Goal: Task Accomplishment & Management: Use online tool/utility

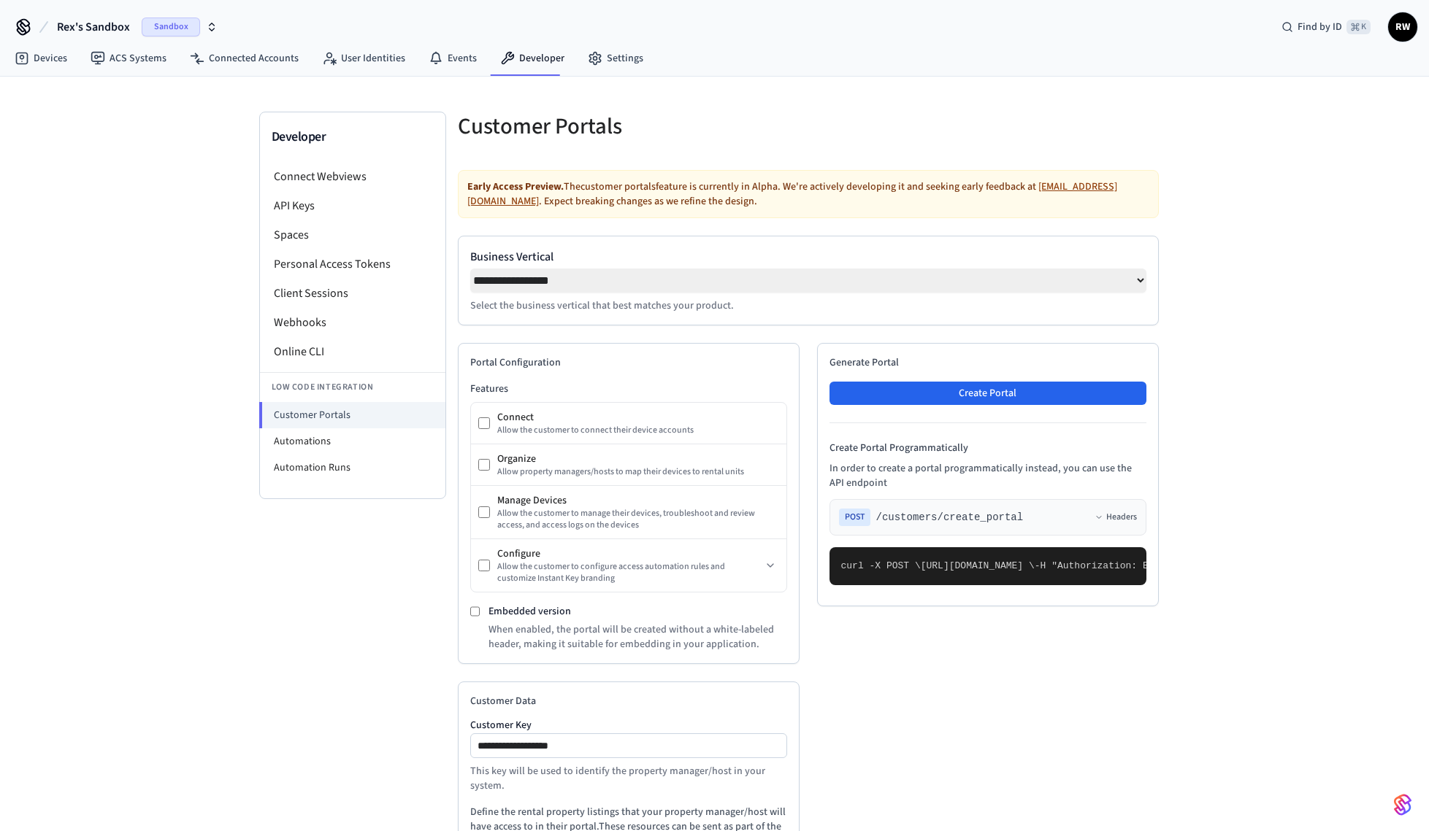
select select "**********"
click at [39, 60] on link "Devices" at bounding box center [41, 58] width 76 height 26
select select "**********"
click at [178, 398] on div "**********" at bounding box center [714, 570] width 1429 height 987
click at [349, 203] on li "API Keys" at bounding box center [352, 205] width 185 height 29
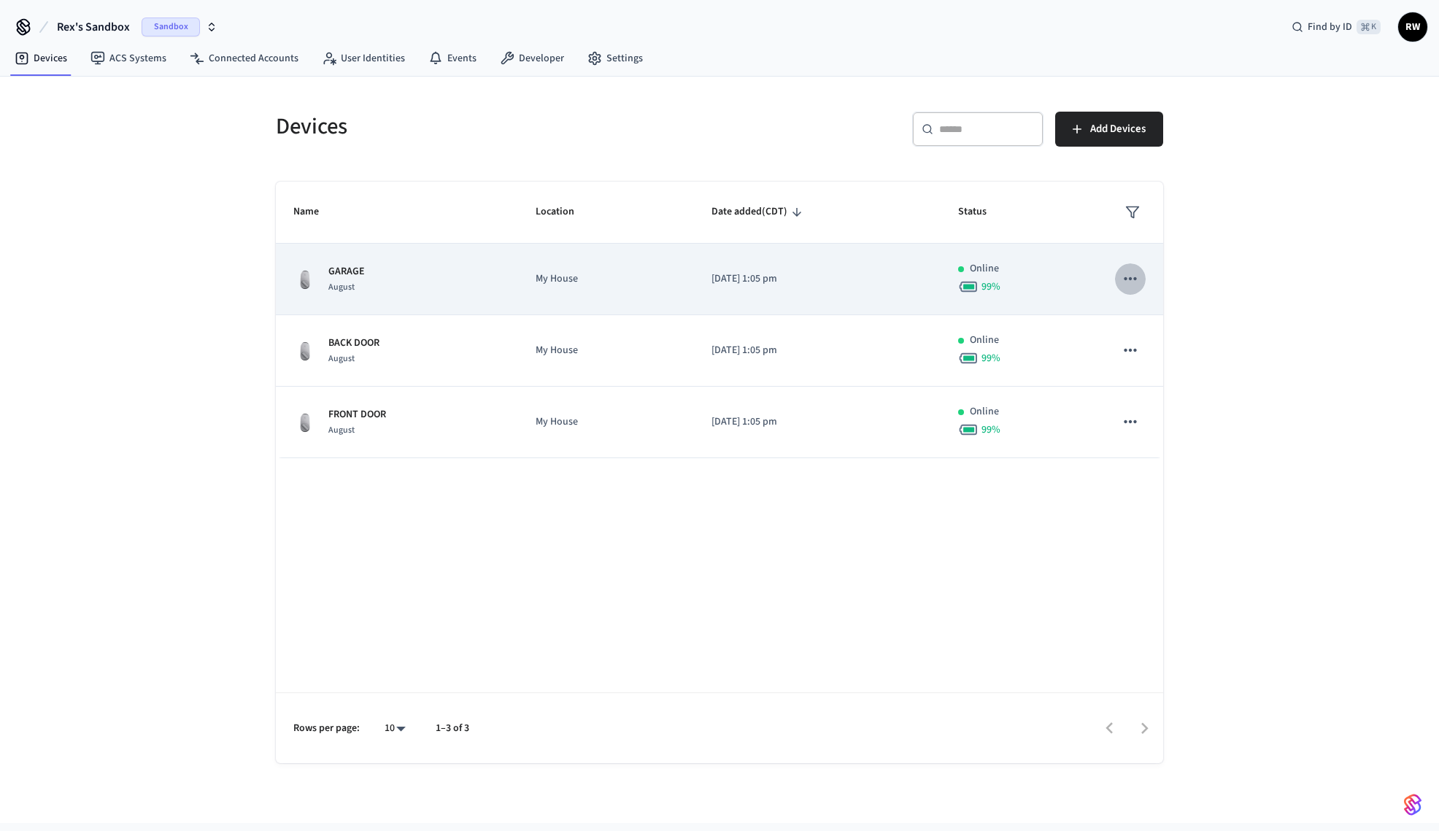
click at [1126, 282] on icon "sticky table" at bounding box center [1130, 278] width 19 height 19
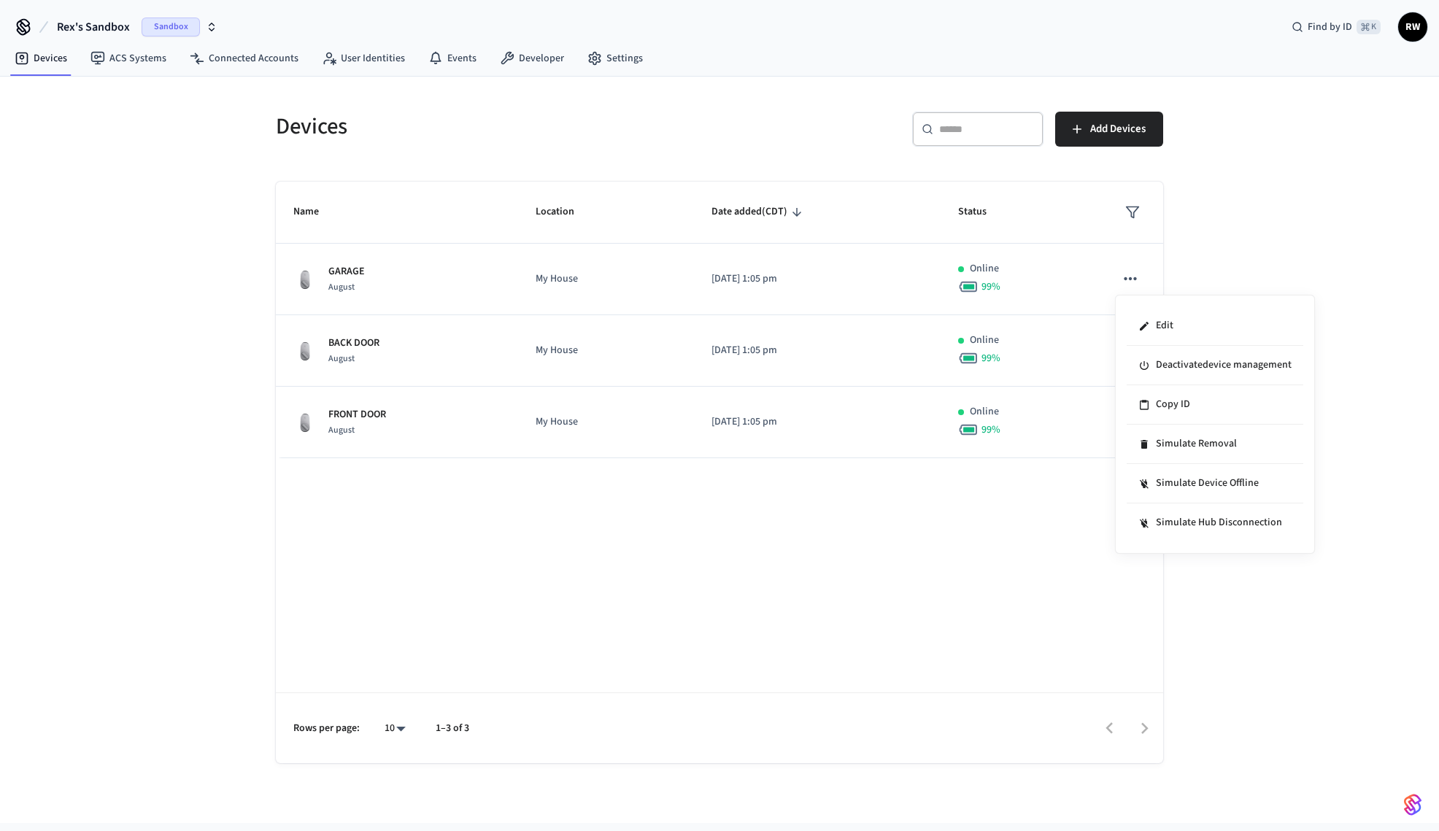
click at [1193, 262] on div at bounding box center [719, 415] width 1439 height 831
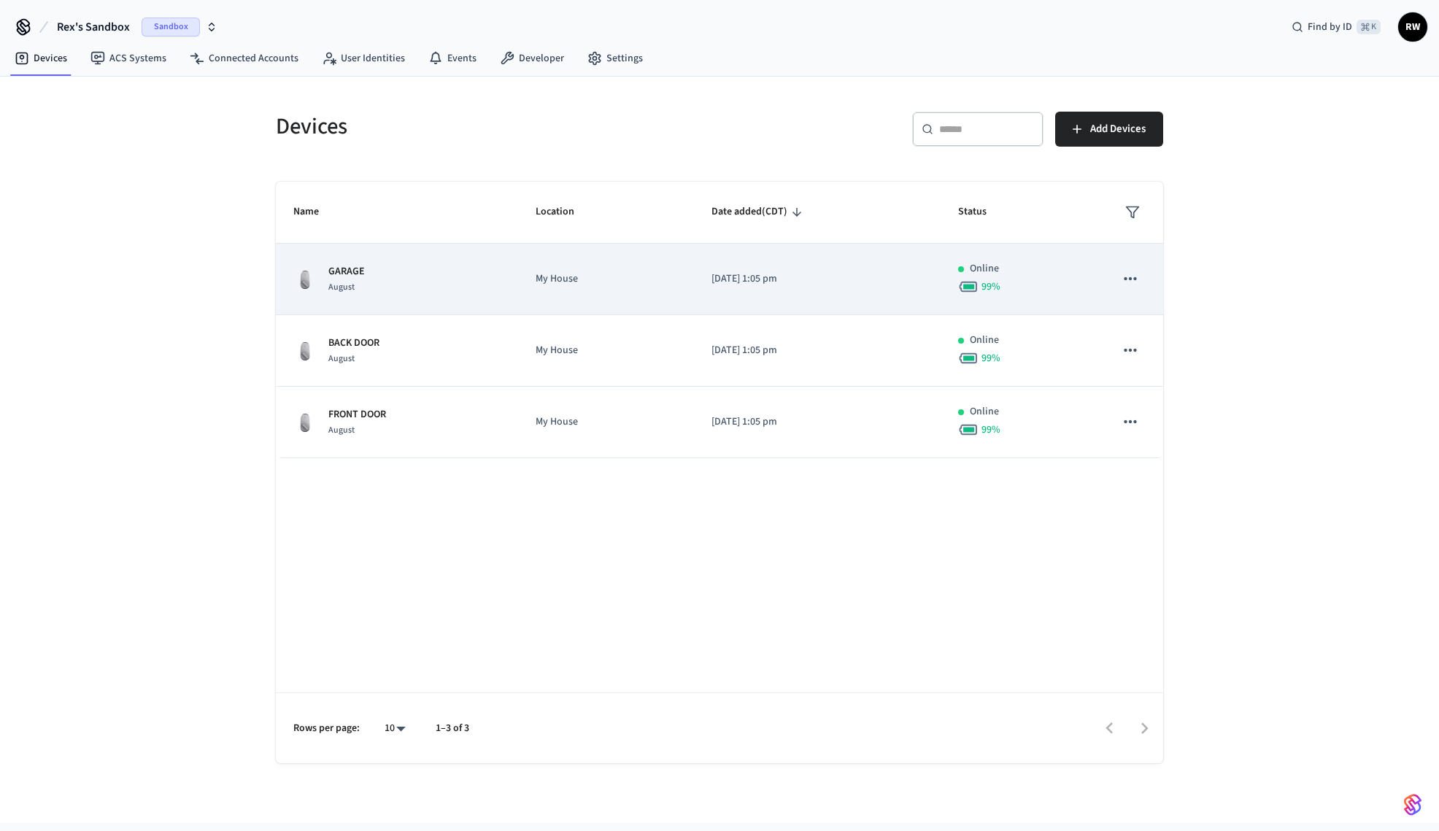
click at [1127, 275] on icon "sticky table" at bounding box center [1130, 278] width 19 height 19
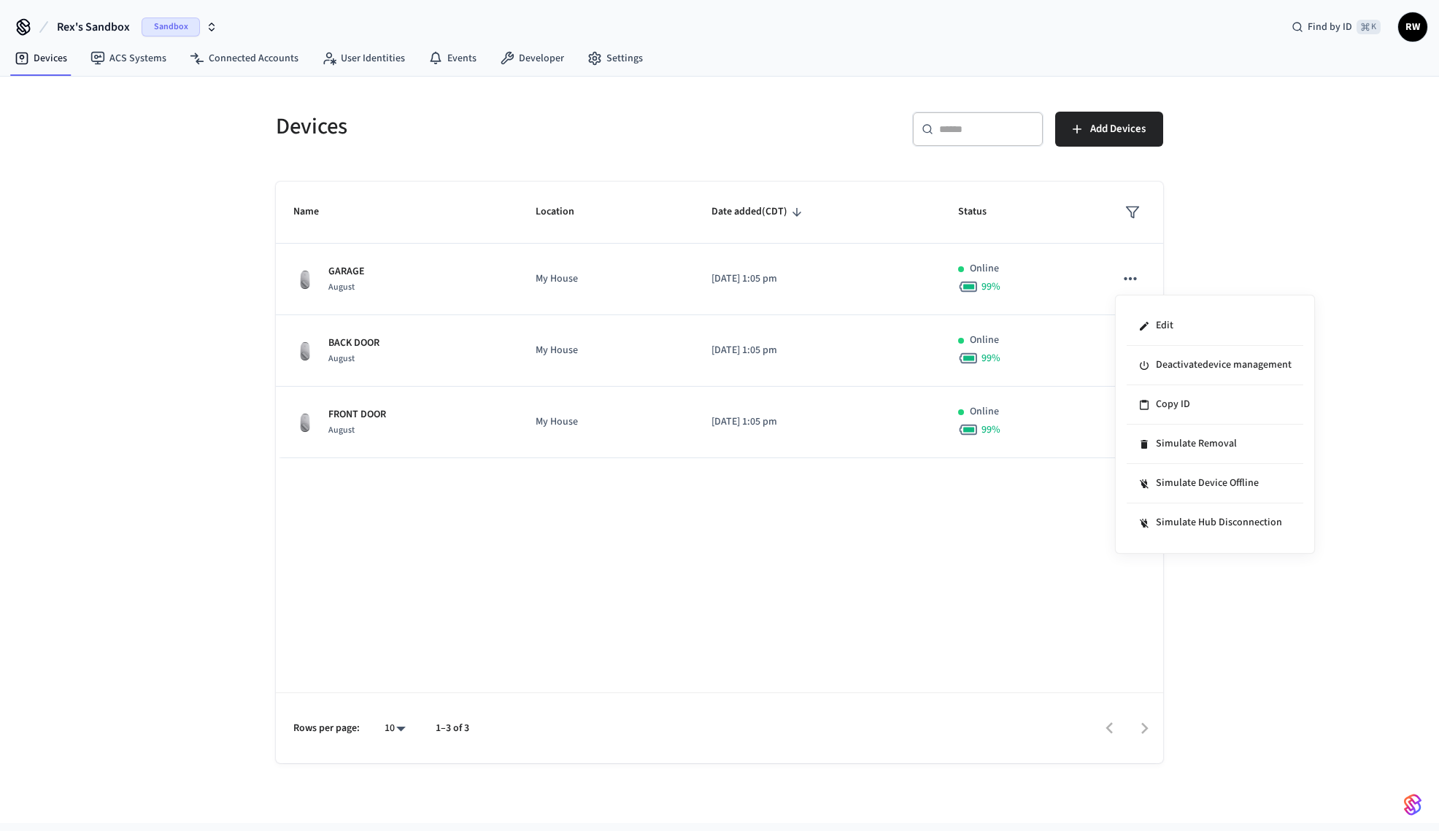
click at [1257, 199] on div at bounding box center [719, 415] width 1439 height 831
click at [264, 54] on link "Connected Accounts" at bounding box center [244, 58] width 132 height 26
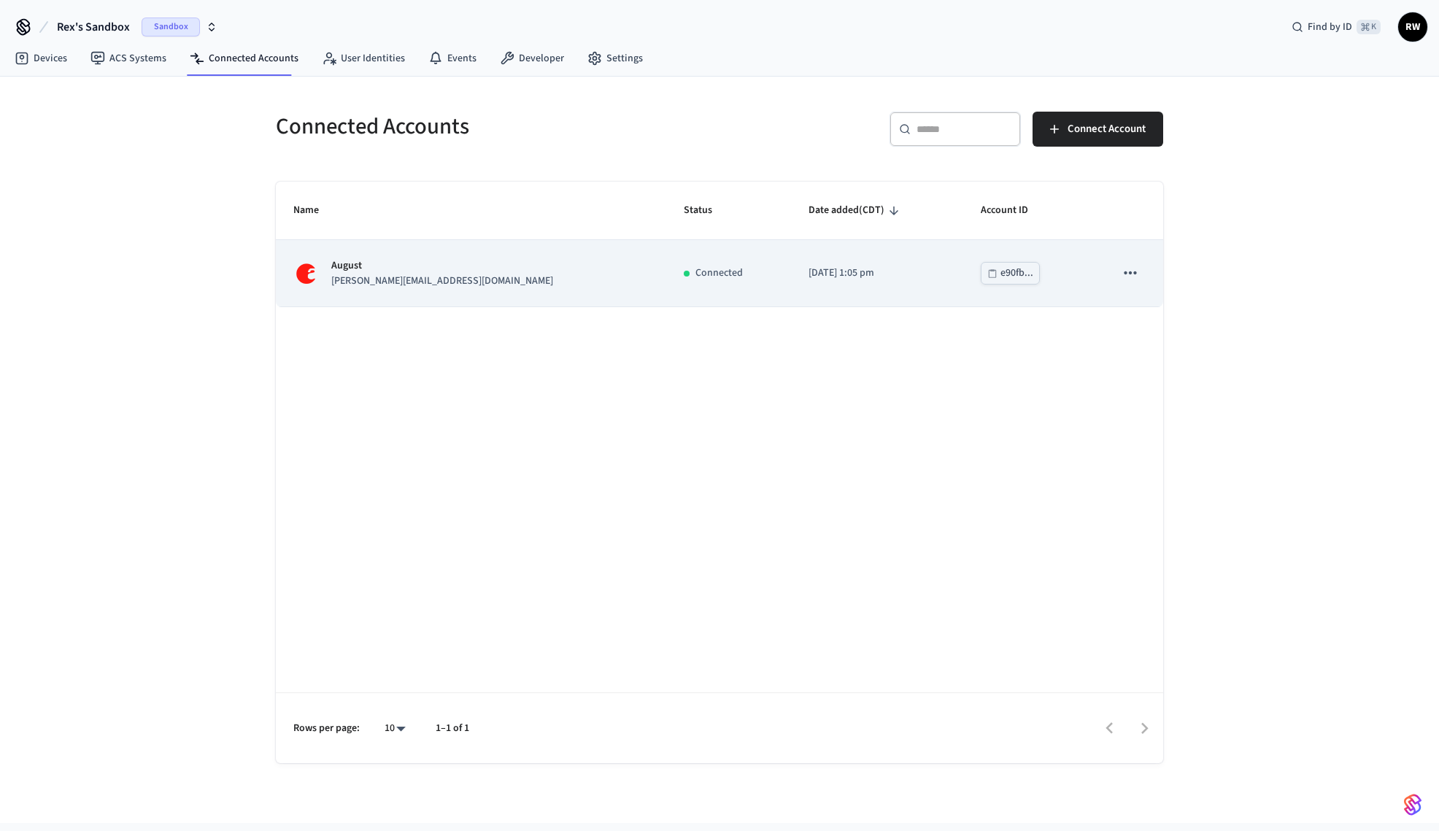
click at [1129, 276] on icon "sticky table" at bounding box center [1130, 273] width 19 height 19
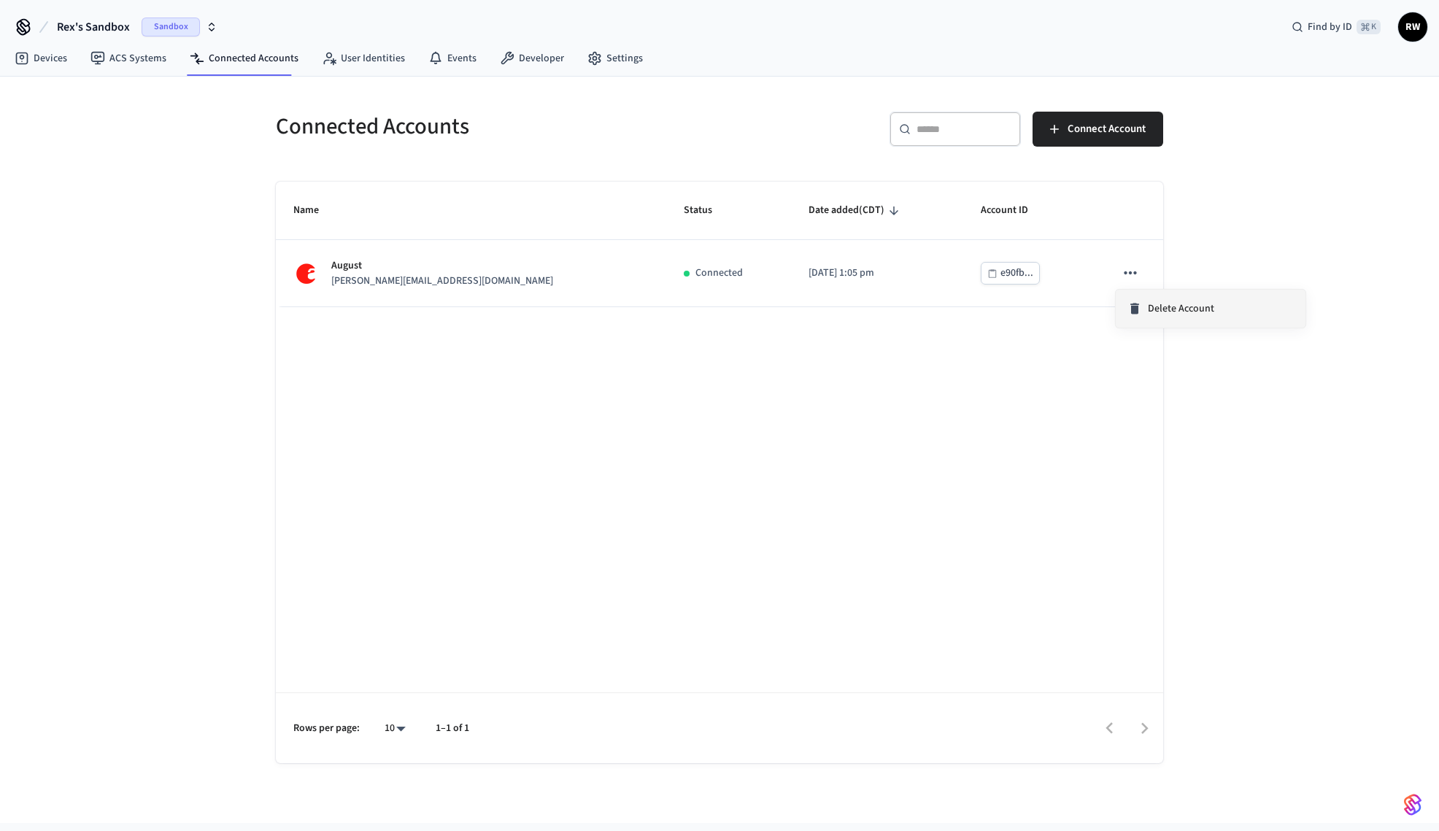
click at [1177, 308] on span "Delete Account" at bounding box center [1181, 308] width 66 height 15
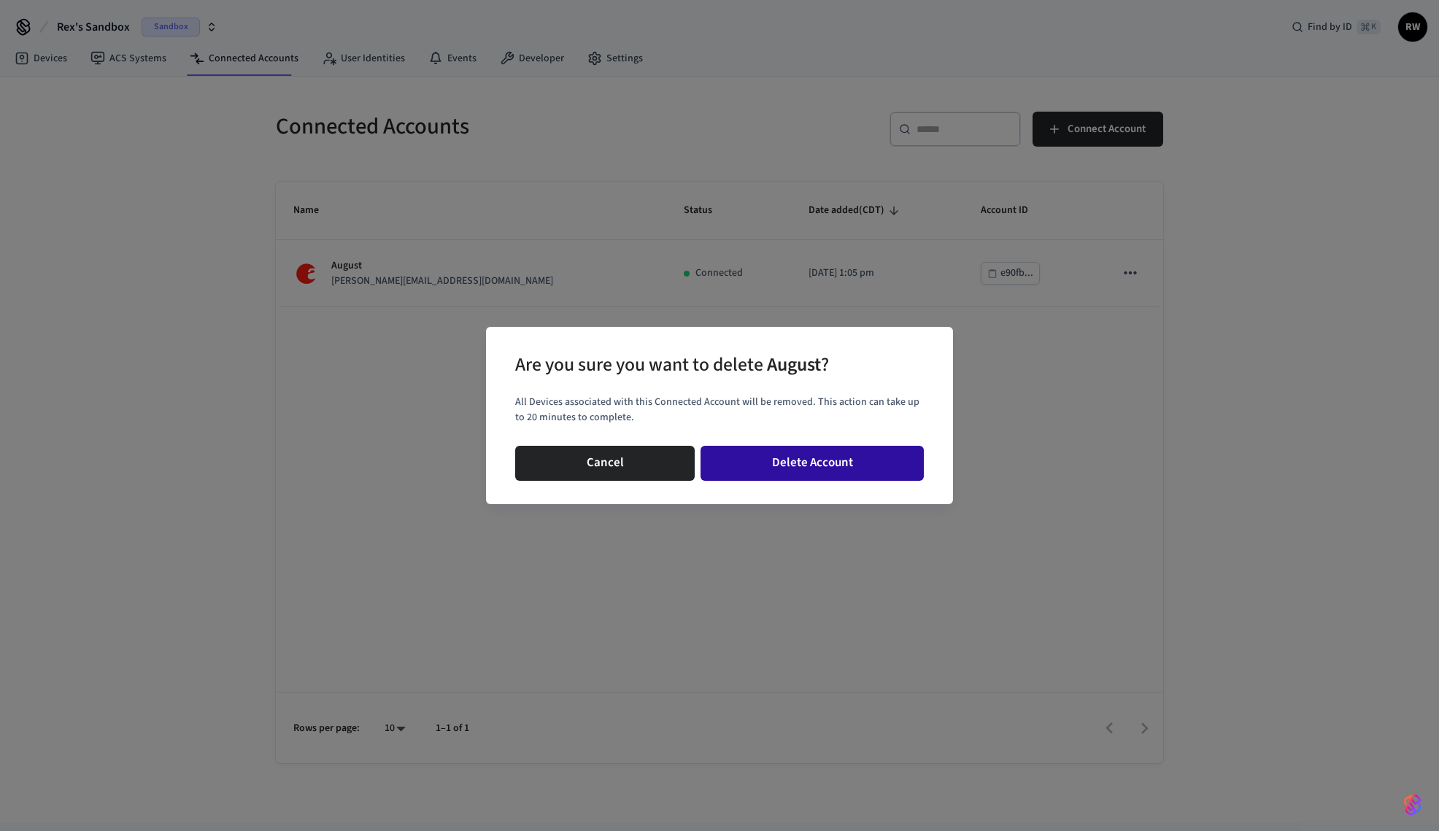
click at [809, 462] on button "Delete Account" at bounding box center [812, 463] width 223 height 35
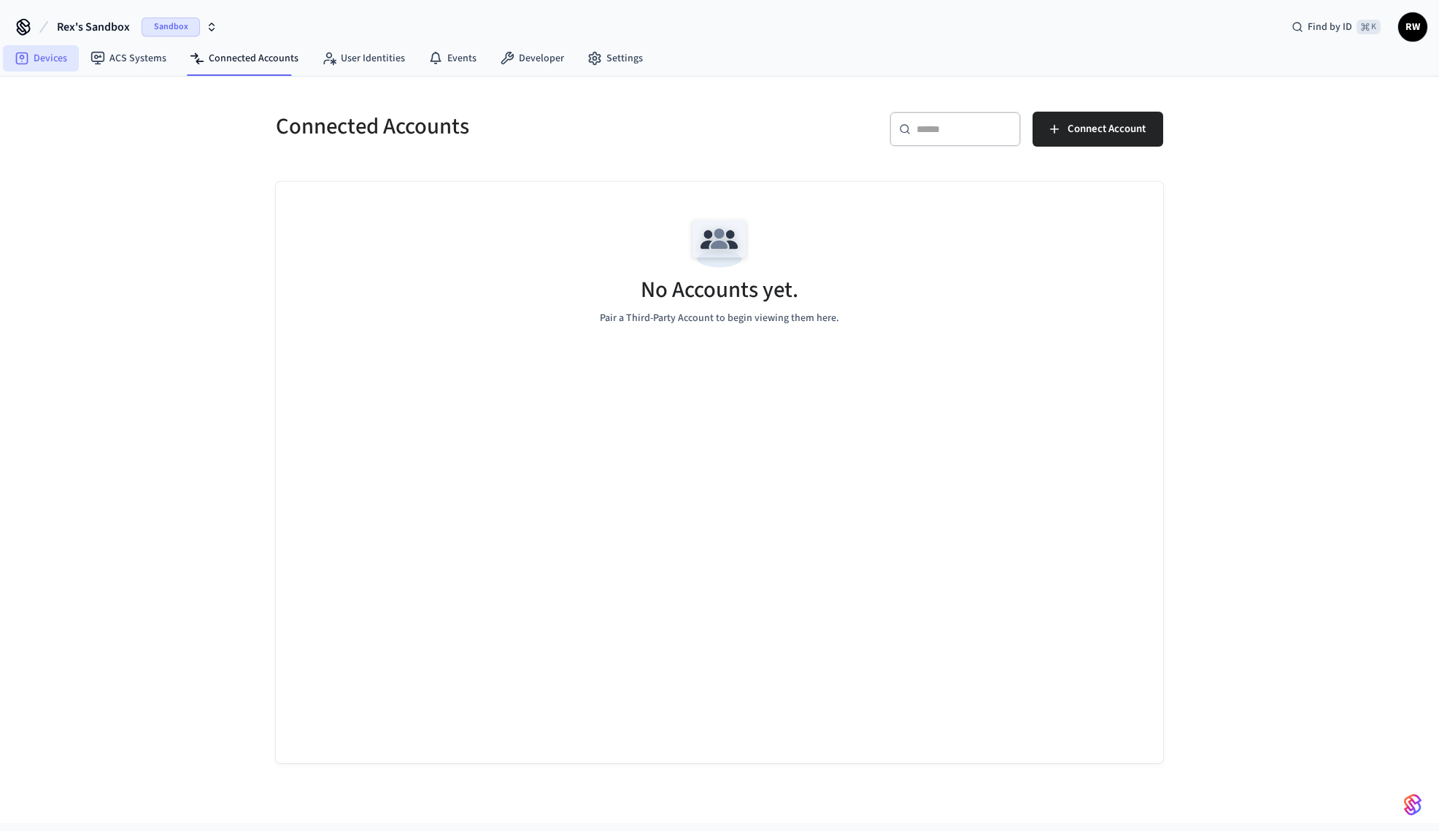
click at [38, 64] on link "Devices" at bounding box center [41, 58] width 76 height 26
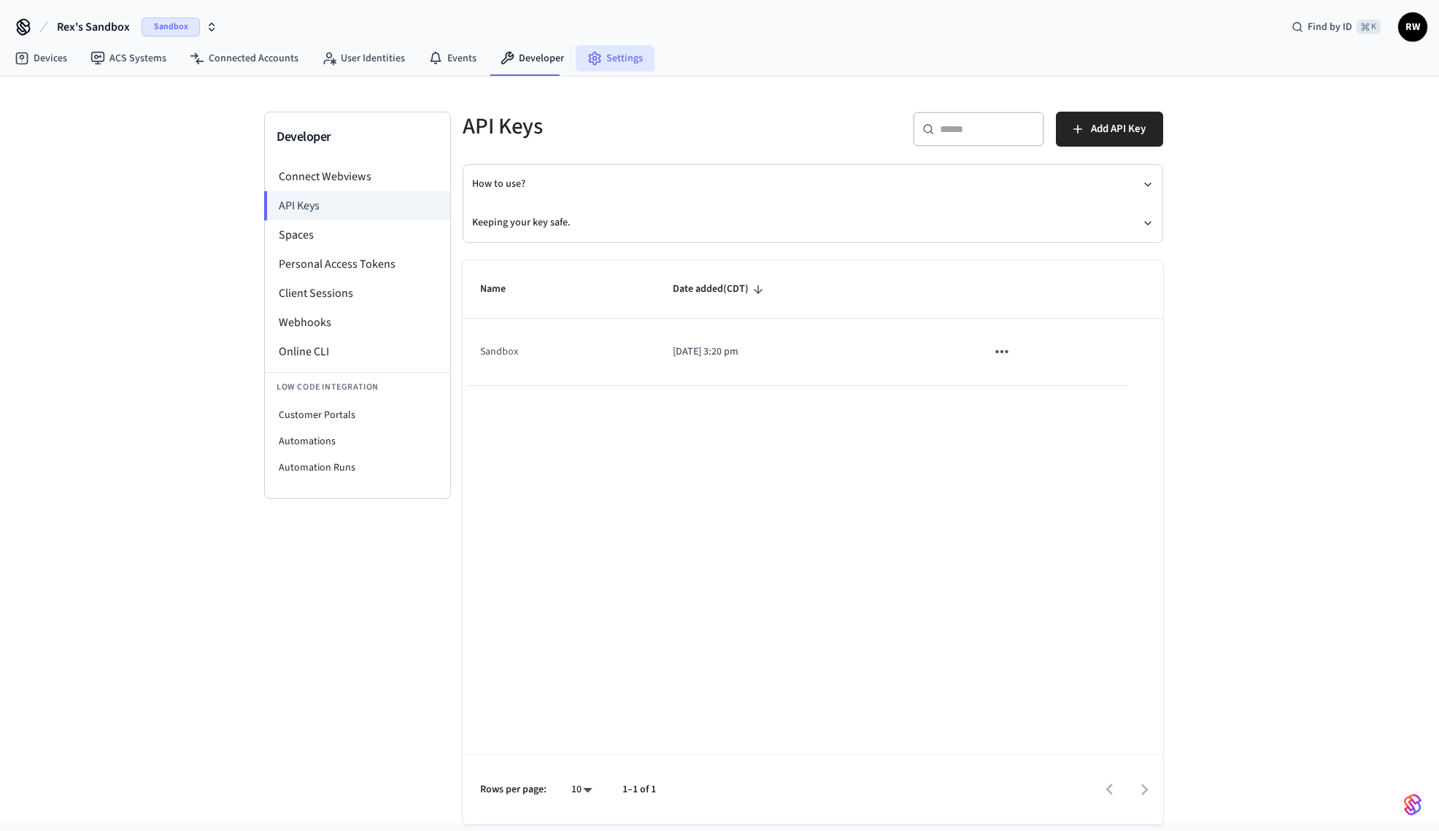
click at [615, 61] on link "Settings" at bounding box center [615, 58] width 79 height 26
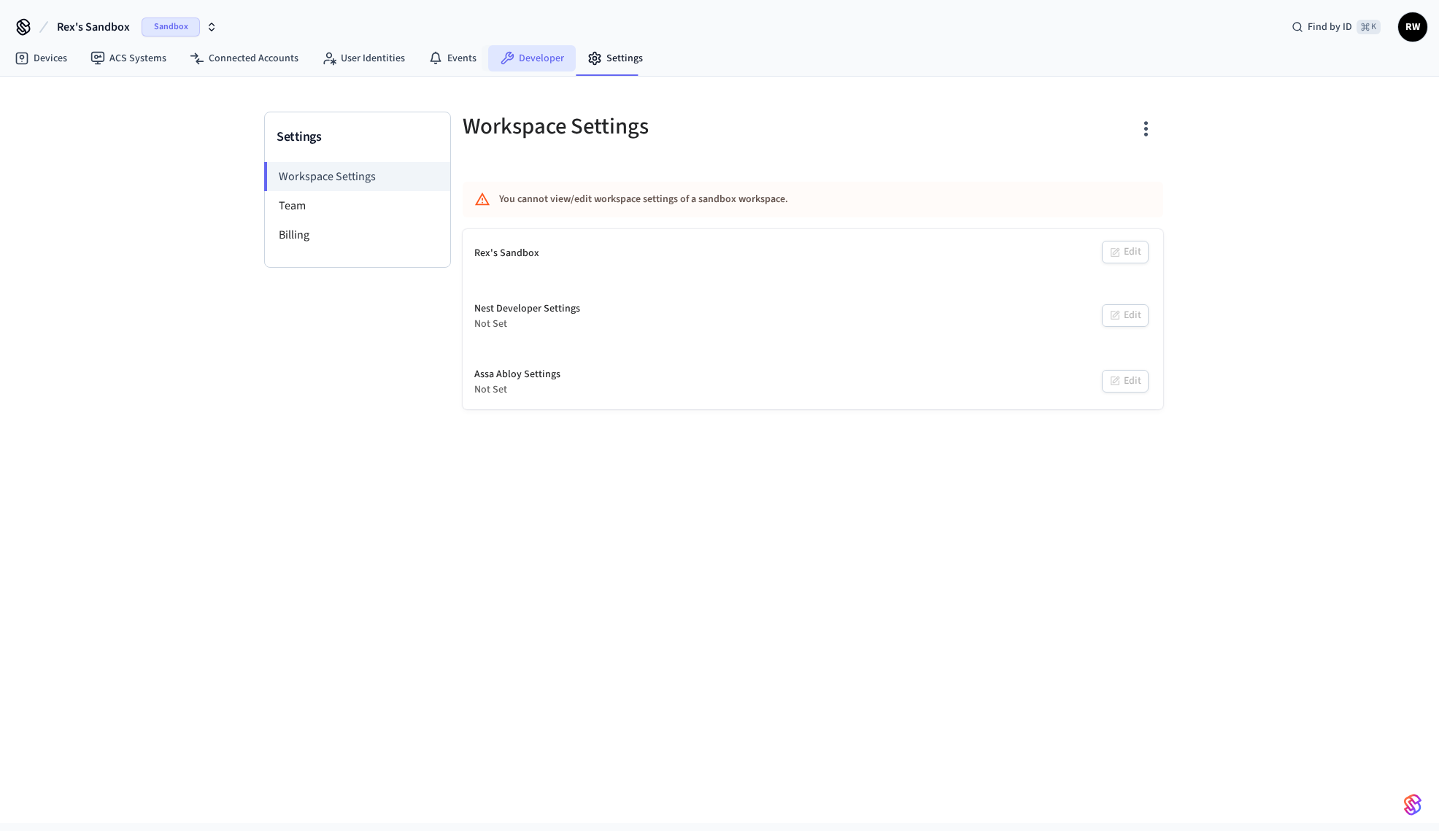
click at [533, 56] on link "Developer" at bounding box center [532, 58] width 88 height 26
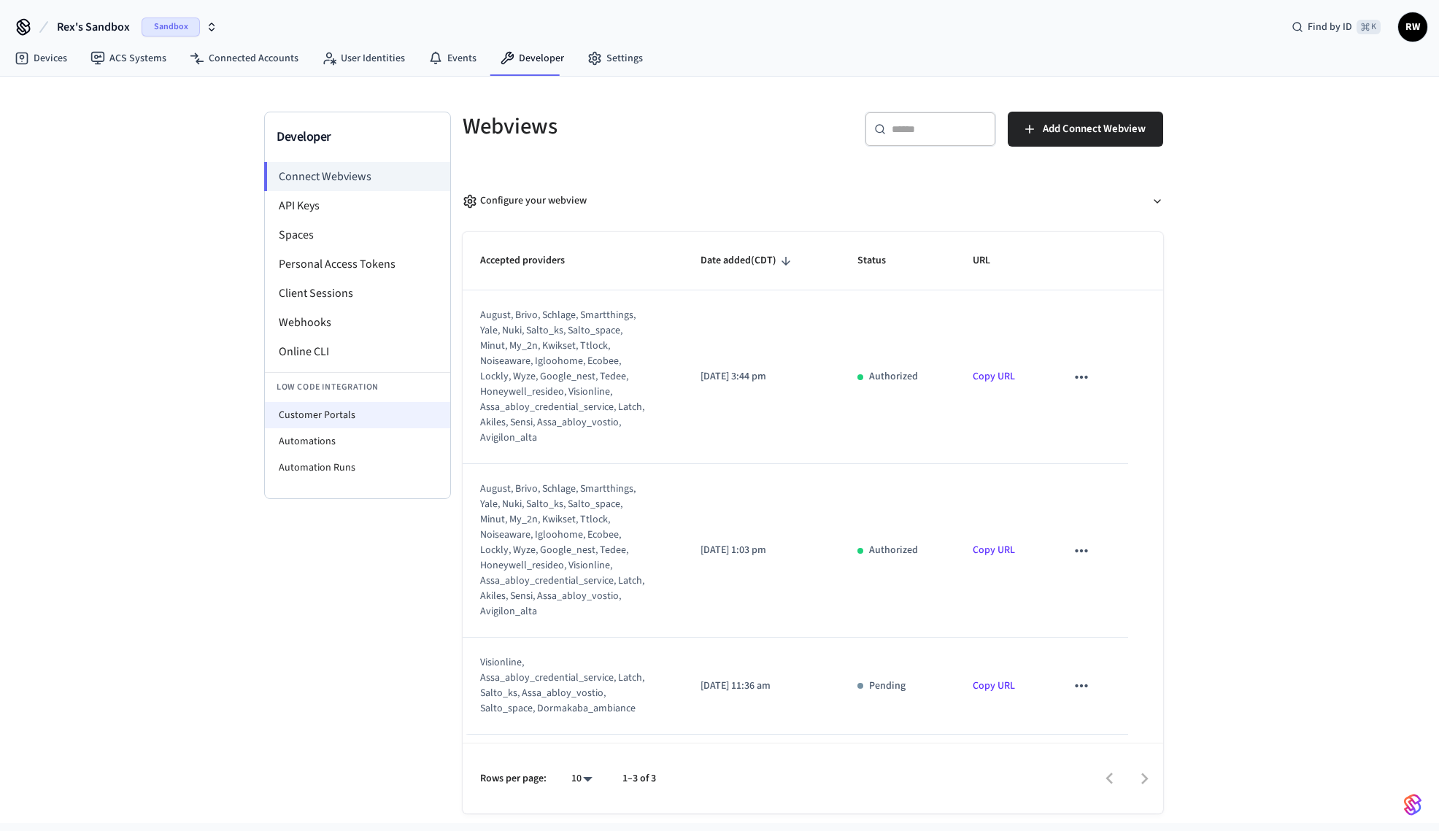
click at [381, 414] on li "Customer Portals" at bounding box center [357, 415] width 185 height 26
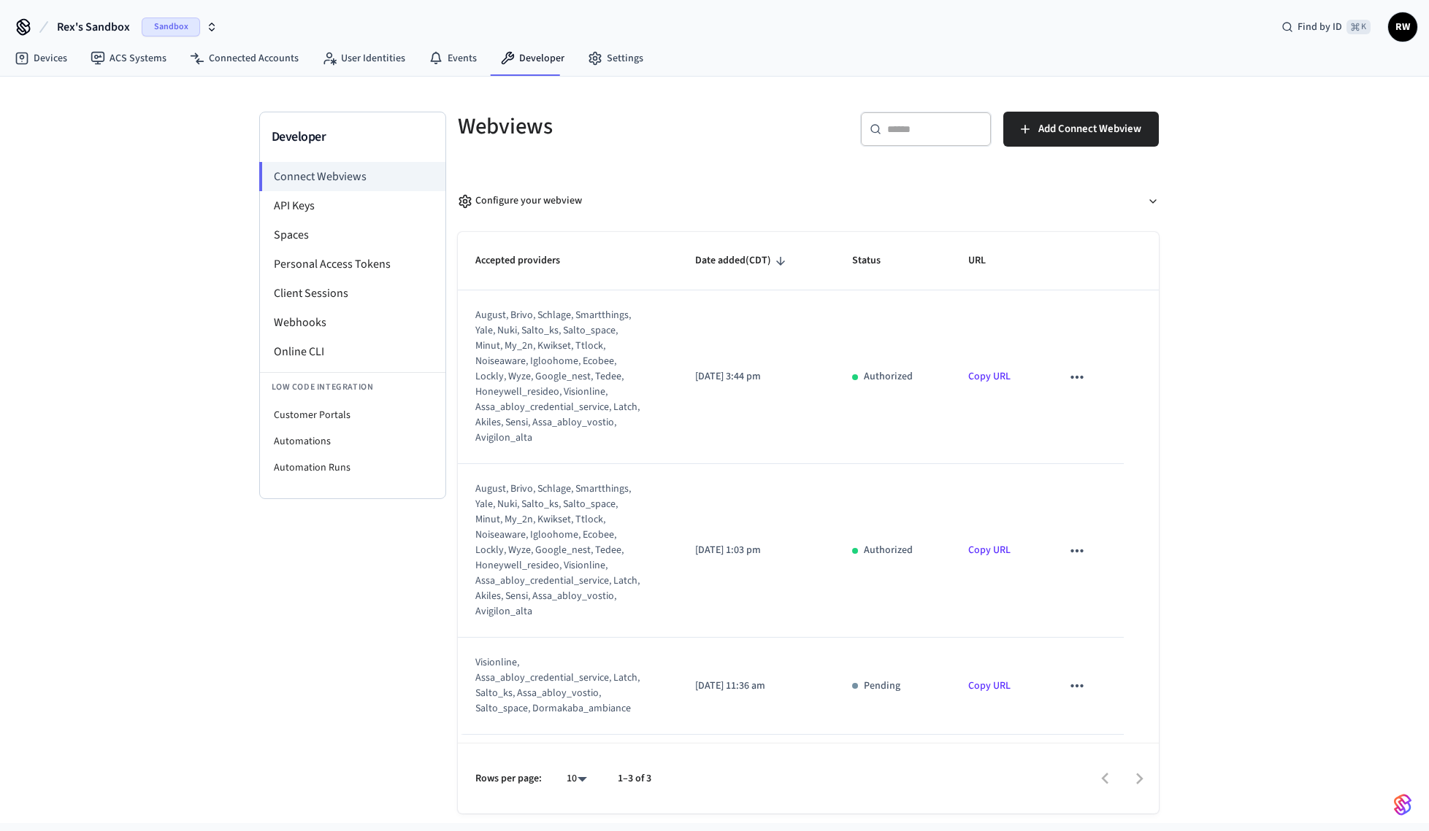
select select "**********"
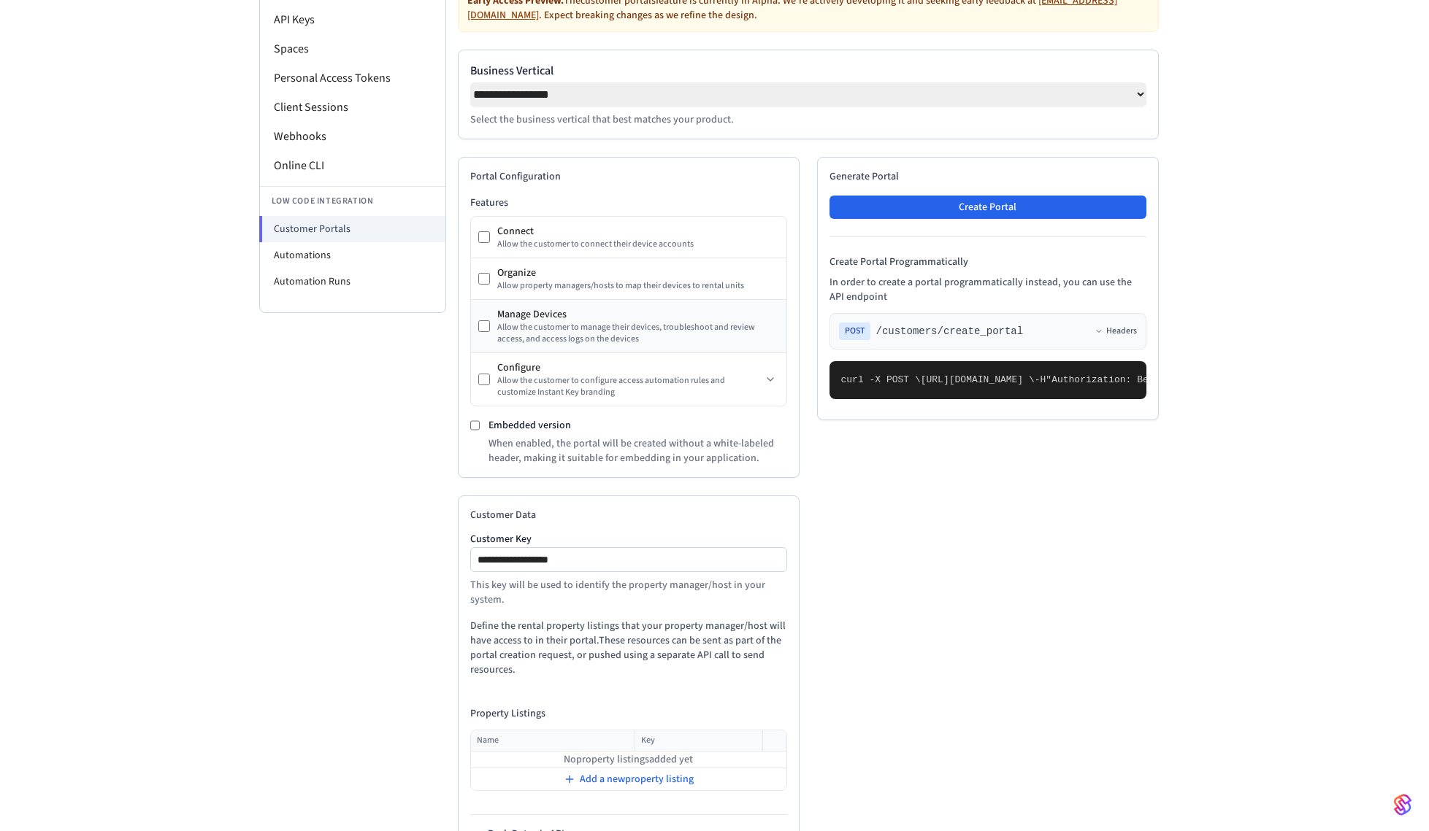
scroll to position [237, 0]
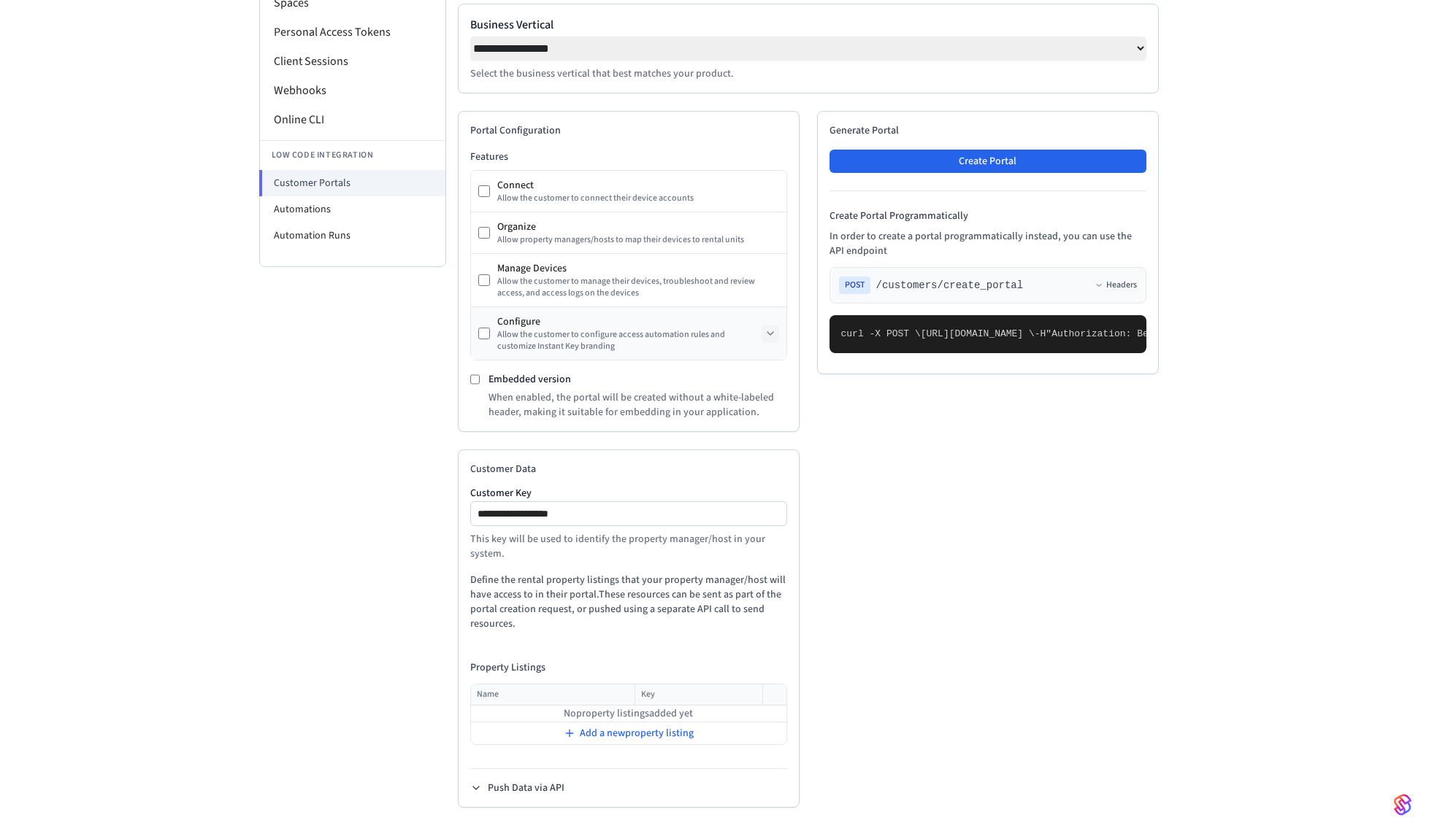
click at [772, 334] on icon at bounding box center [770, 334] width 12 height 12
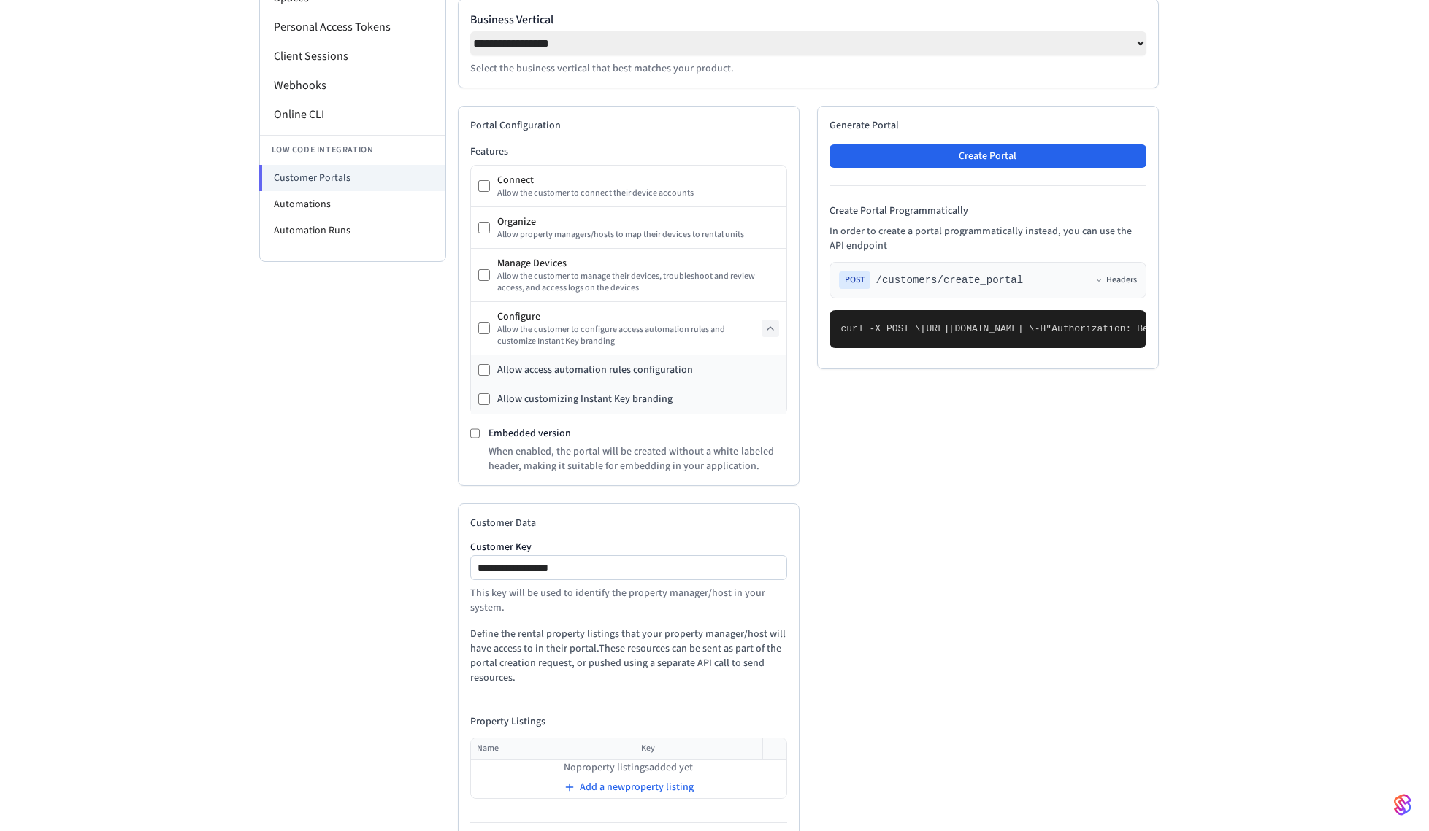
drag, startPoint x: 860, startPoint y: 432, endPoint x: 1085, endPoint y: 534, distance: 247.0
click at [1085, 348] on pre "curl -X POST \ https://connect.getseam.com/customers/create_portal \ -H "Author…" at bounding box center [987, 329] width 317 height 38
copy code ""connect": { "exclude": false }, "organize": { "exclude": false }, "manage_devi…"
click at [651, 795] on span "Add a new property listing" at bounding box center [637, 787] width 114 height 15
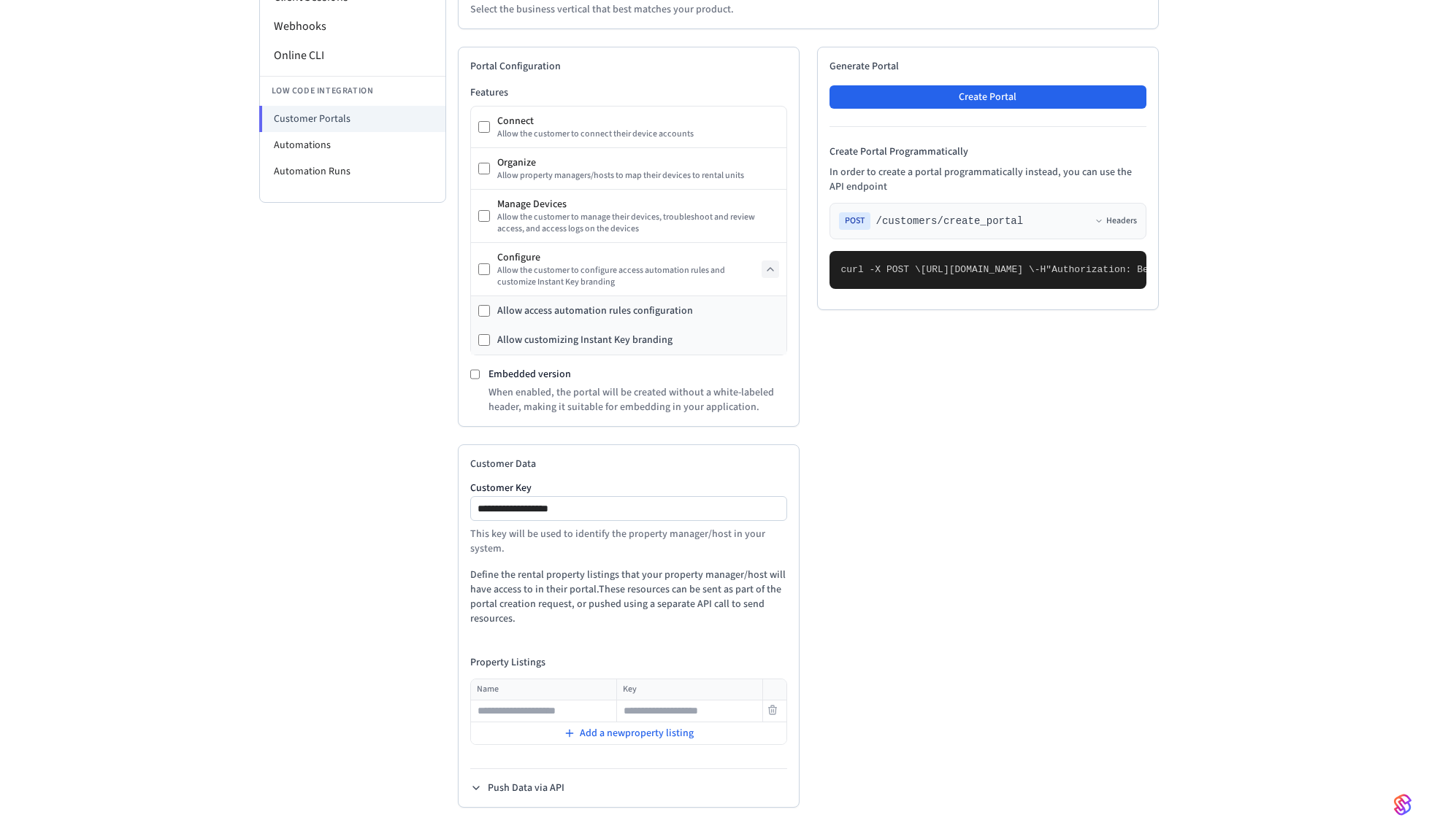
scroll to position [301, 0]
click at [559, 718] on input "text" at bounding box center [544, 712] width 144 height 18
type input "*"
click at [668, 712] on input "text" at bounding box center [690, 712] width 144 height 18
type input "*"
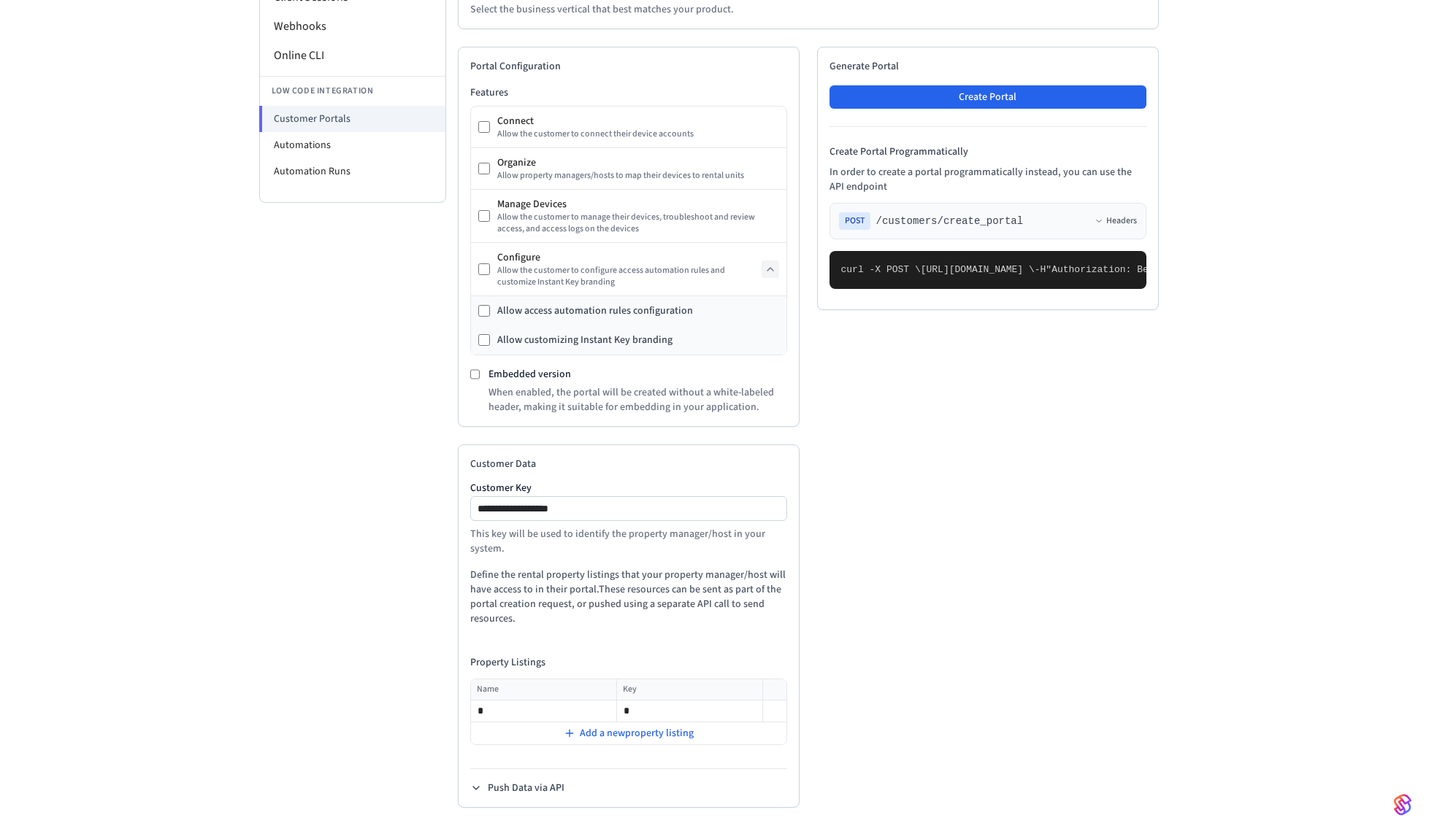
click at [975, 731] on div "**********" at bounding box center [808, 427] width 701 height 761
drag, startPoint x: 858, startPoint y: 510, endPoint x: 1080, endPoint y: 602, distance: 239.5
click at [1080, 289] on pre "curl -X POST \ https://connect.getseam.com/customers/create_portal \ -H "Author…" at bounding box center [987, 270] width 317 height 38
drag, startPoint x: 947, startPoint y: 496, endPoint x: 1038, endPoint y: 615, distance: 149.9
click at [1038, 289] on pre "curl -X POST \ https://connect.getseam.com/customers/create_portal \ -H "Author…" at bounding box center [987, 270] width 317 height 38
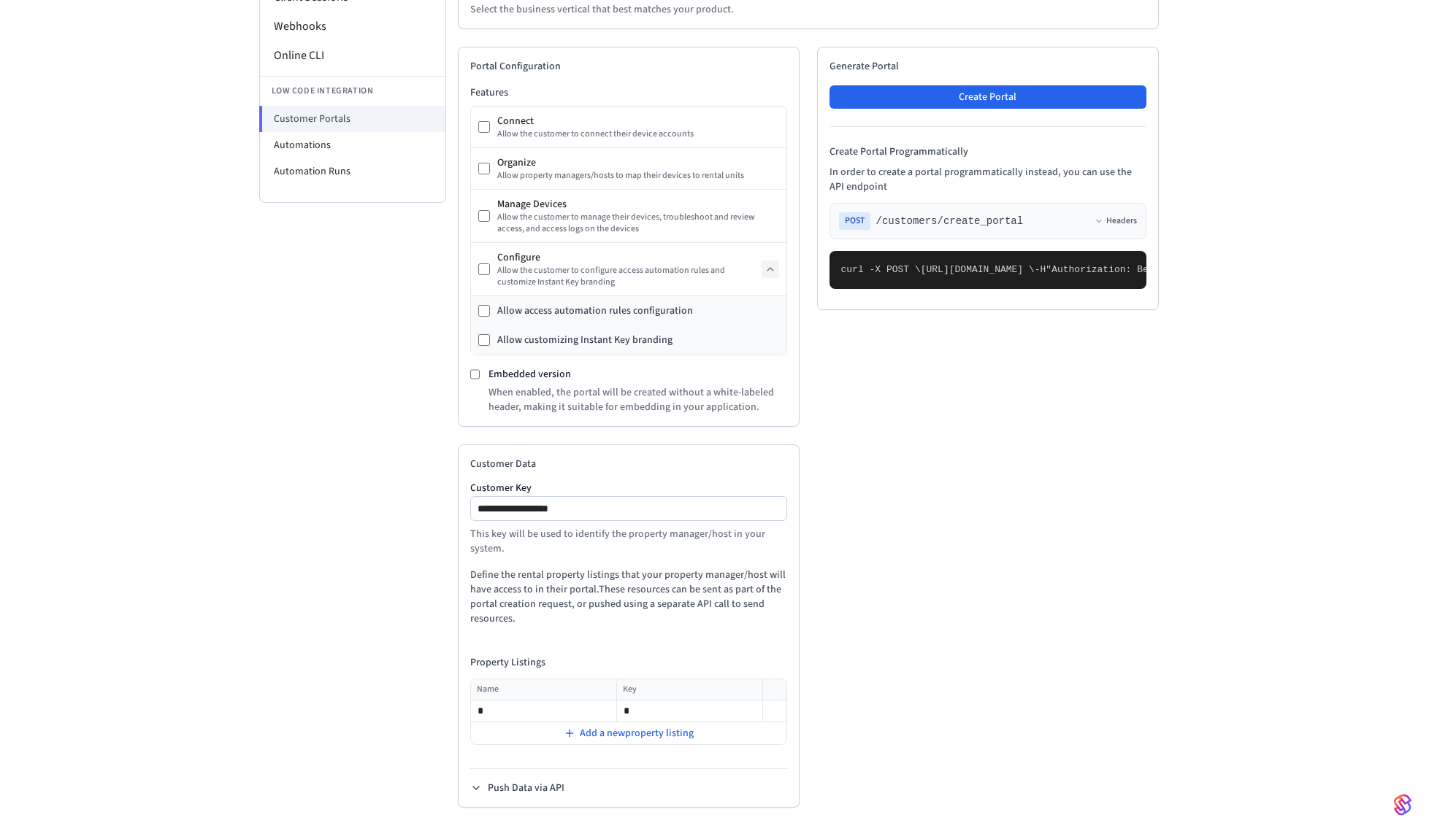
copy code "{ "customer_key": "sample_customer_key", "property_listings": [ { "name": "a", …"
click at [921, 289] on pre "curl -X POST \ https://connect.getseam.com/customers/create_portal \ -H "Author…" at bounding box center [987, 270] width 317 height 38
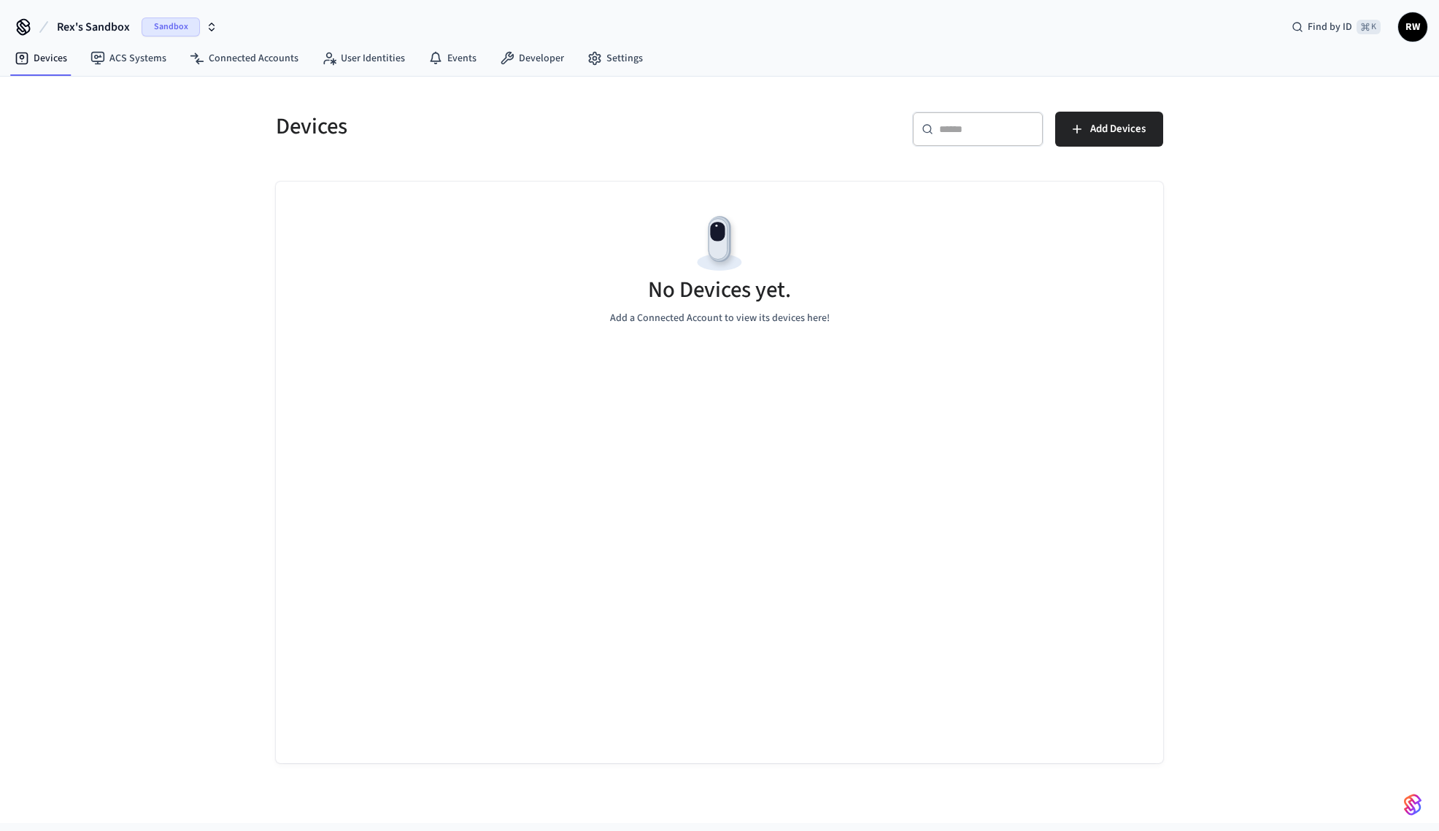
click at [179, 29] on span "Sandbox" at bounding box center [171, 27] width 58 height 19
click at [193, 98] on span "Sandbox" at bounding box center [189, 94] width 58 height 19
click at [603, 54] on link "Settings" at bounding box center [615, 58] width 79 height 26
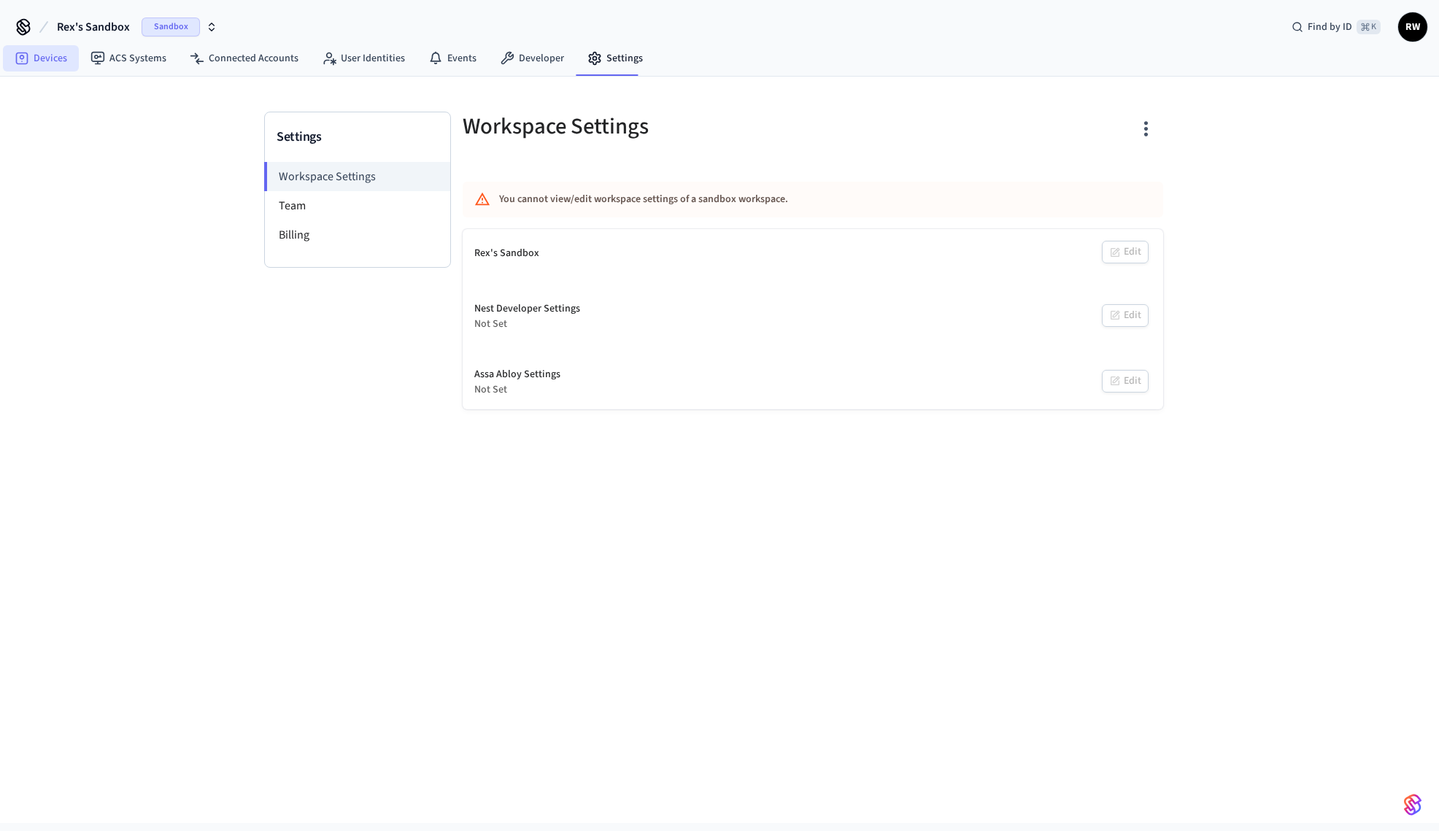
click at [50, 61] on link "Devices" at bounding box center [41, 58] width 76 height 26
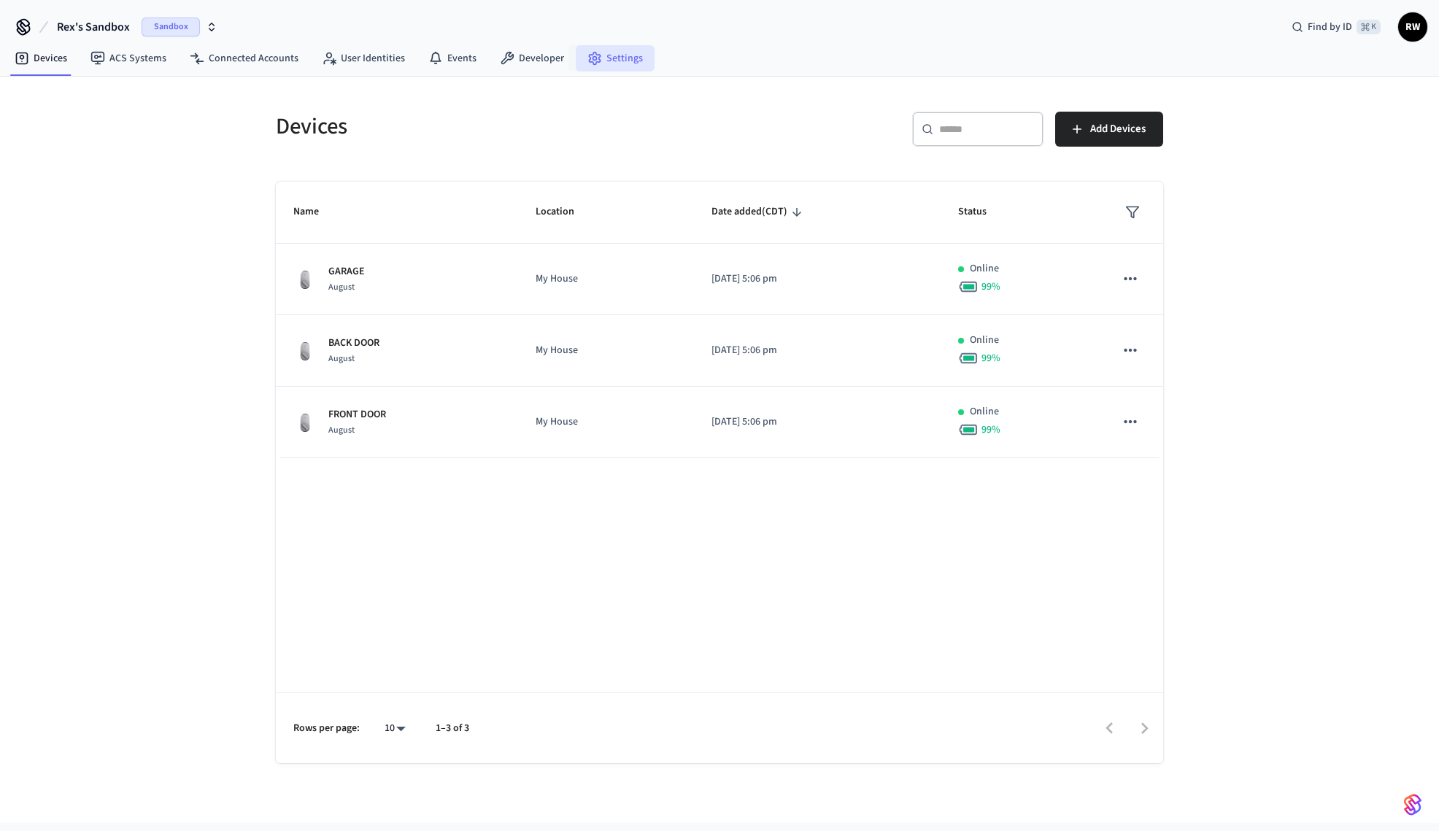
click at [580, 68] on link "Settings" at bounding box center [615, 58] width 79 height 26
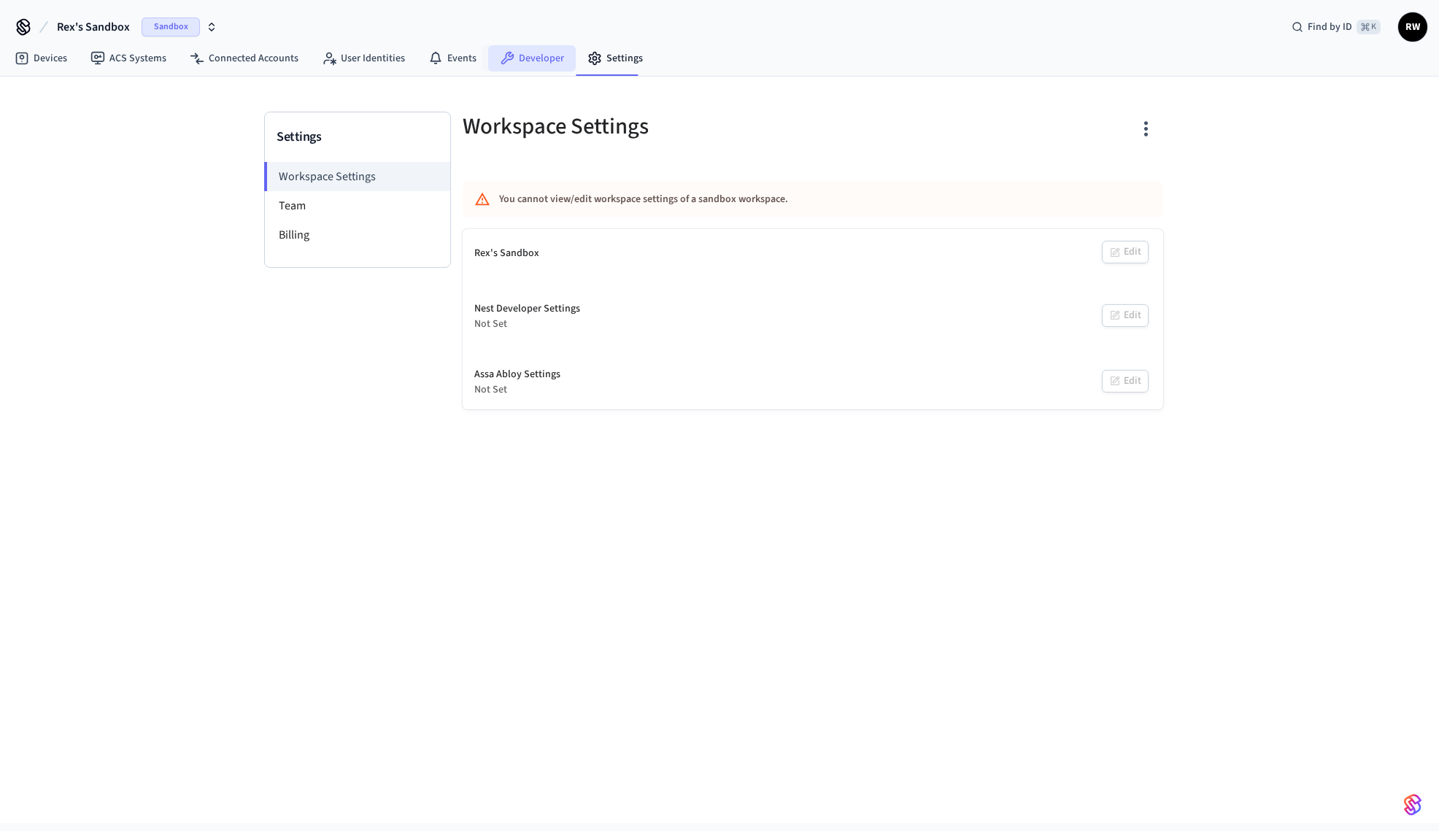
click at [554, 60] on link "Developer" at bounding box center [532, 58] width 88 height 26
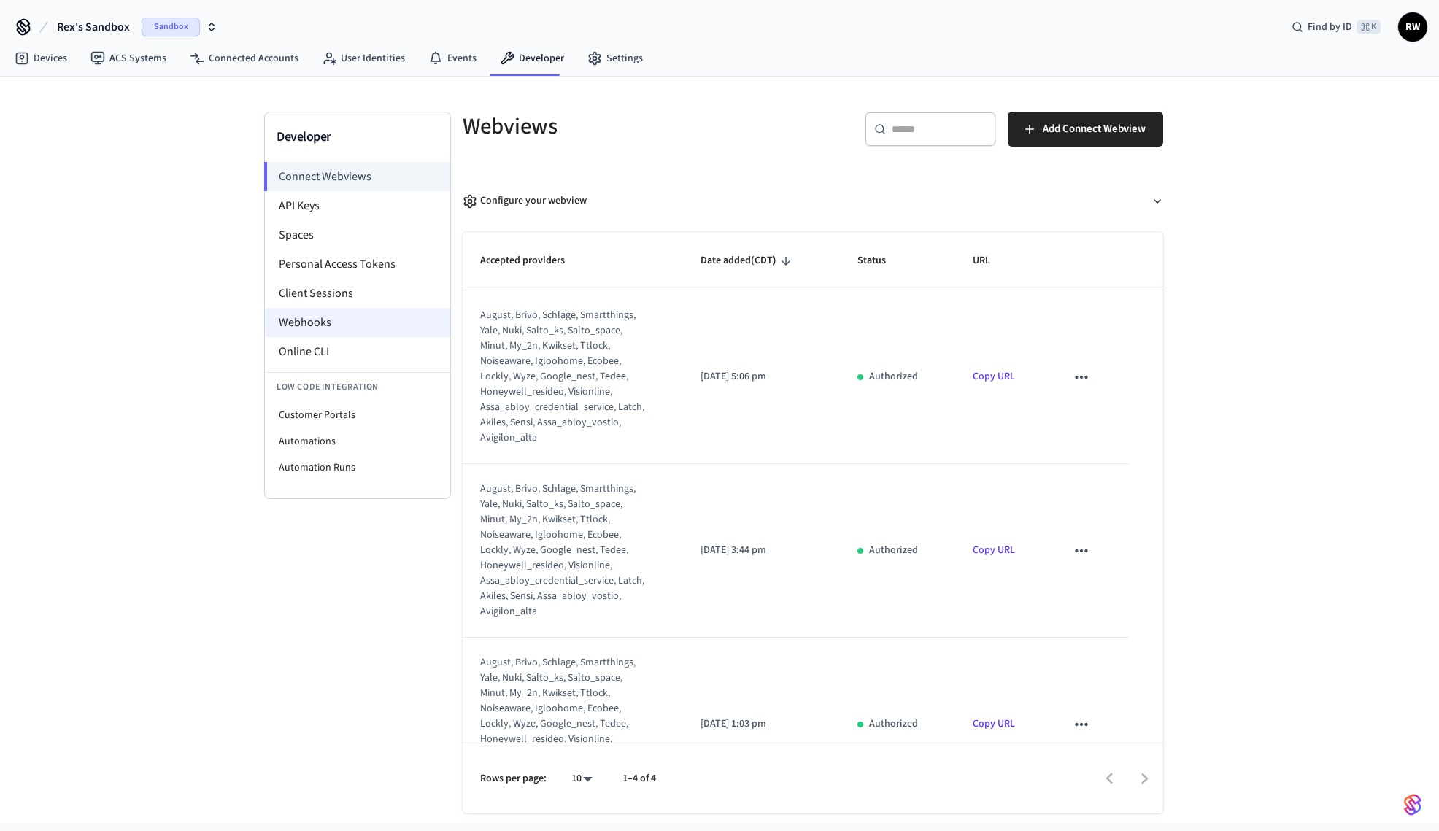
click at [346, 321] on li "Webhooks" at bounding box center [357, 322] width 185 height 29
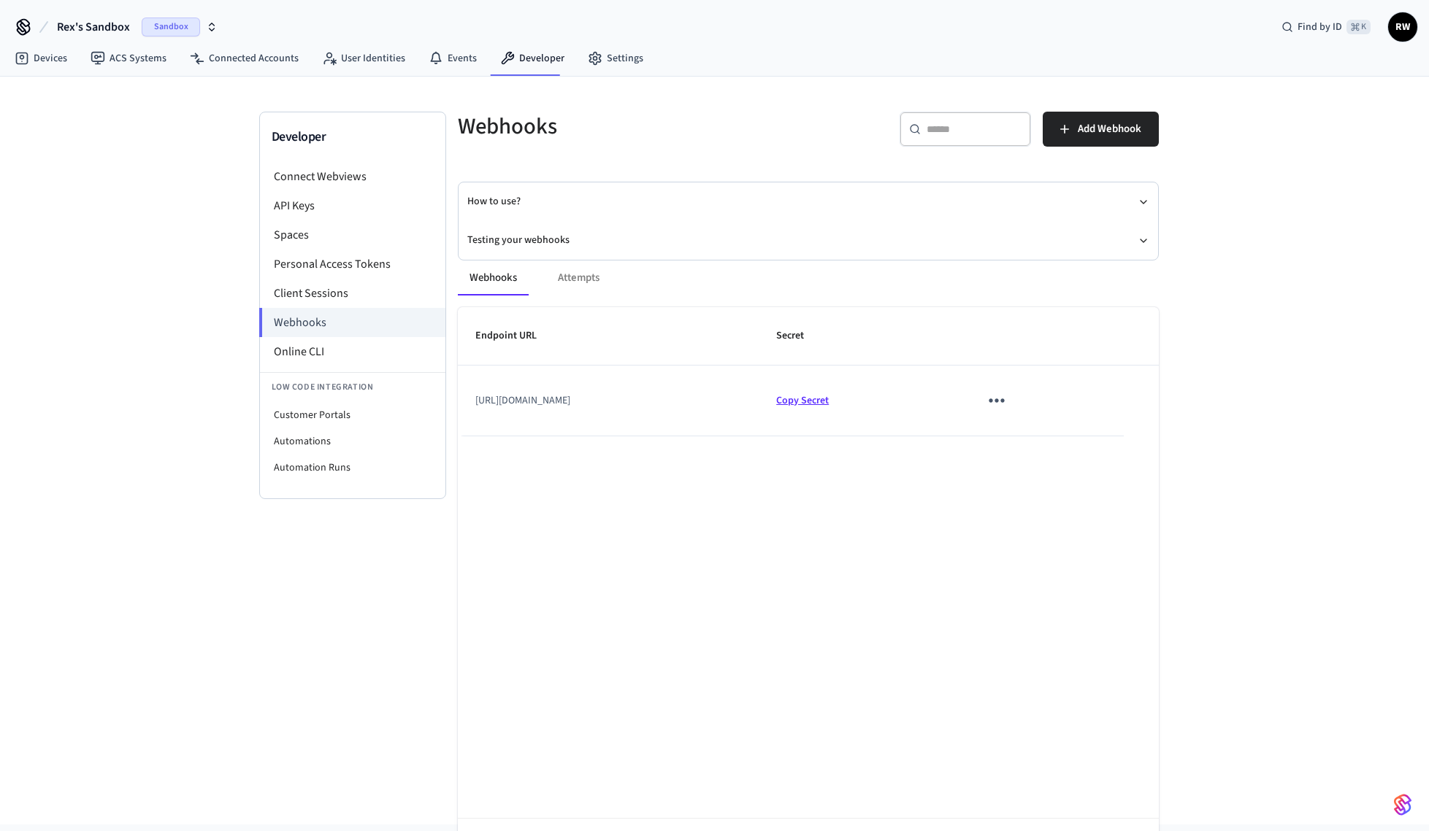
click at [828, 398] on span "Copy Secret" at bounding box center [802, 400] width 53 height 15
click at [1004, 401] on icon "sticky table" at bounding box center [996, 401] width 15 height 4
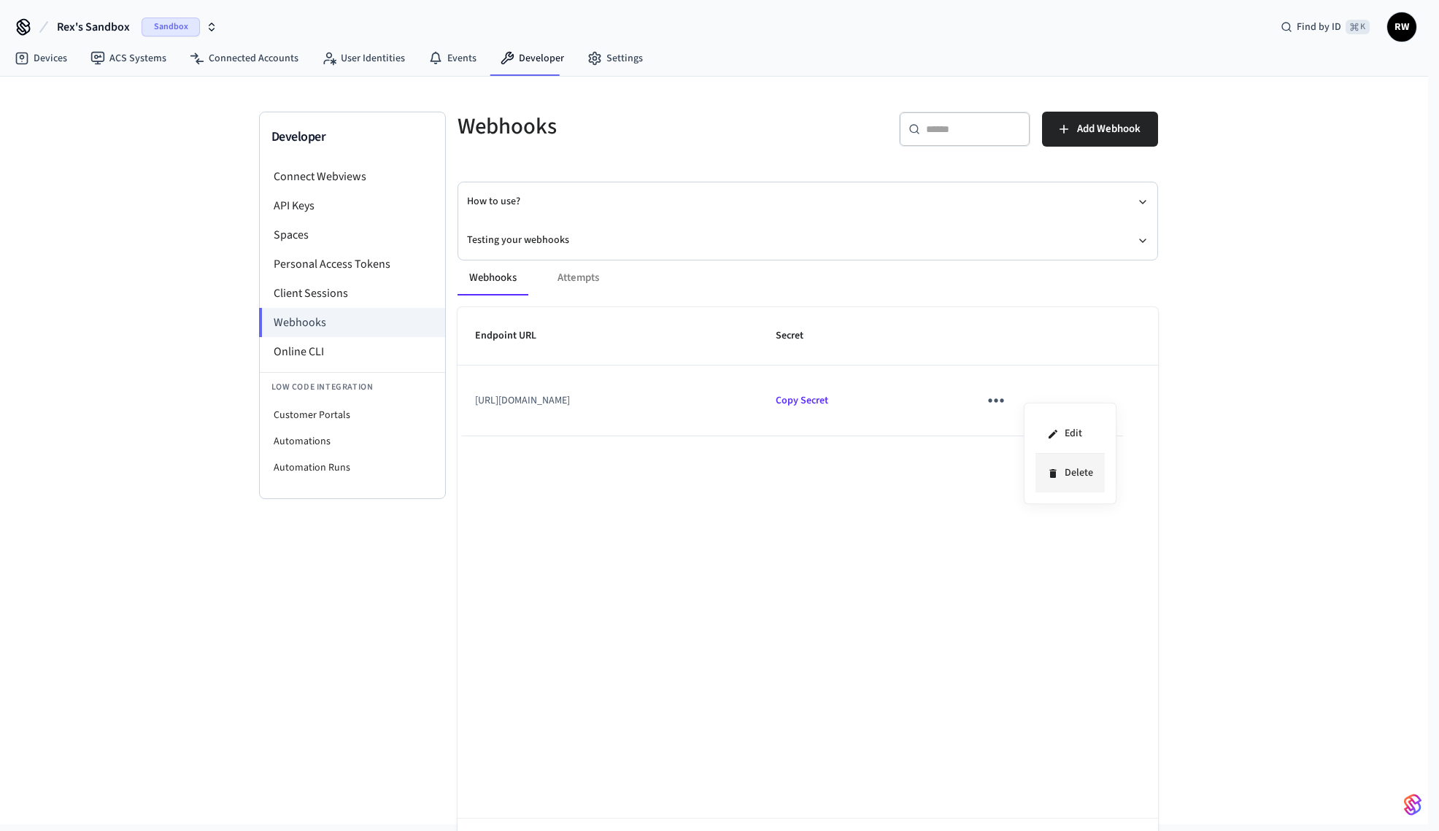
click at [1066, 476] on li "Delete" at bounding box center [1070, 473] width 69 height 39
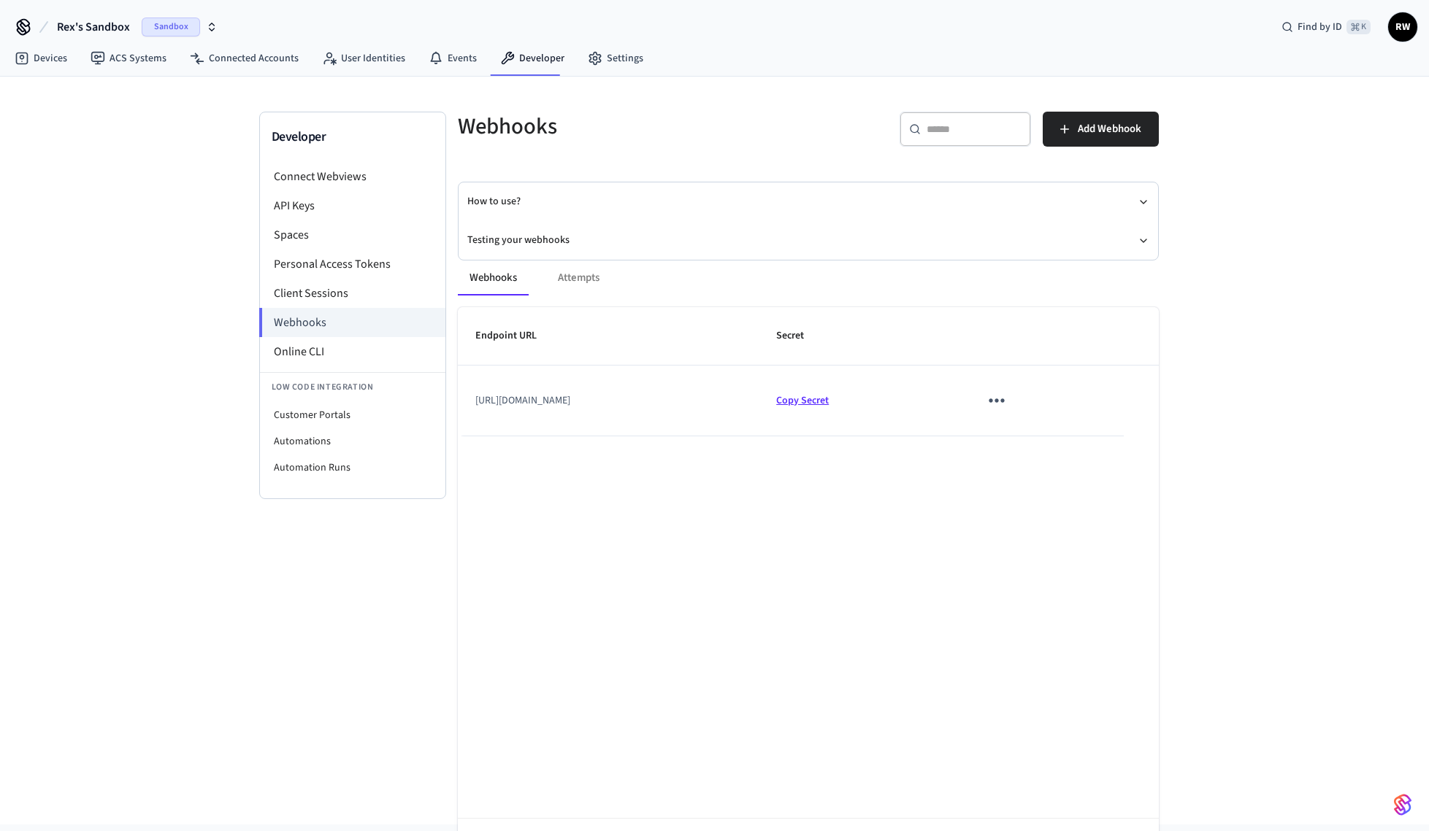
click at [828, 401] on span "Copy Secret" at bounding box center [802, 400] width 53 height 15
click at [592, 280] on div "Webhooks Attempts" at bounding box center [808, 278] width 701 height 35
click at [580, 280] on div "Webhooks Attempts" at bounding box center [808, 278] width 701 height 35
click at [747, 553] on div "Endpoint URL Secret https://fjc4s4qs-8000.use.devtunnels.ms/integrations/seam/e…" at bounding box center [808, 598] width 701 height 582
click at [1146, 242] on icon "button" at bounding box center [1143, 241] width 12 height 12
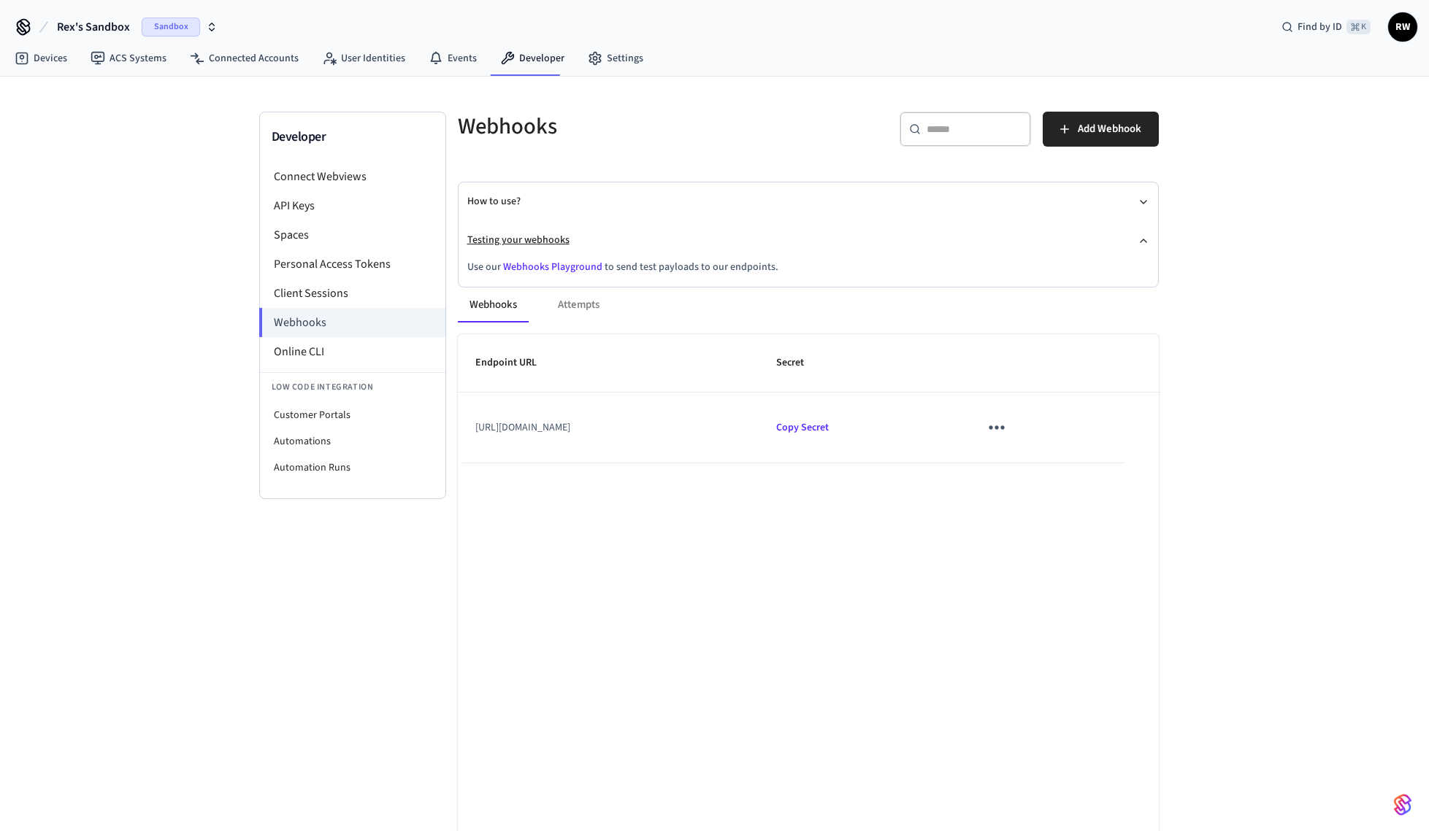
click at [1145, 242] on icon "button" at bounding box center [1143, 240] width 6 height 3
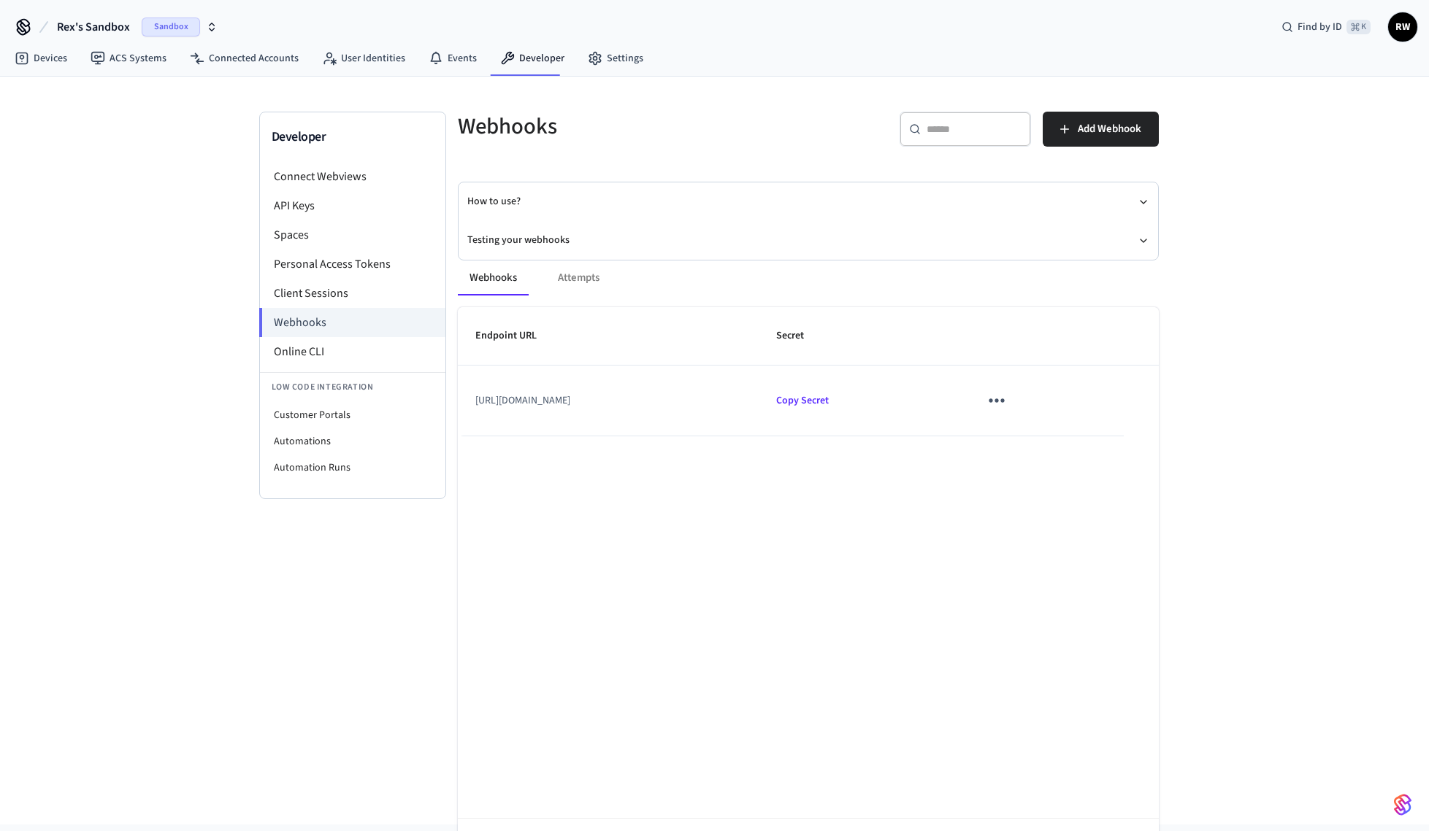
click at [577, 274] on div "Webhooks Attempts" at bounding box center [808, 278] width 701 height 35
click at [1007, 399] on icon "sticky table" at bounding box center [996, 400] width 23 height 23
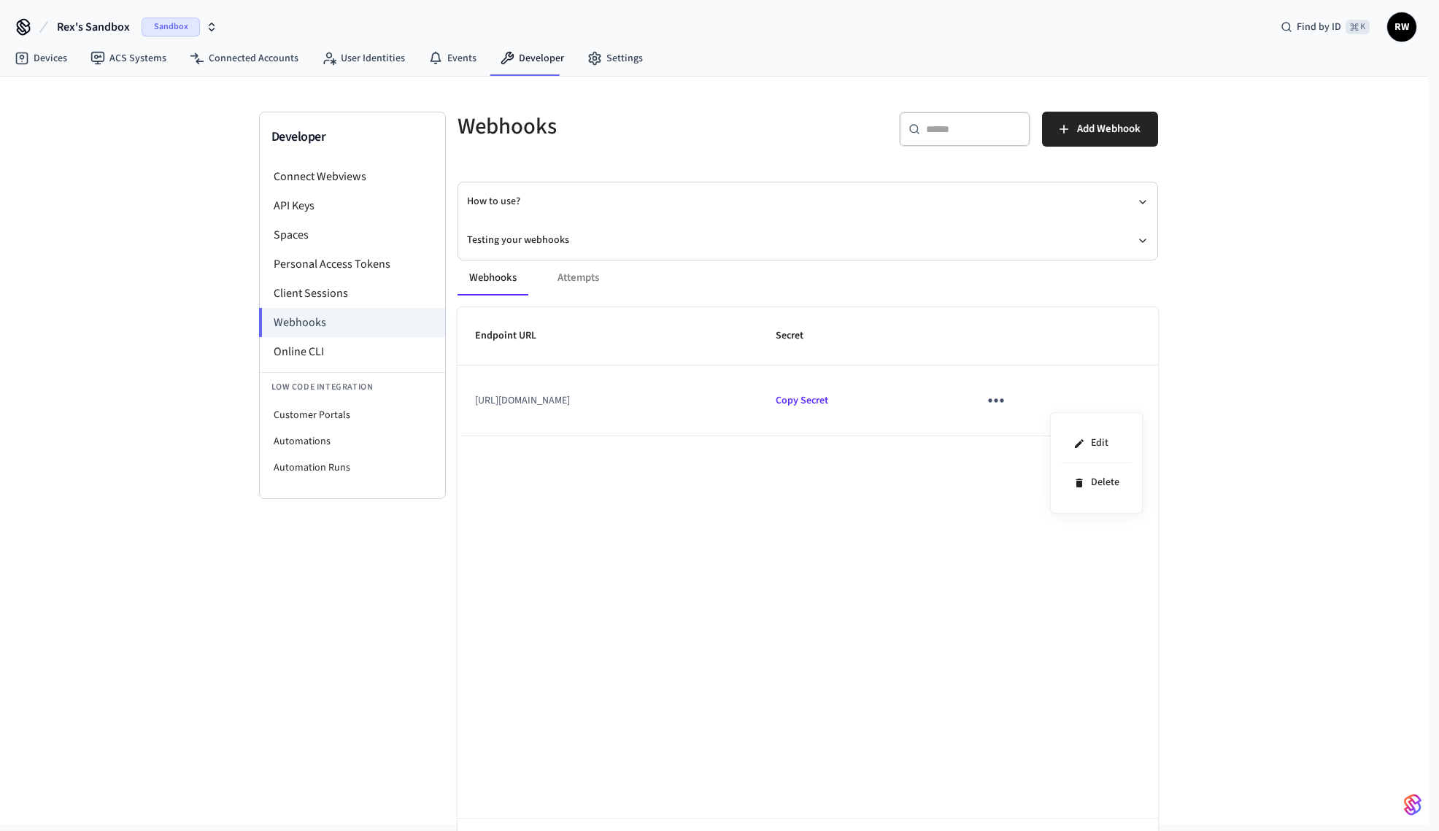
click at [1249, 404] on div at bounding box center [719, 415] width 1439 height 831
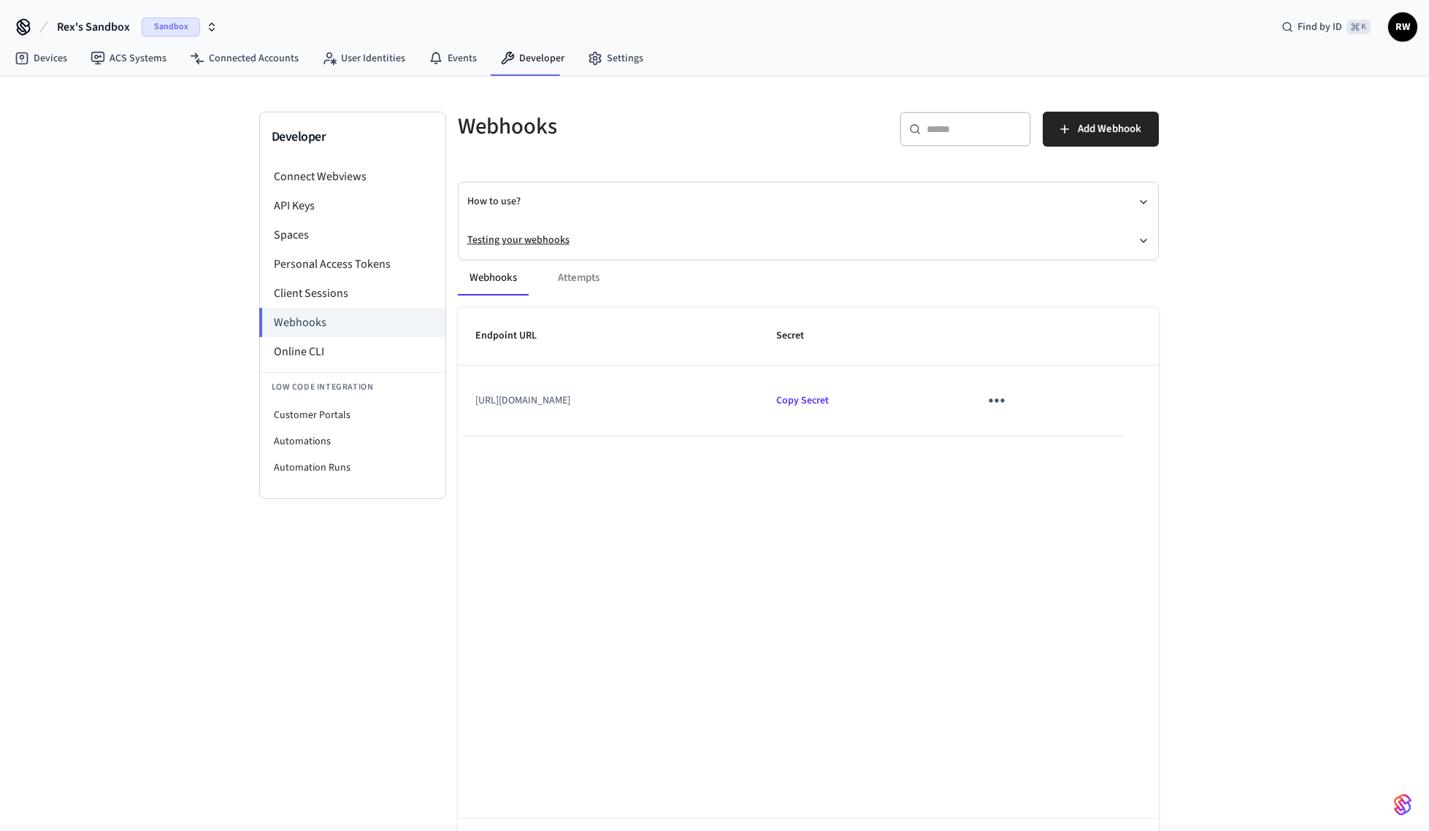
click at [1139, 242] on icon "button" at bounding box center [1143, 241] width 12 height 12
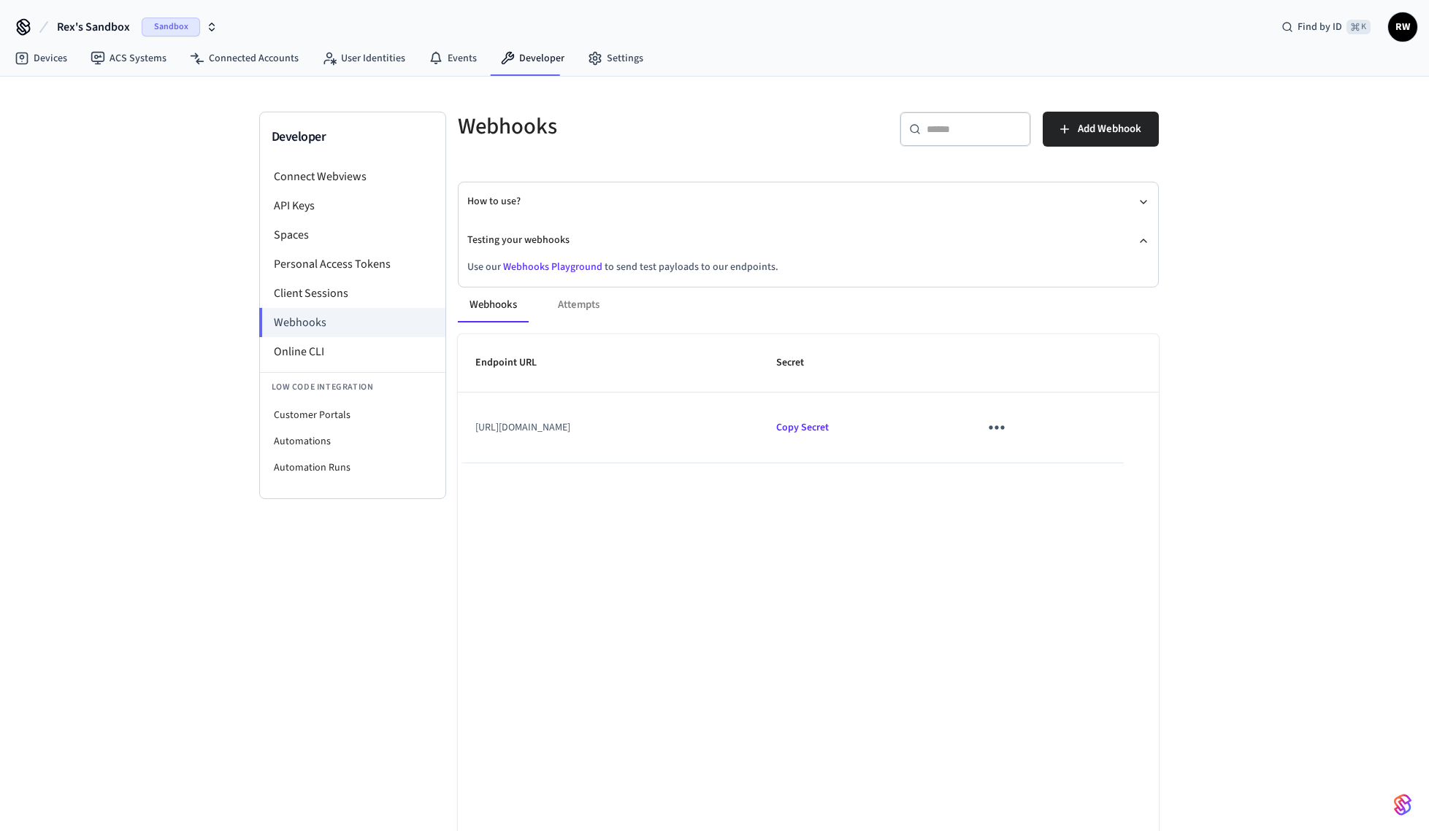
click at [586, 266] on link "Webhooks Playground" at bounding box center [552, 267] width 99 height 15
click at [1004, 426] on icon "sticky table" at bounding box center [996, 428] width 15 height 4
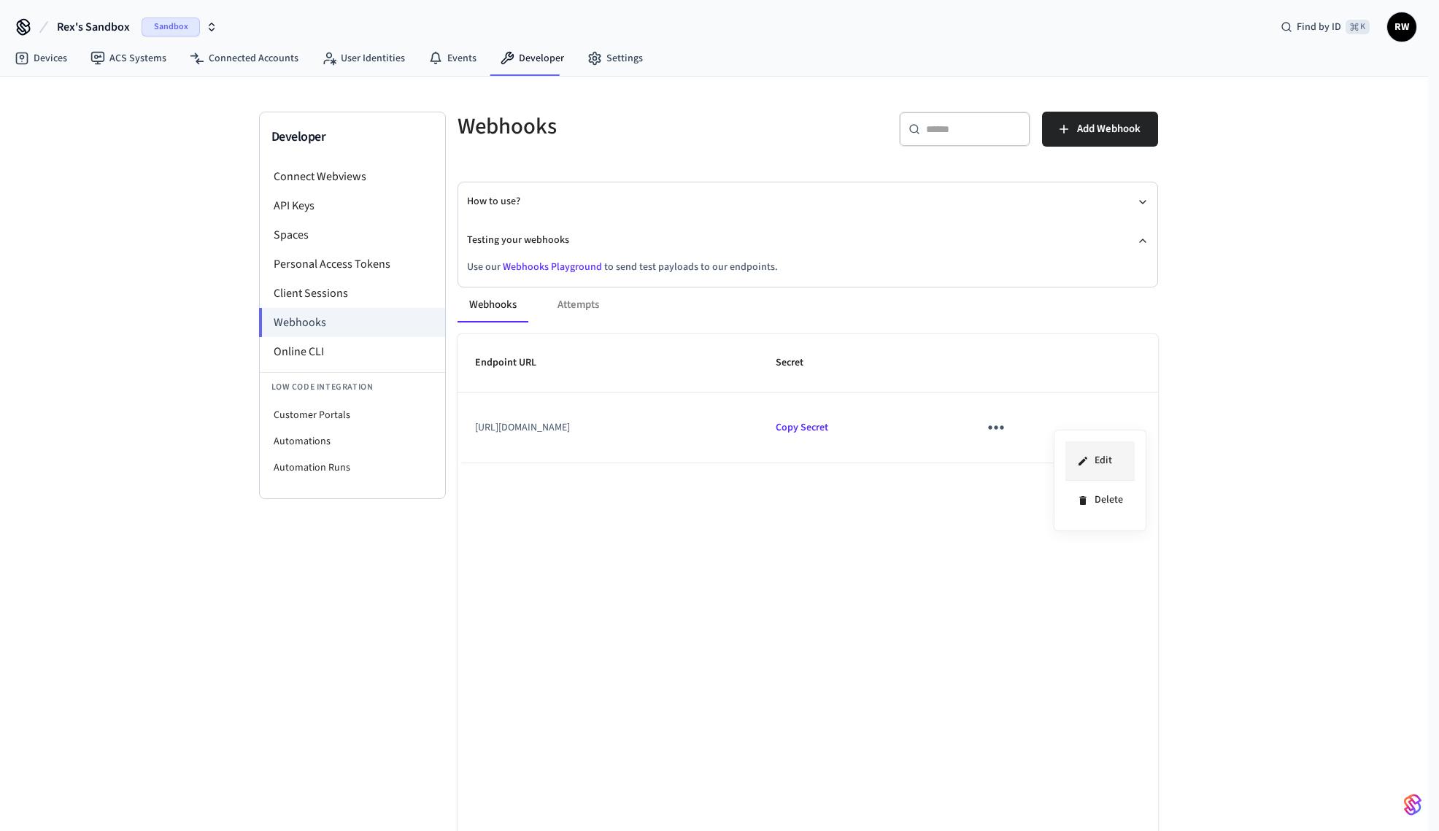
click at [1100, 452] on li "Edit" at bounding box center [1100, 461] width 69 height 39
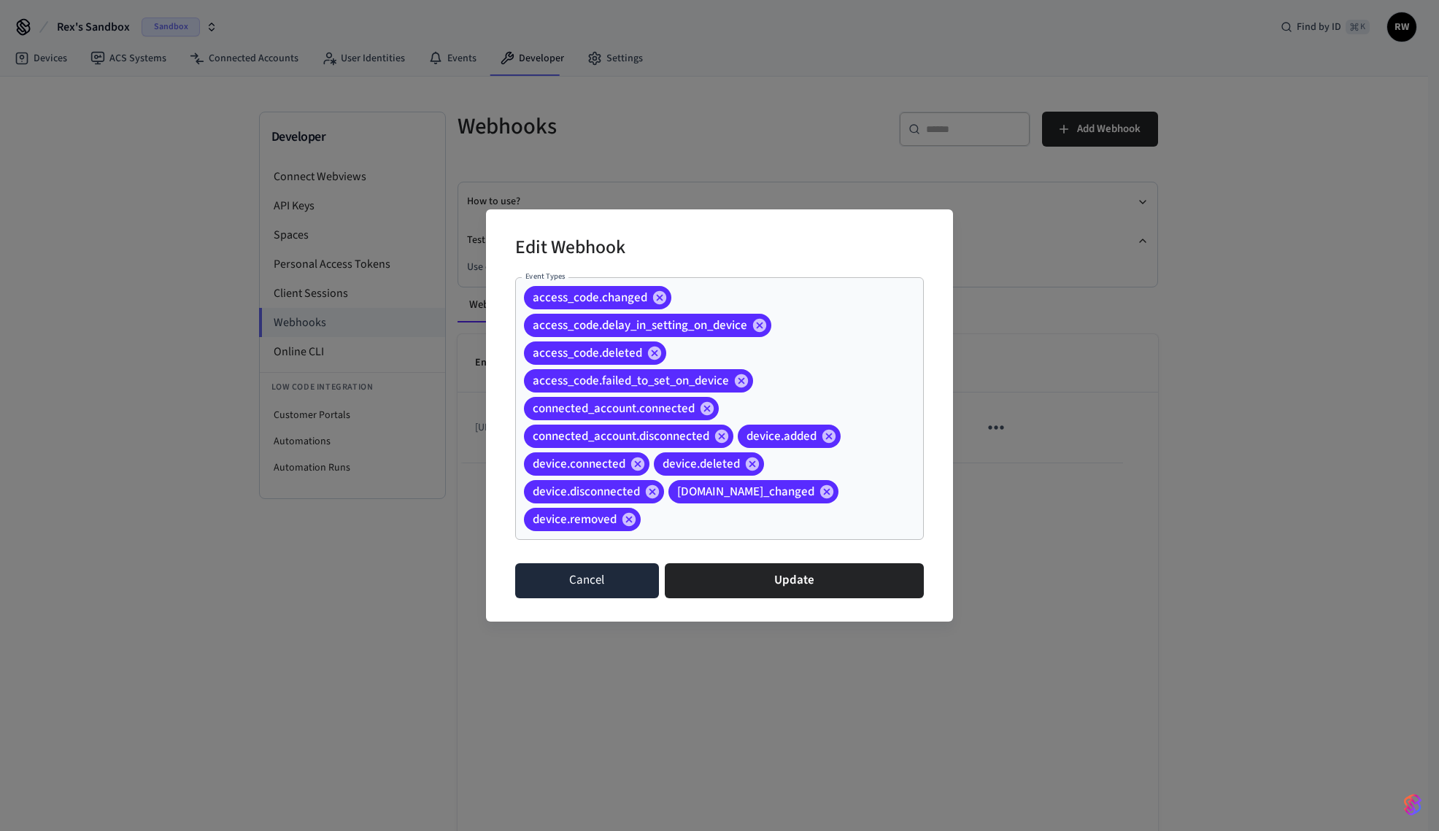
click at [621, 576] on button "Cancel" at bounding box center [587, 581] width 144 height 35
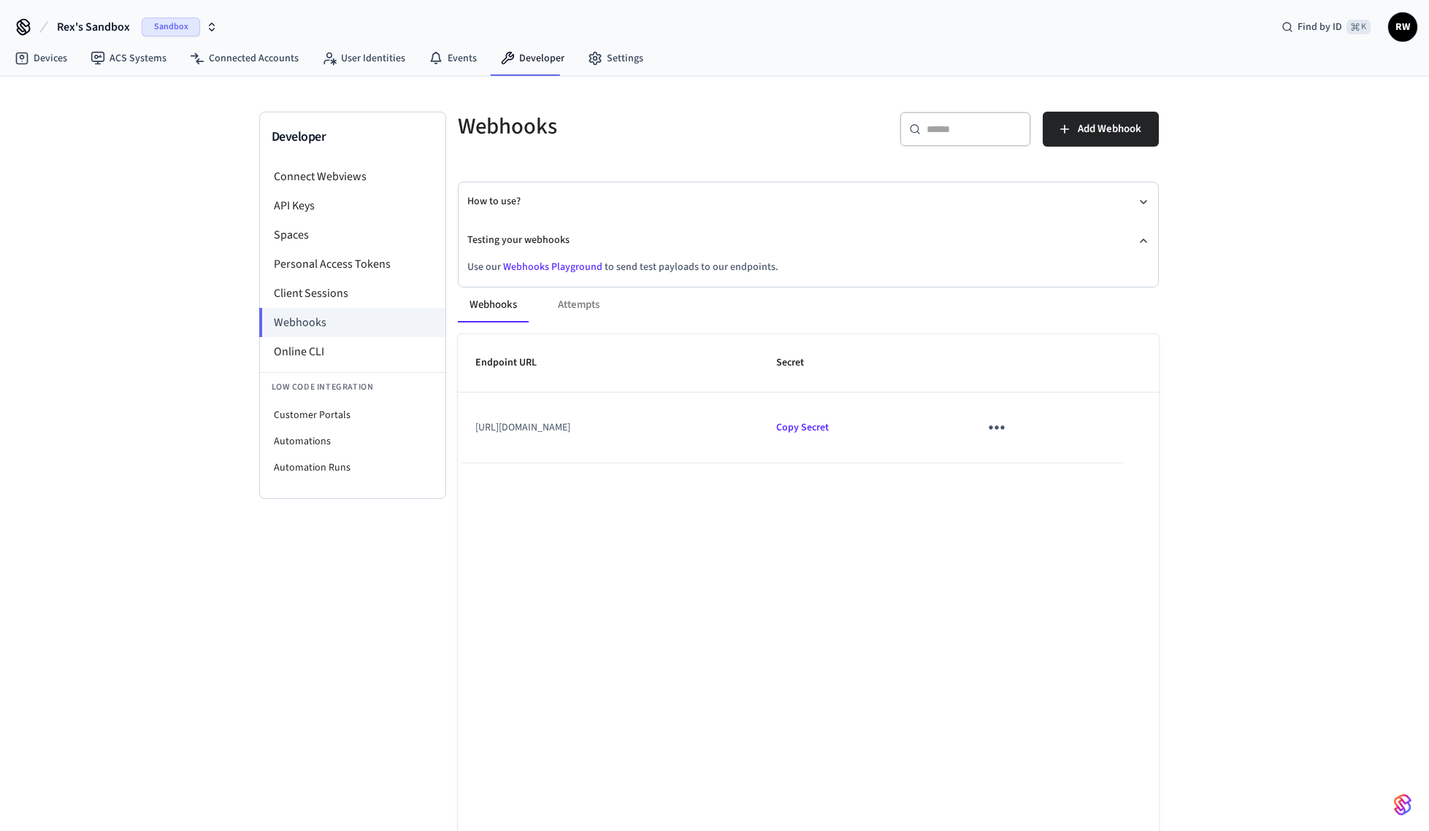
click at [1007, 424] on icon "sticky table" at bounding box center [996, 427] width 23 height 23
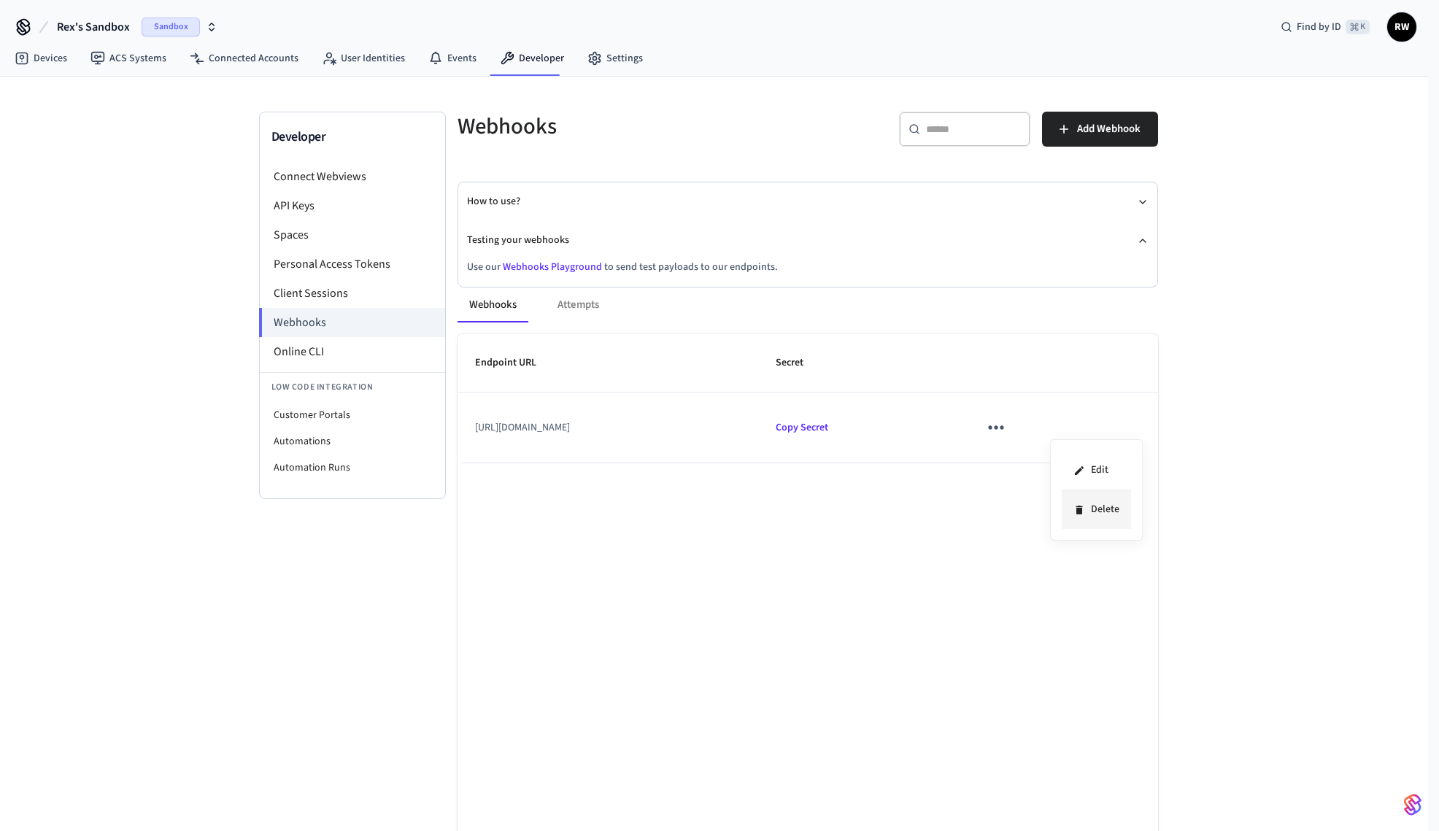
click at [1103, 515] on li "Delete" at bounding box center [1096, 510] width 69 height 39
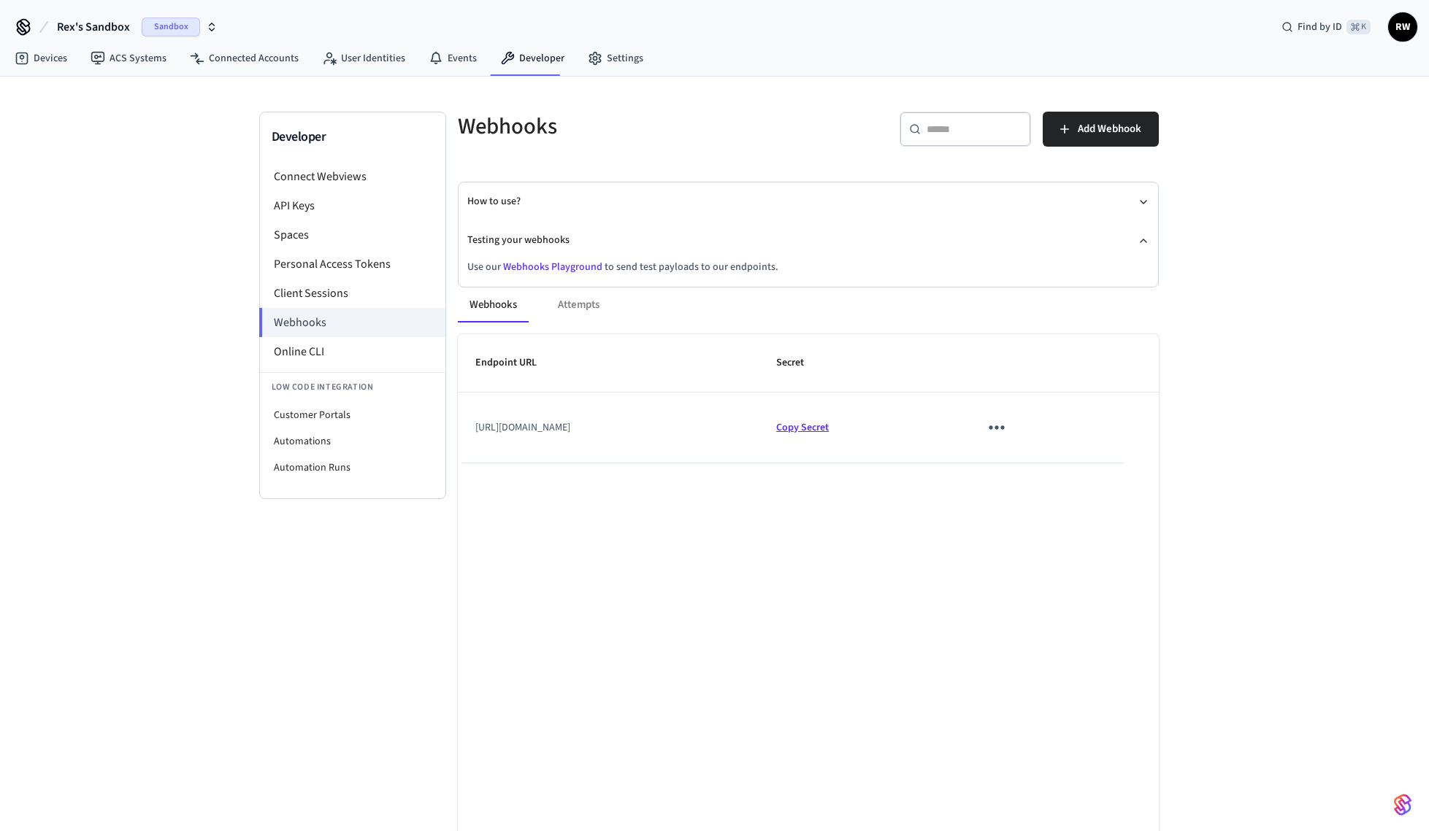
click at [828, 433] on span "Copy Secret" at bounding box center [802, 427] width 53 height 15
click at [1004, 427] on icon "sticky table" at bounding box center [996, 428] width 15 height 4
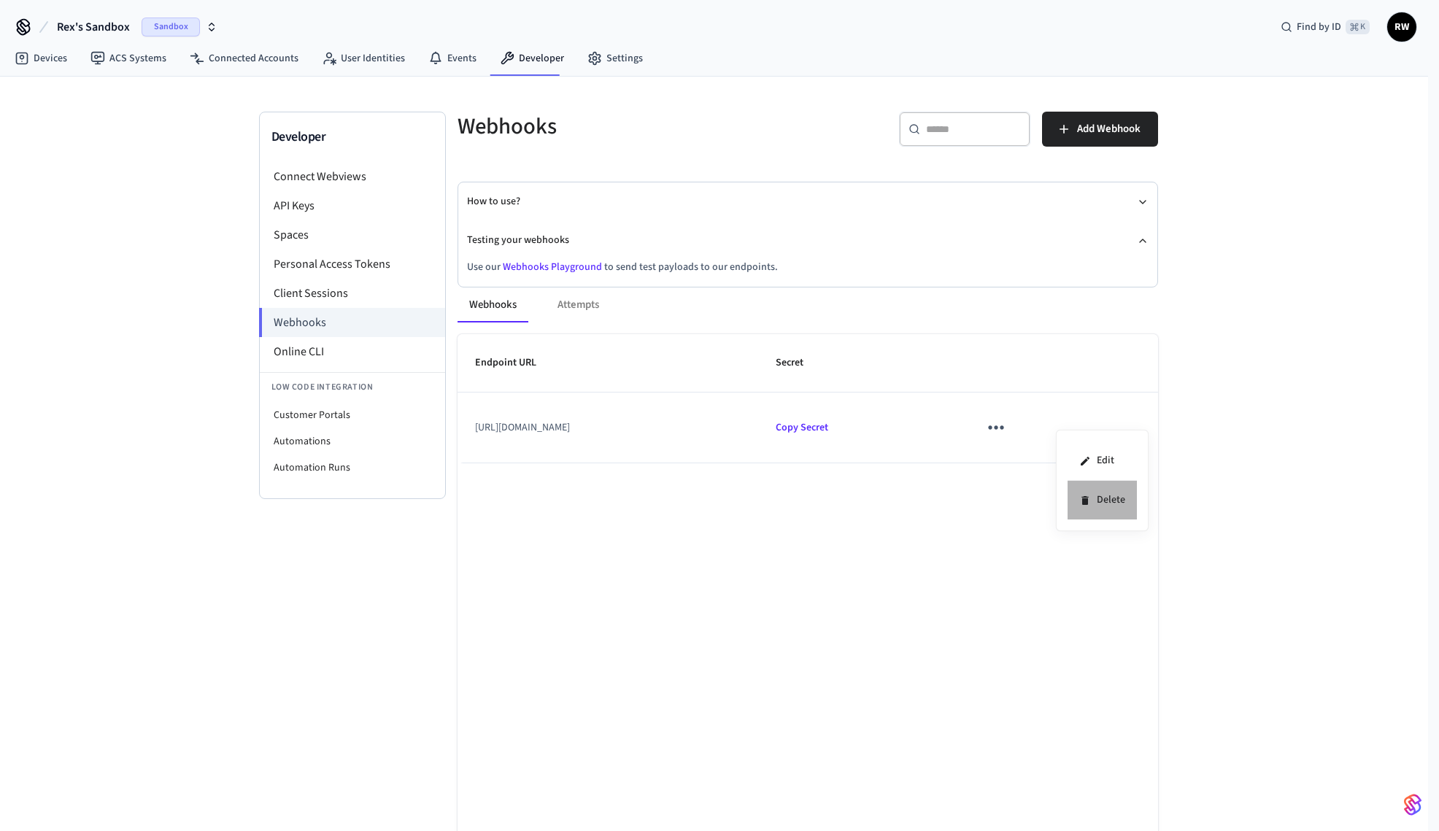
click at [1117, 492] on li "Delete" at bounding box center [1102, 500] width 69 height 39
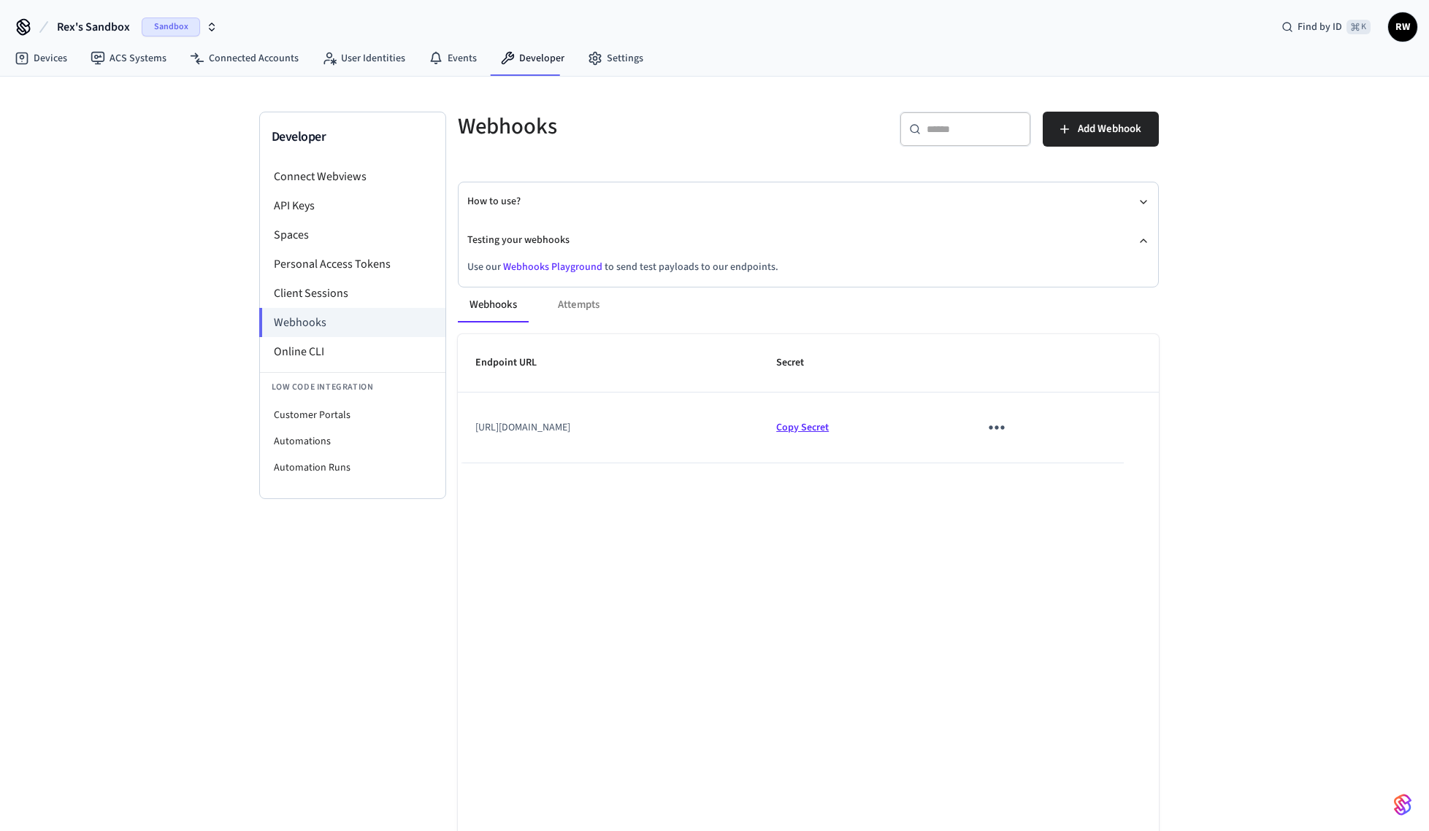
click at [828, 430] on span "Copy Secret" at bounding box center [802, 427] width 53 height 15
click at [1007, 429] on icon "sticky table" at bounding box center [996, 427] width 23 height 23
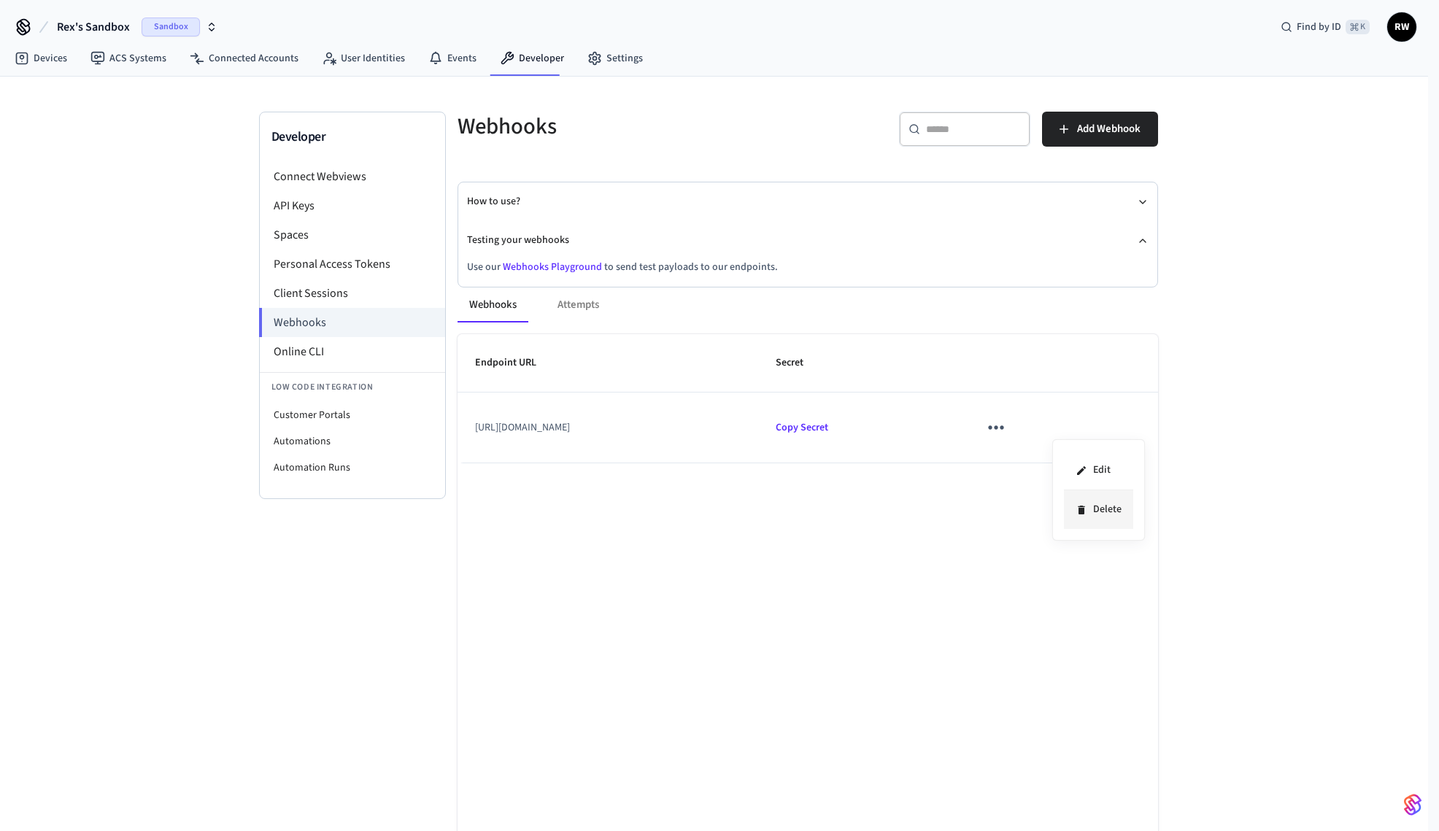
click at [1104, 512] on li "Delete" at bounding box center [1098, 510] width 69 height 39
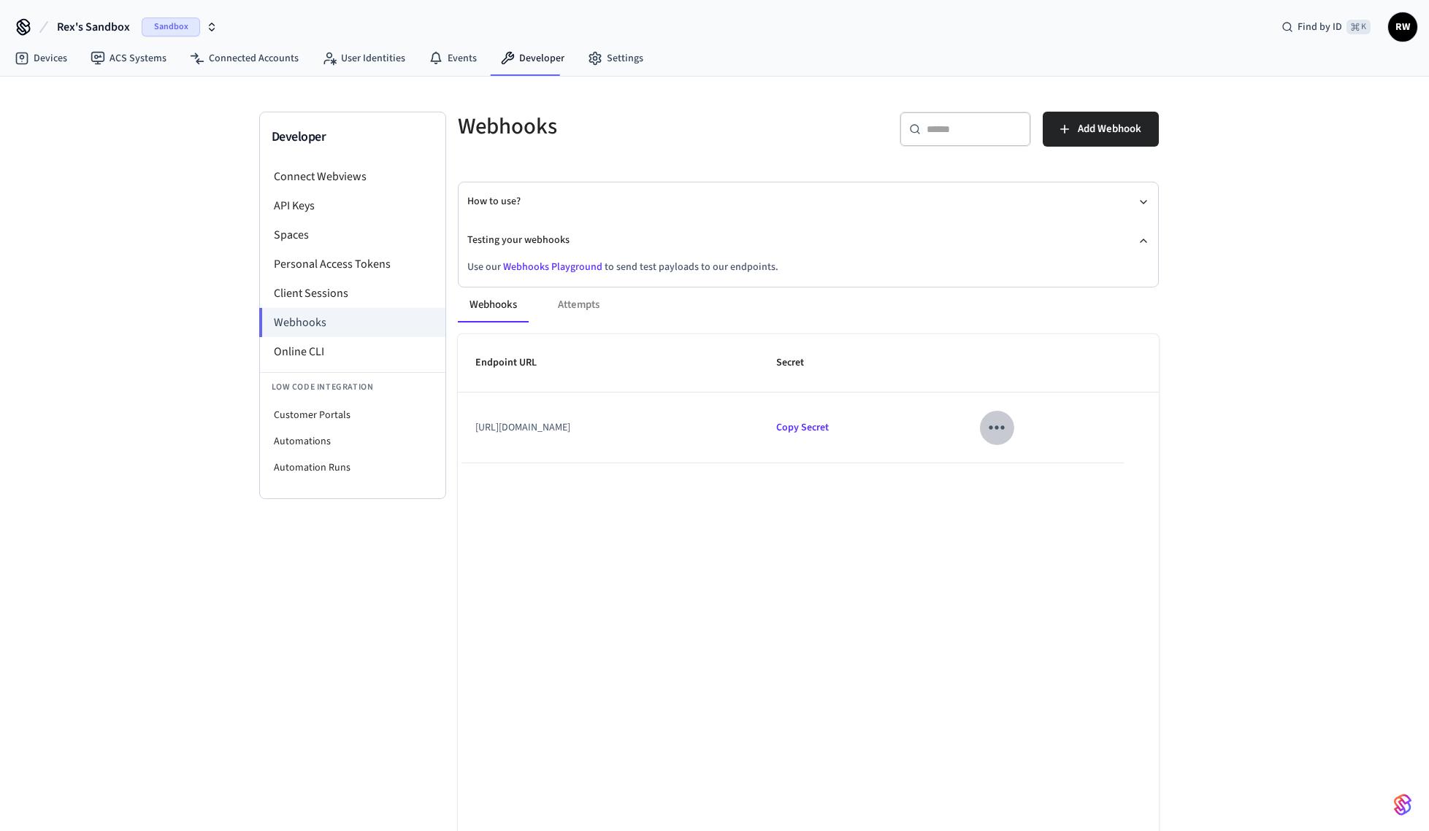
click at [1007, 422] on icon "sticky table" at bounding box center [996, 427] width 23 height 23
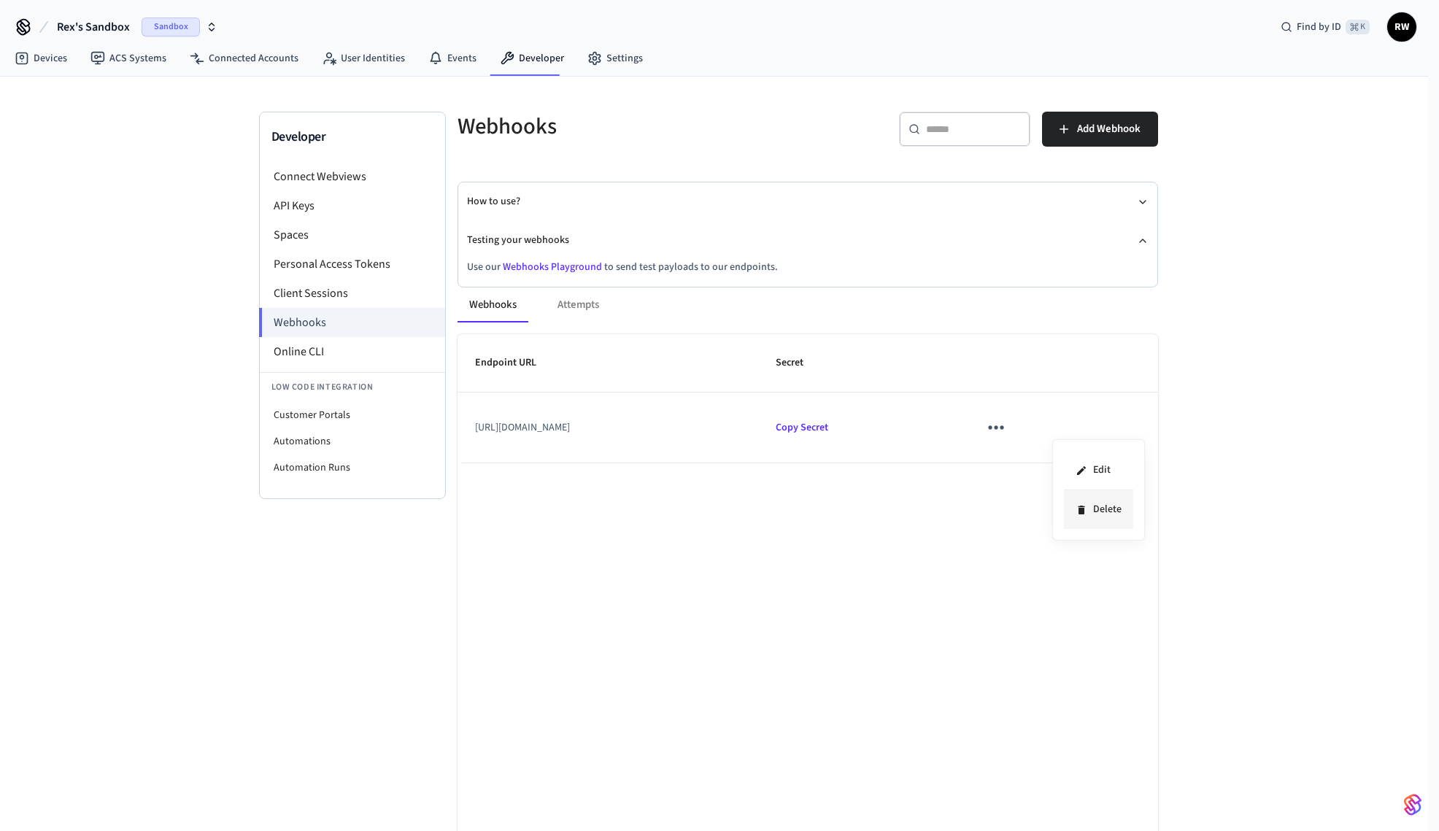
click at [1100, 507] on li "Delete" at bounding box center [1098, 510] width 69 height 39
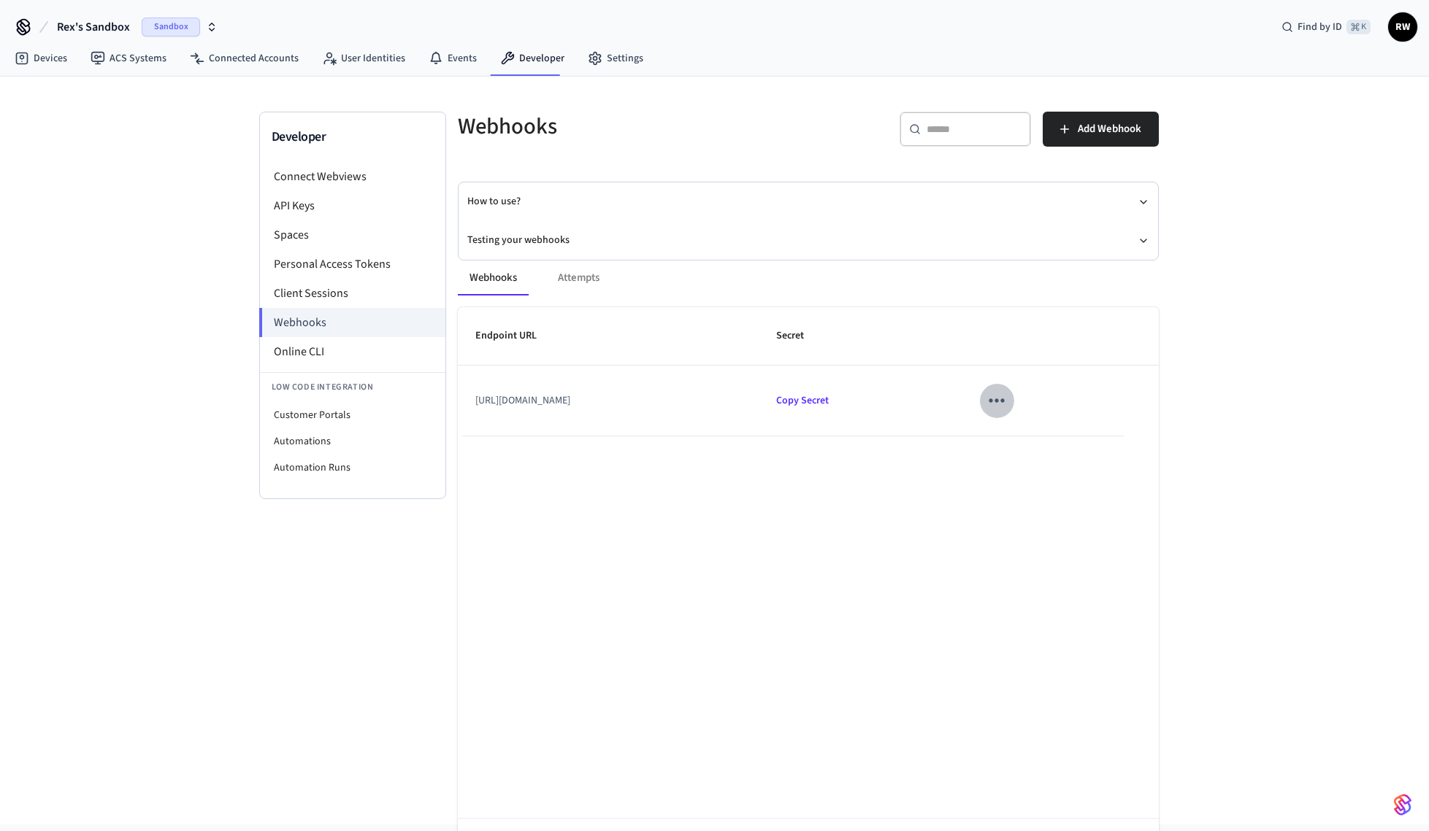
click at [1004, 400] on icon "sticky table" at bounding box center [996, 401] width 15 height 4
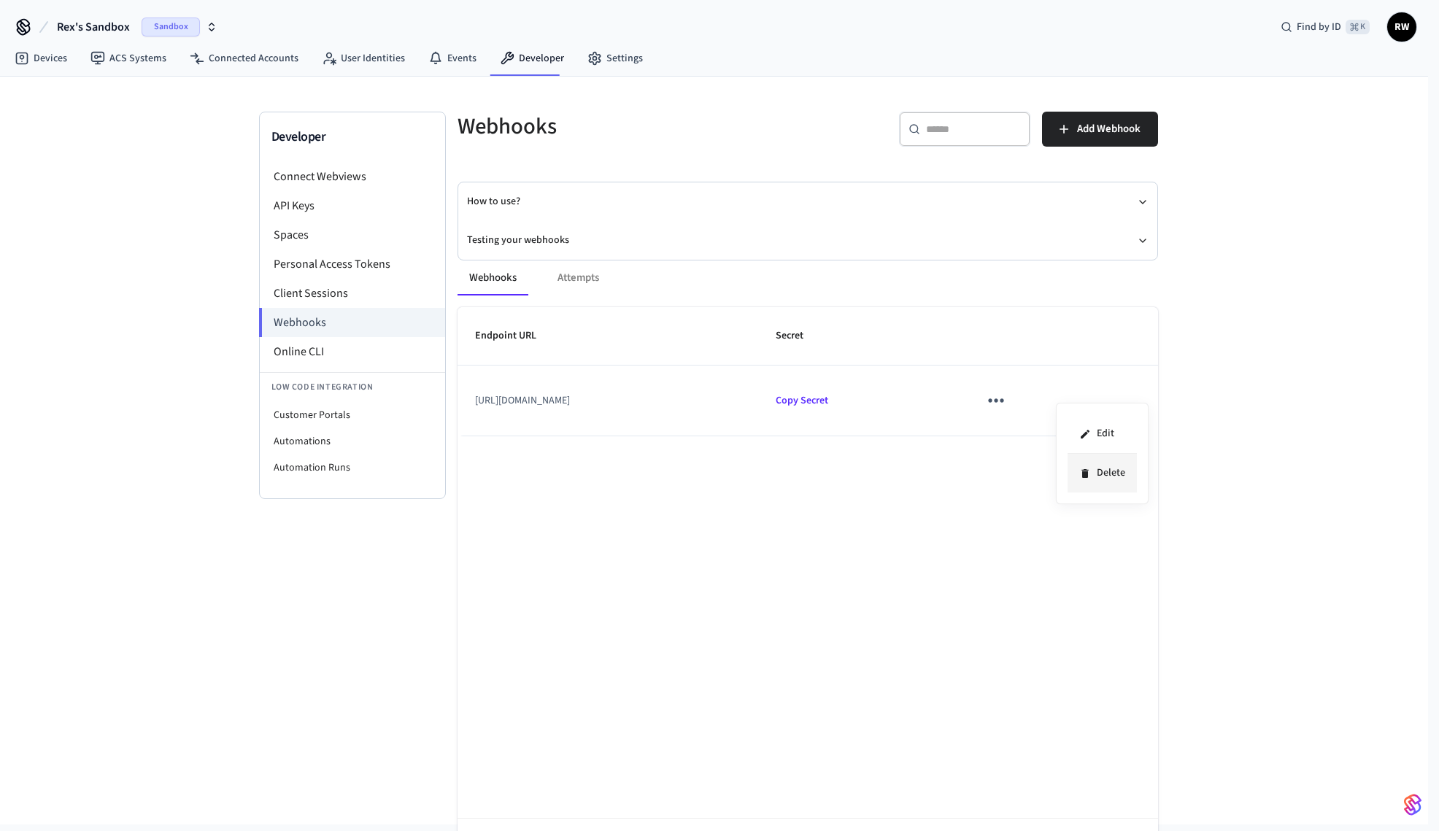
click at [1091, 472] on icon at bounding box center [1086, 474] width 12 height 12
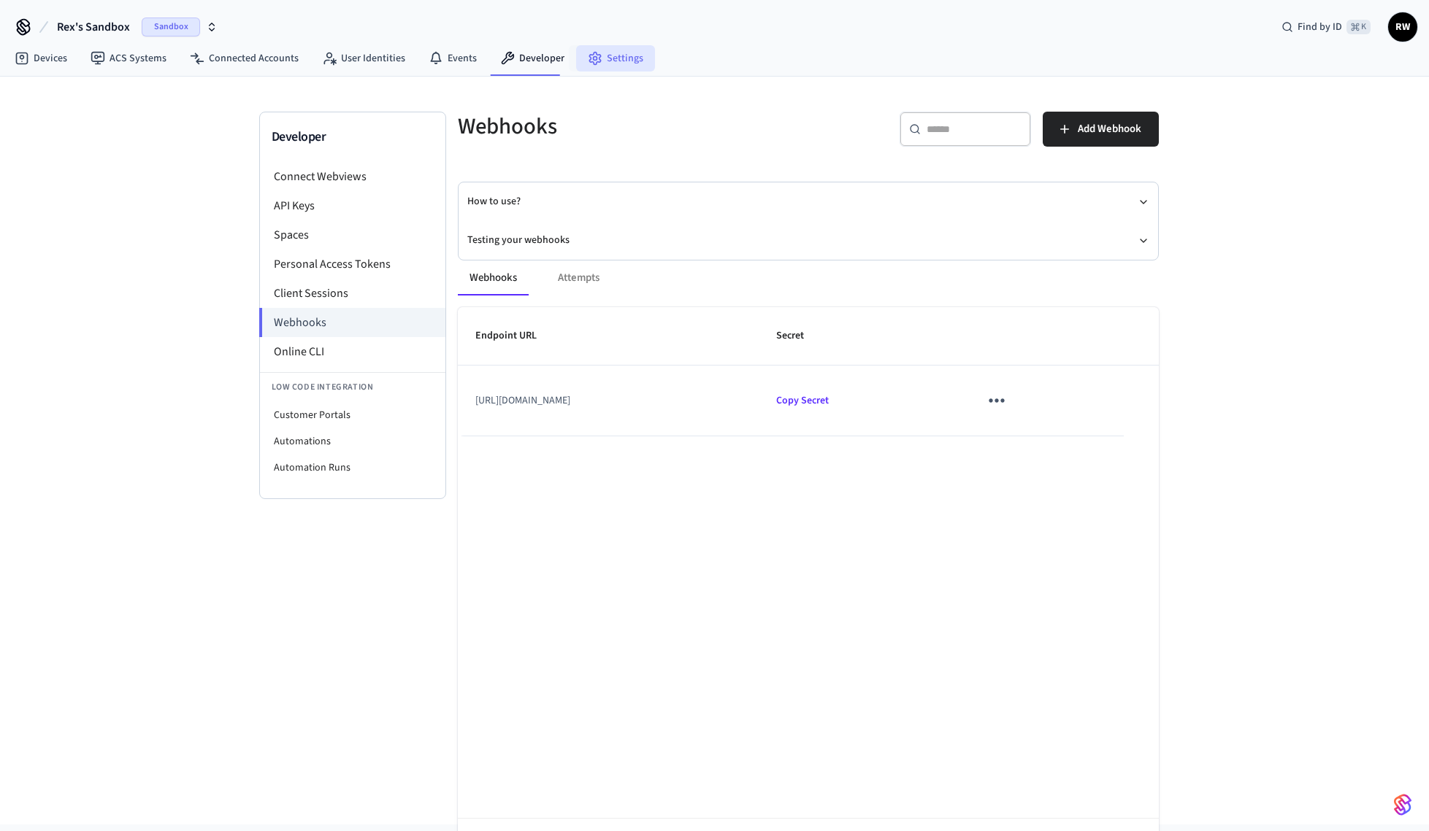
click at [620, 55] on link "Settings" at bounding box center [615, 58] width 79 height 26
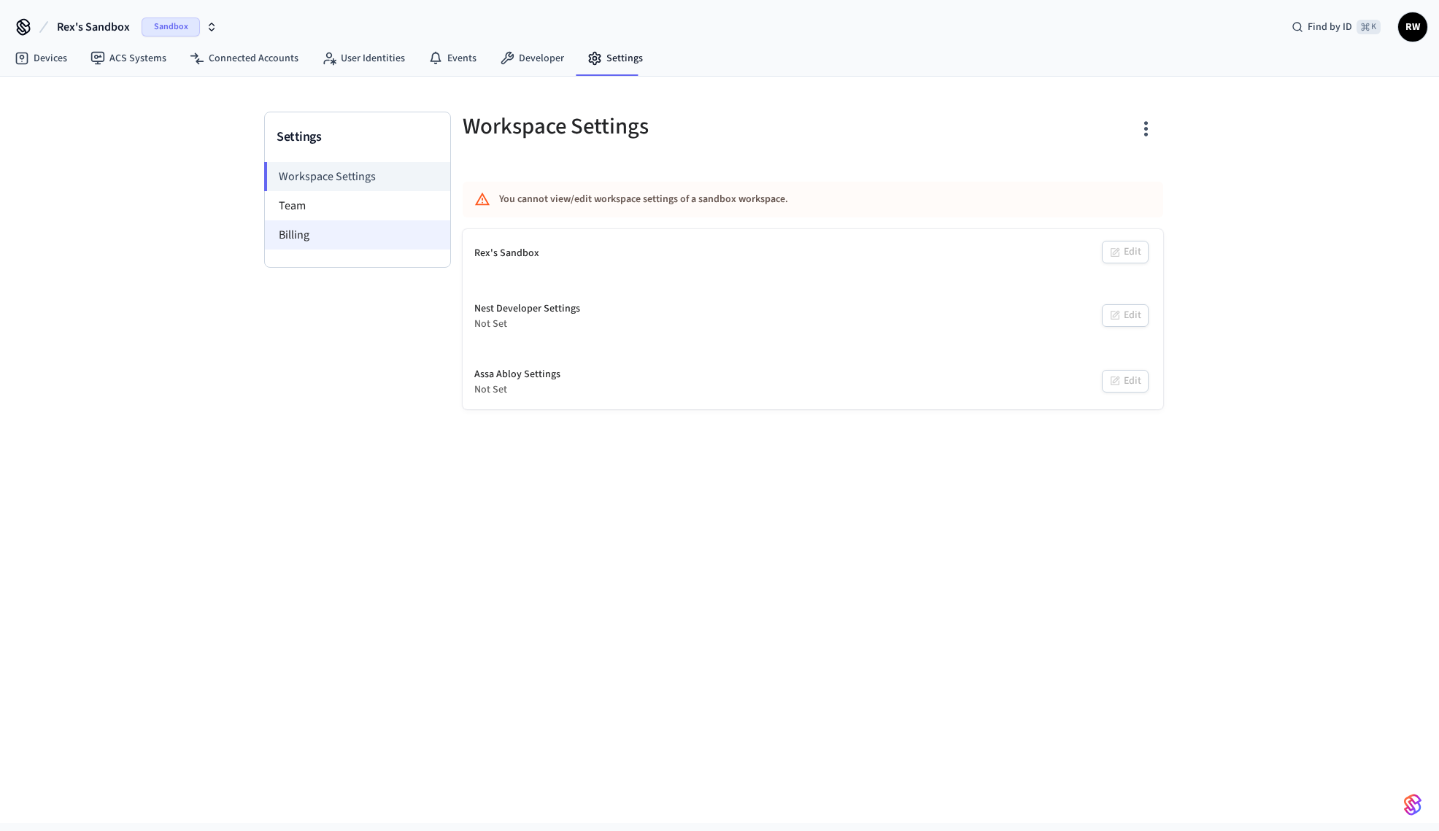
click at [326, 245] on li "Billing" at bounding box center [357, 234] width 185 height 29
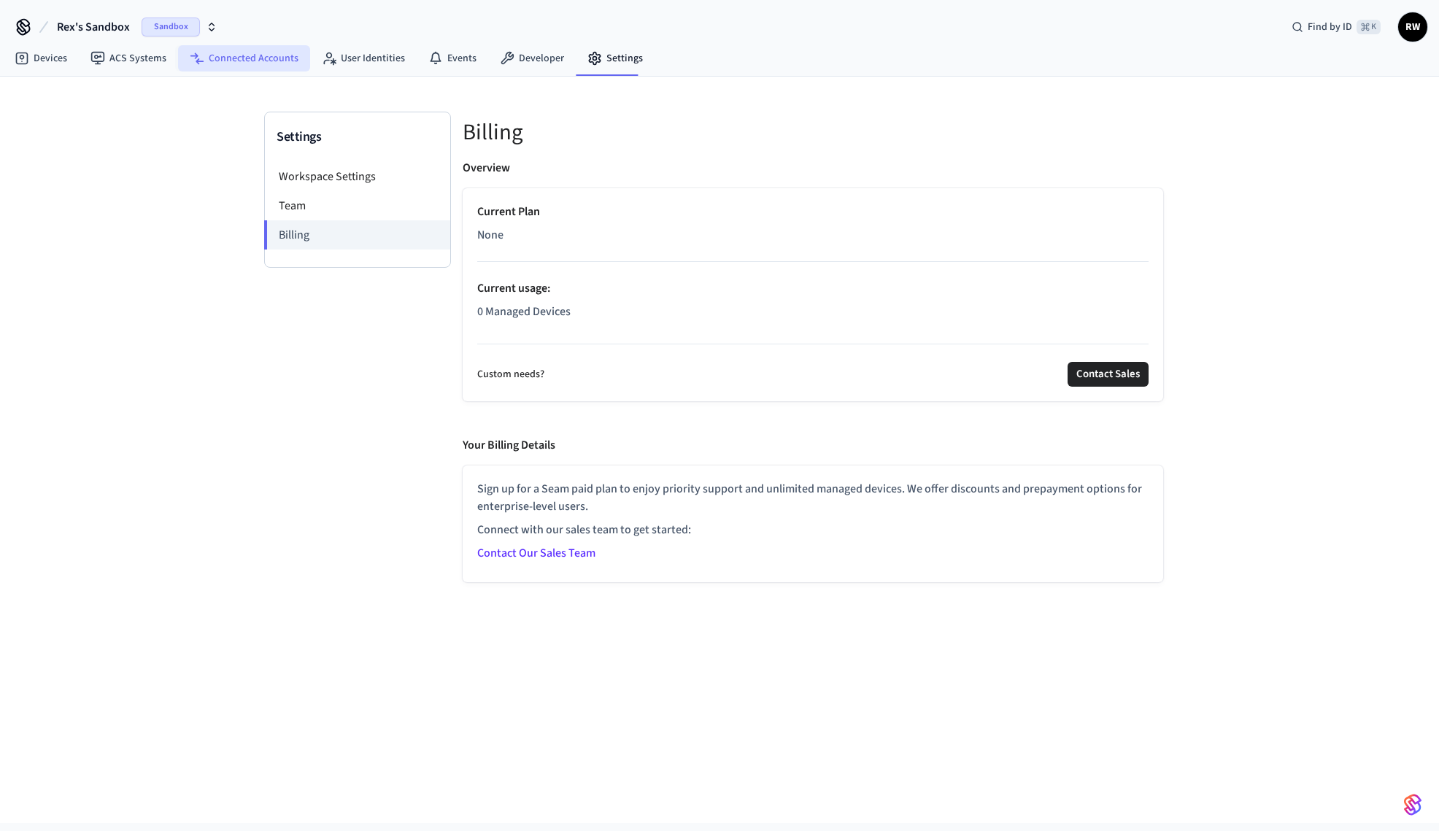
click at [245, 56] on link "Connected Accounts" at bounding box center [244, 58] width 132 height 26
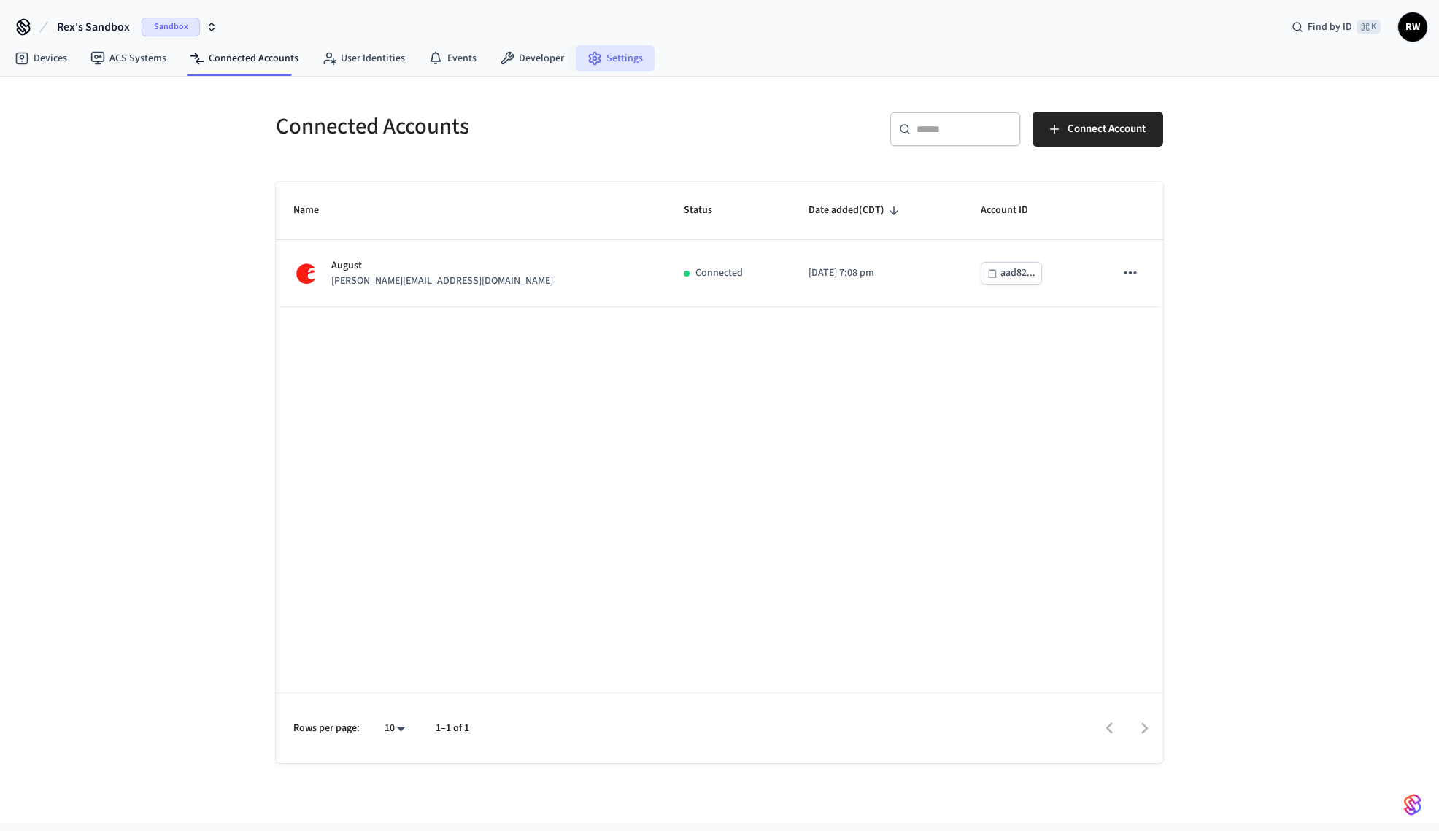
click at [590, 61] on icon at bounding box center [594, 59] width 11 height 12
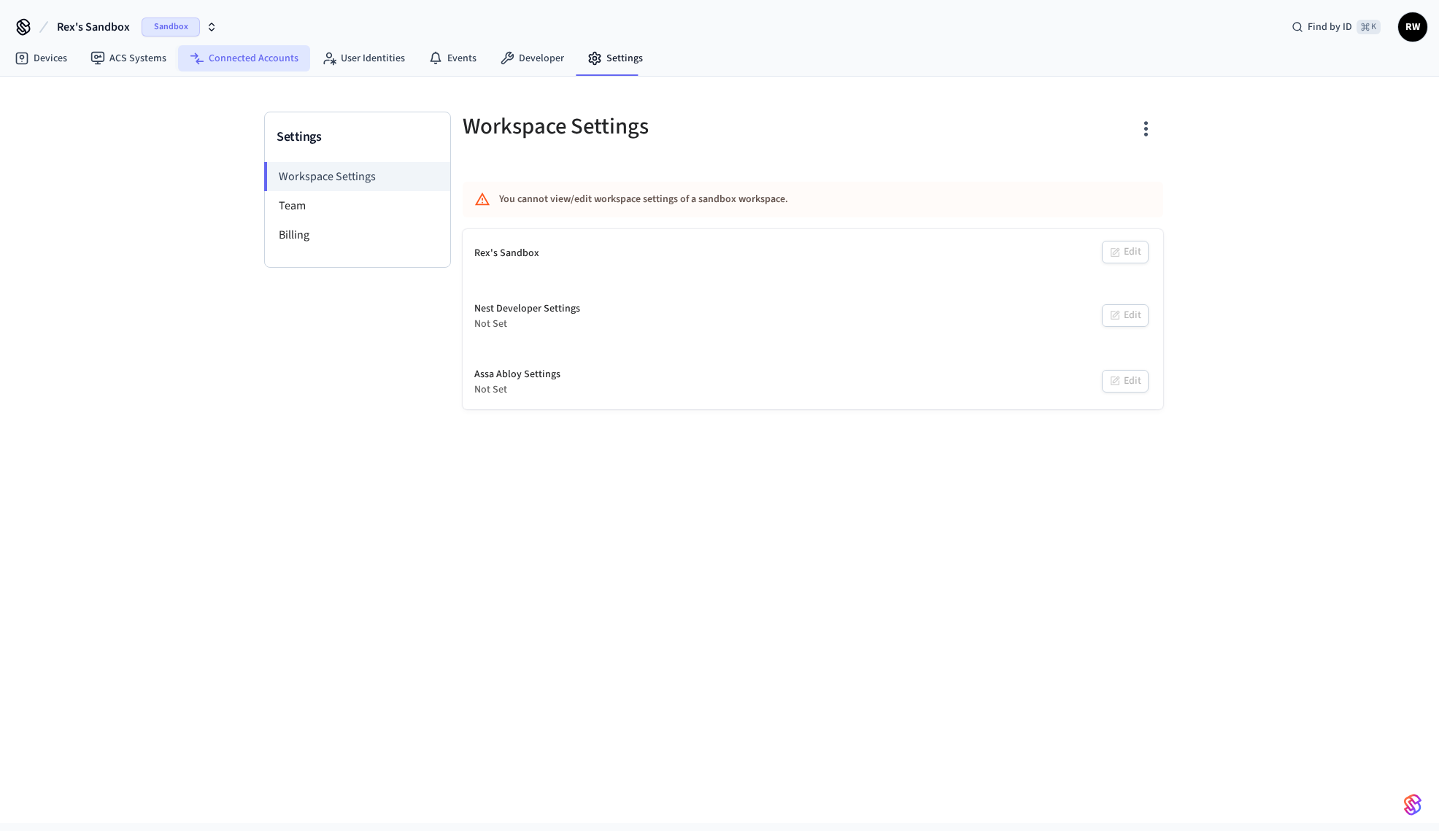
click at [245, 64] on link "Connected Accounts" at bounding box center [244, 58] width 132 height 26
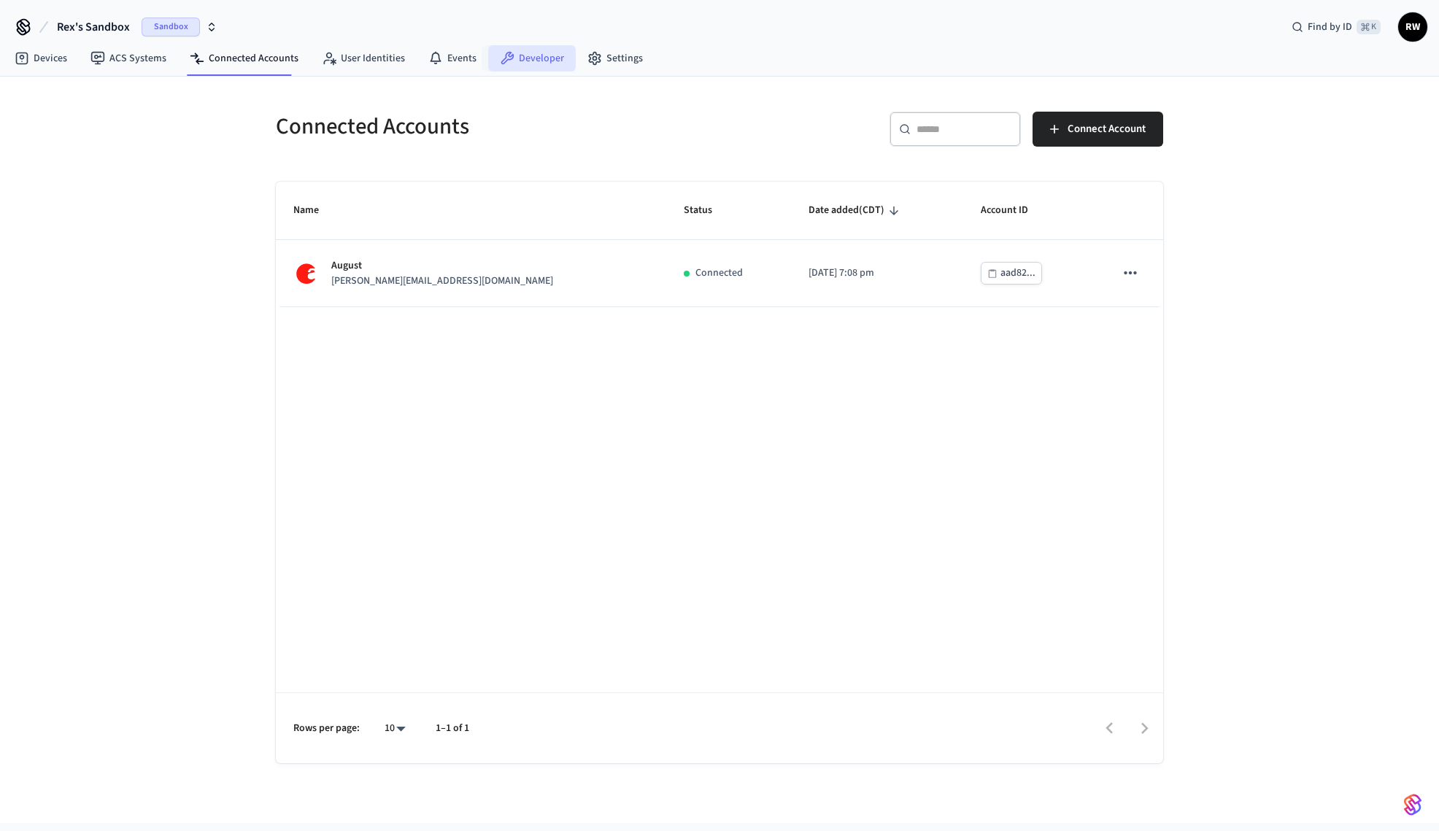
click at [500, 63] on icon at bounding box center [507, 58] width 15 height 15
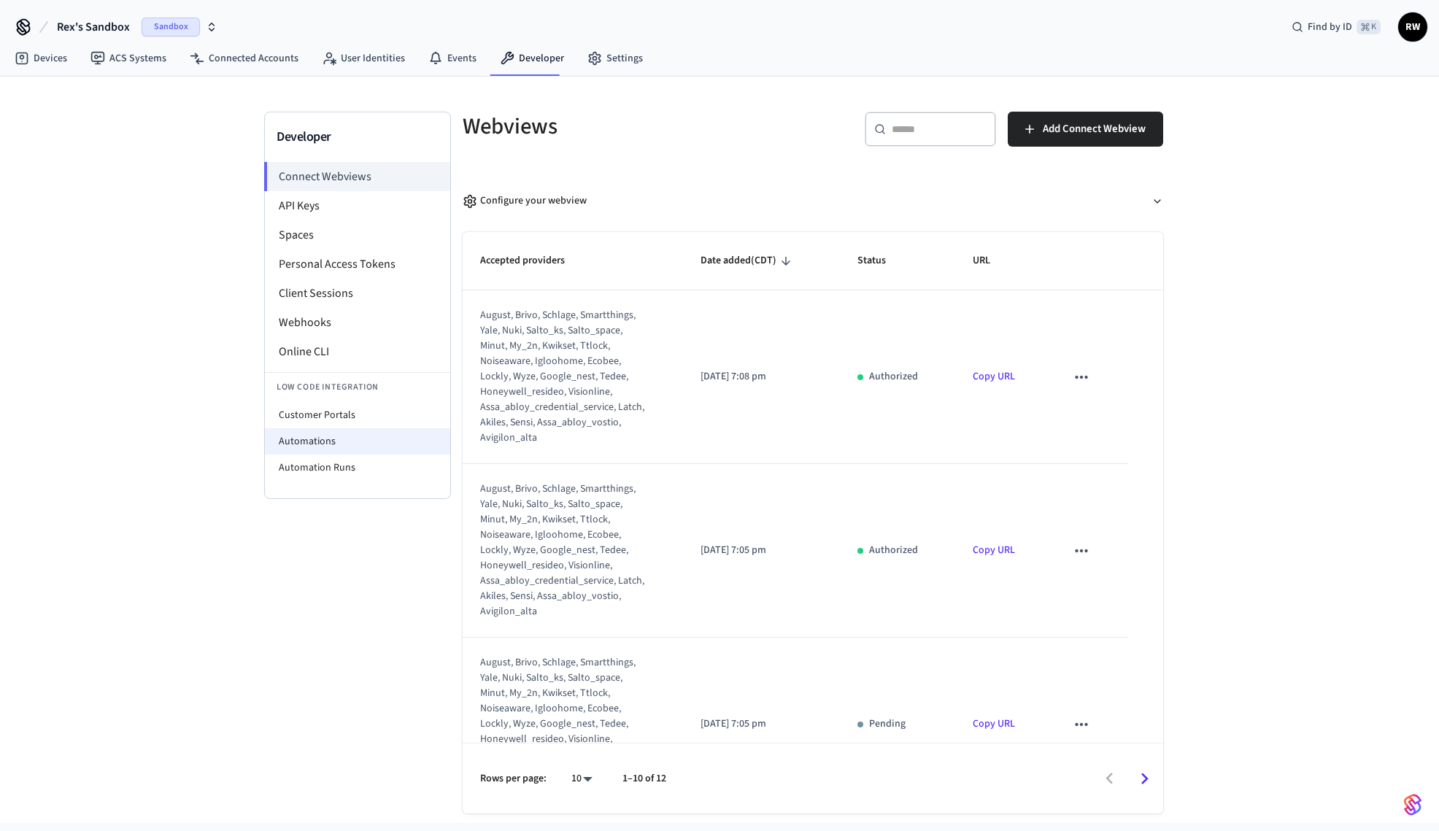
click at [366, 441] on li "Automations" at bounding box center [357, 441] width 185 height 26
select select "**********"
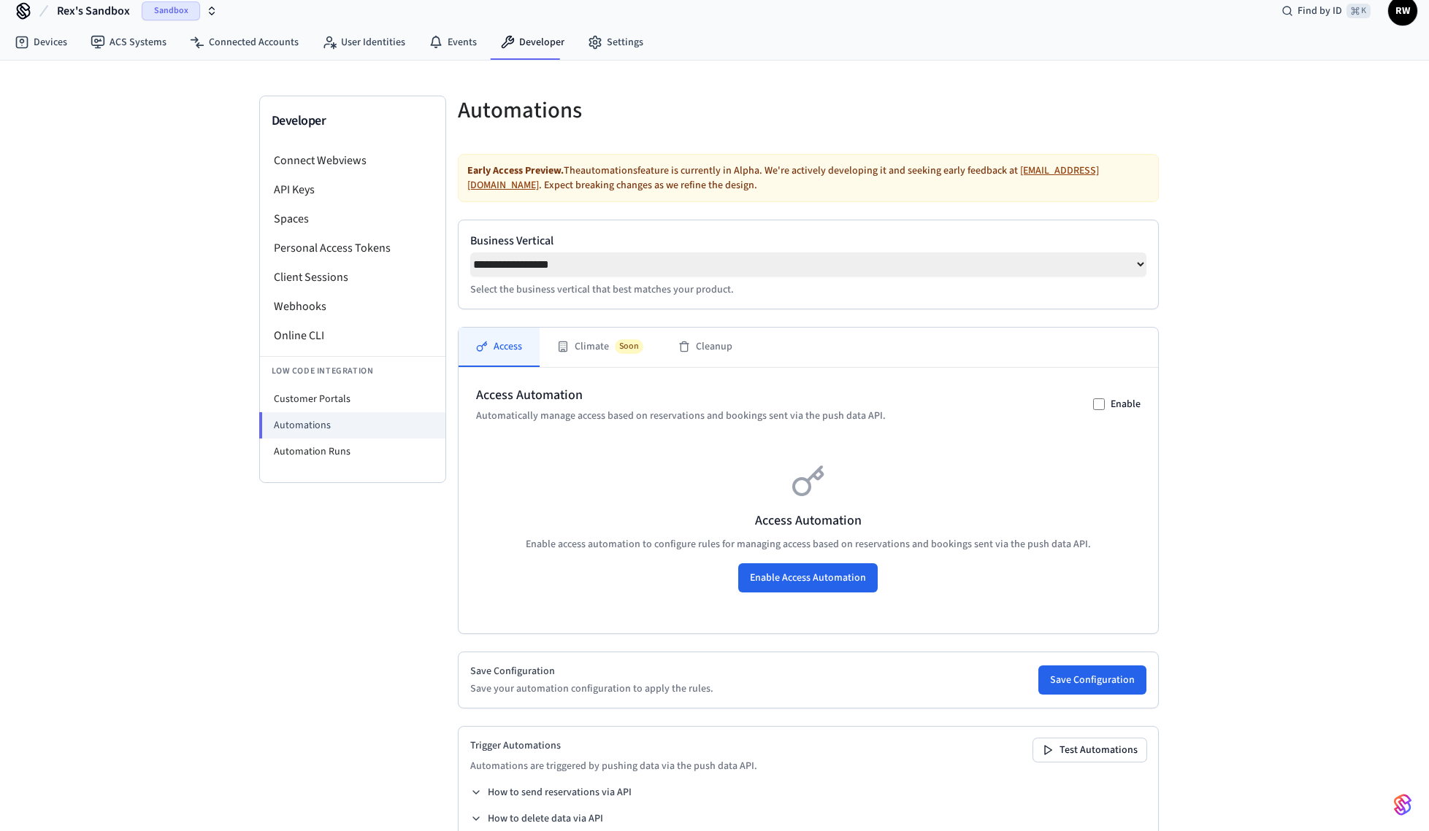
scroll to position [52, 0]
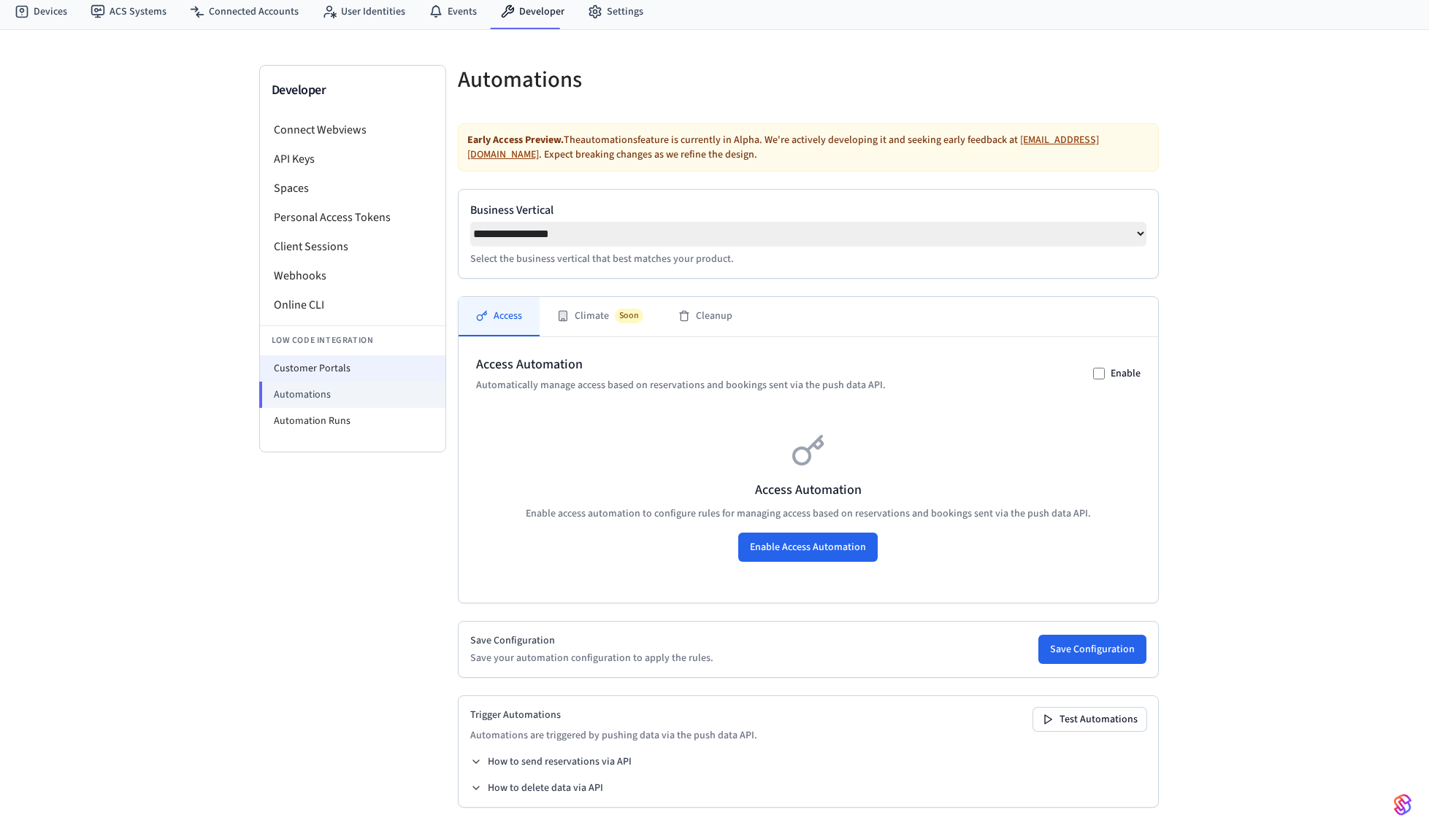
click at [347, 355] on li "Customer Portals" at bounding box center [352, 368] width 185 height 26
select select "**********"
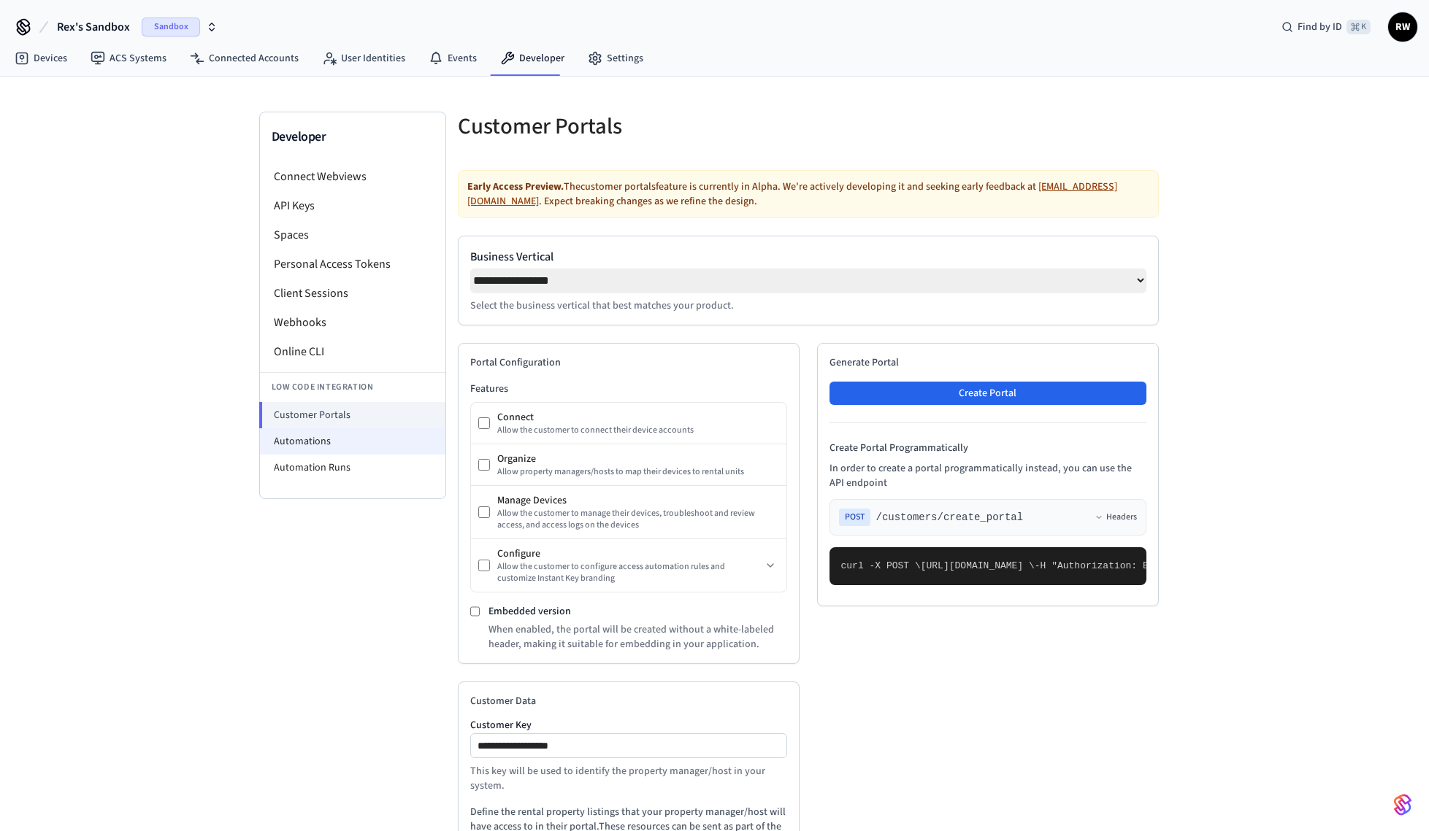
click at [340, 434] on li "Automations" at bounding box center [352, 441] width 185 height 26
select select "**********"
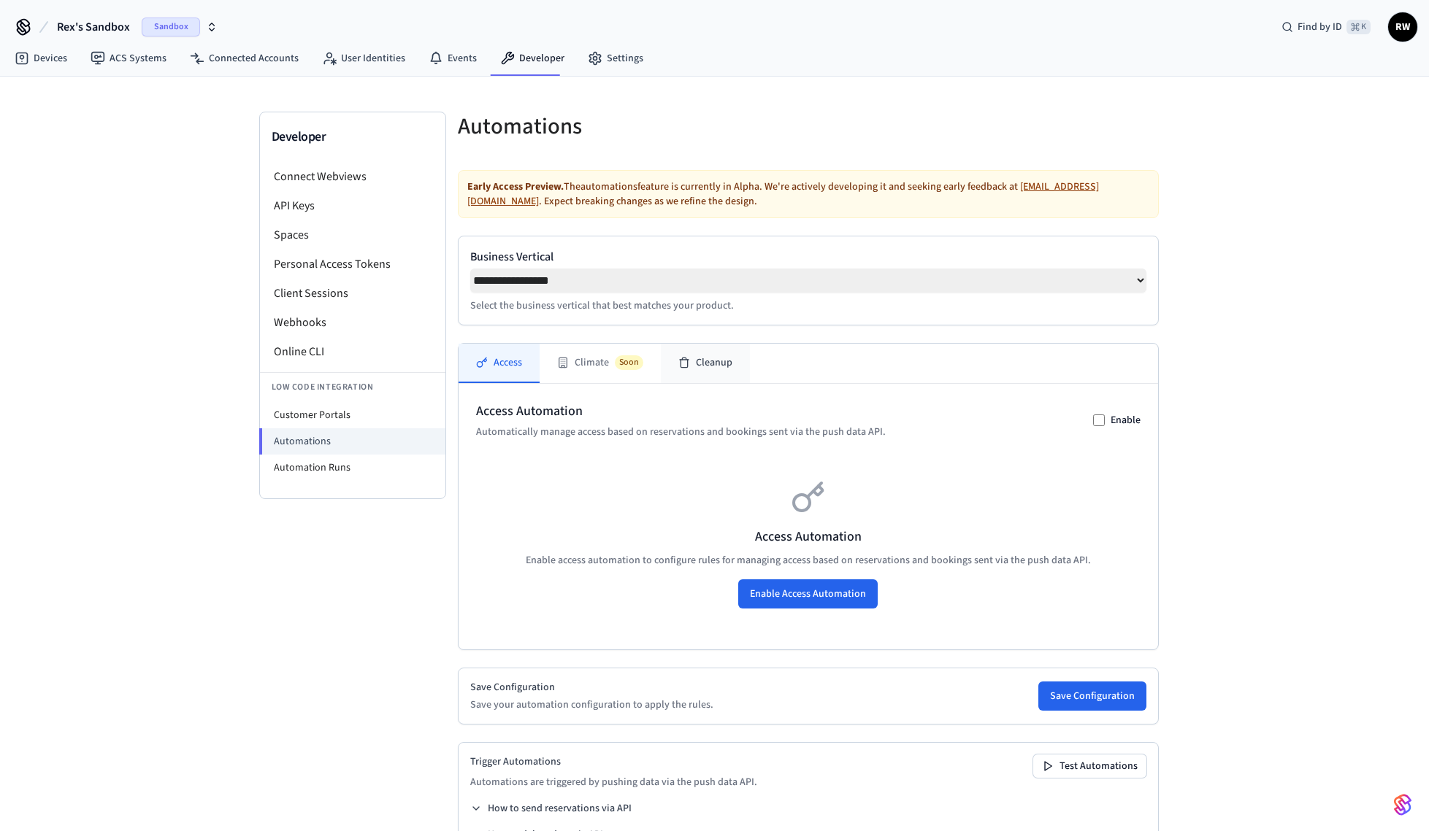
click at [696, 366] on button "Cleanup" at bounding box center [705, 363] width 89 height 39
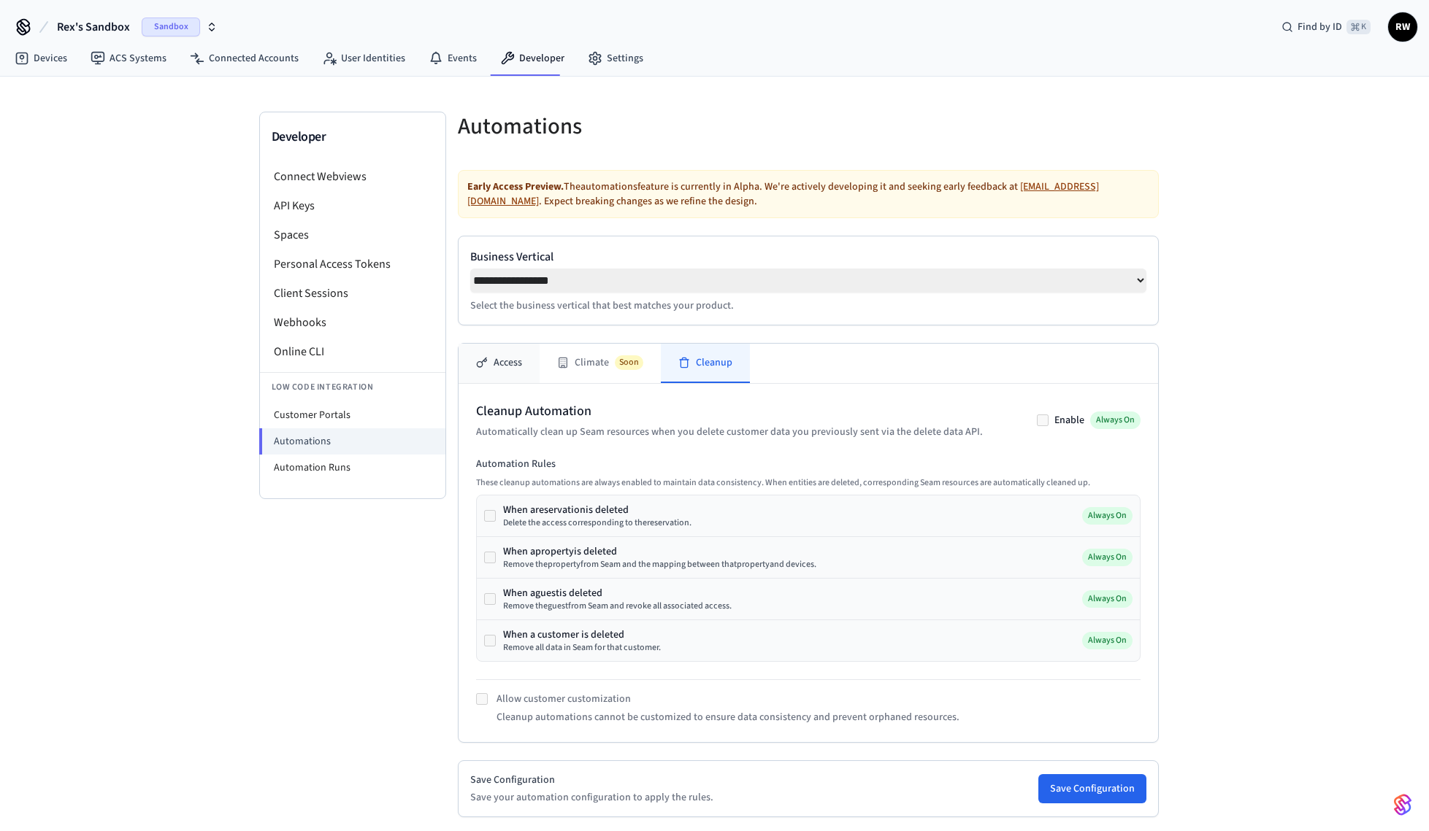
click at [520, 362] on button "Access" at bounding box center [498, 363] width 81 height 39
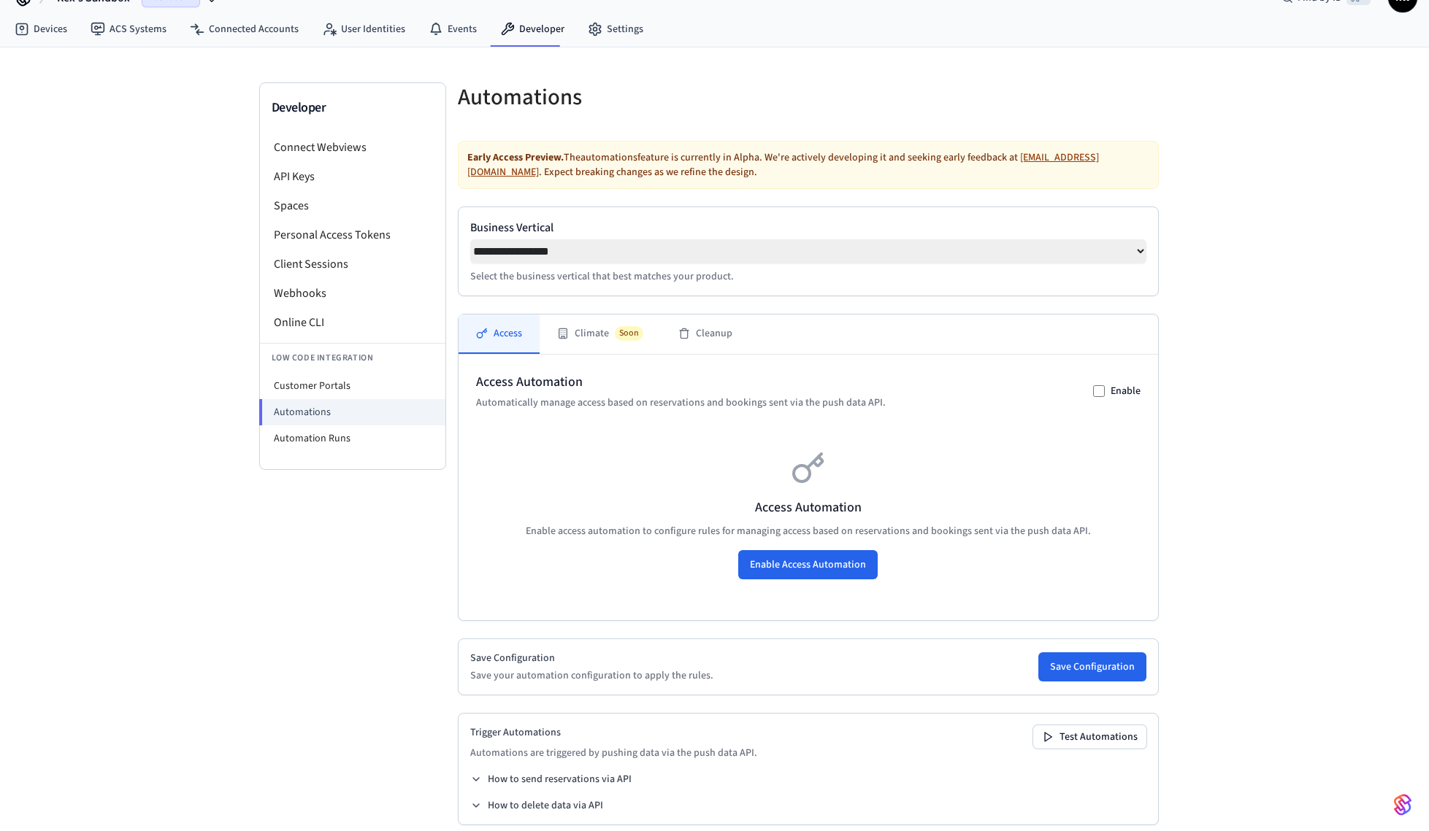
scroll to position [52, 0]
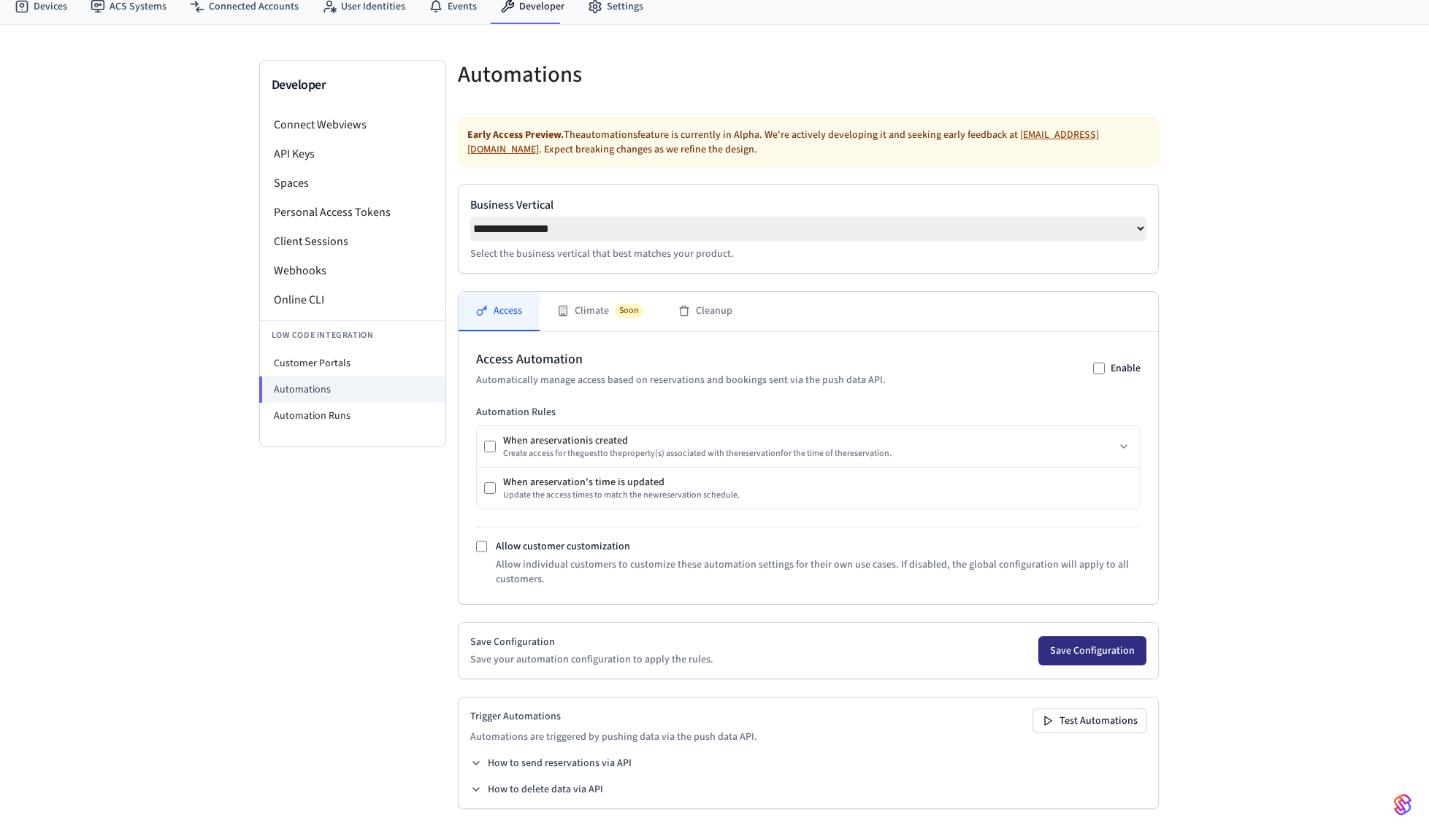
click at [1093, 660] on button "Save Configuration" at bounding box center [1092, 651] width 108 height 29
